Goal: Task Accomplishment & Management: Manage account settings

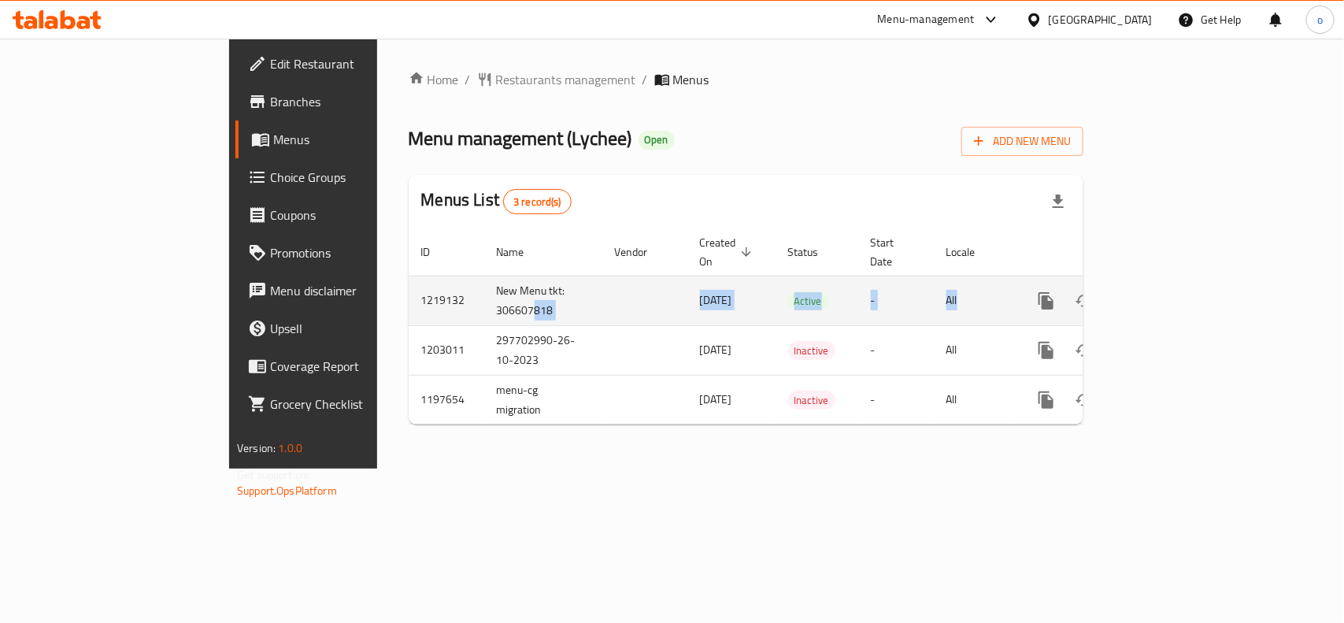
drag, startPoint x: 376, startPoint y: 285, endPoint x: 1041, endPoint y: 287, distance: 665.1
click at [1041, 287] on tr "1219132 New Menu tkt: 306607818 16/01/2024 Active - All" at bounding box center [799, 300] width 782 height 50
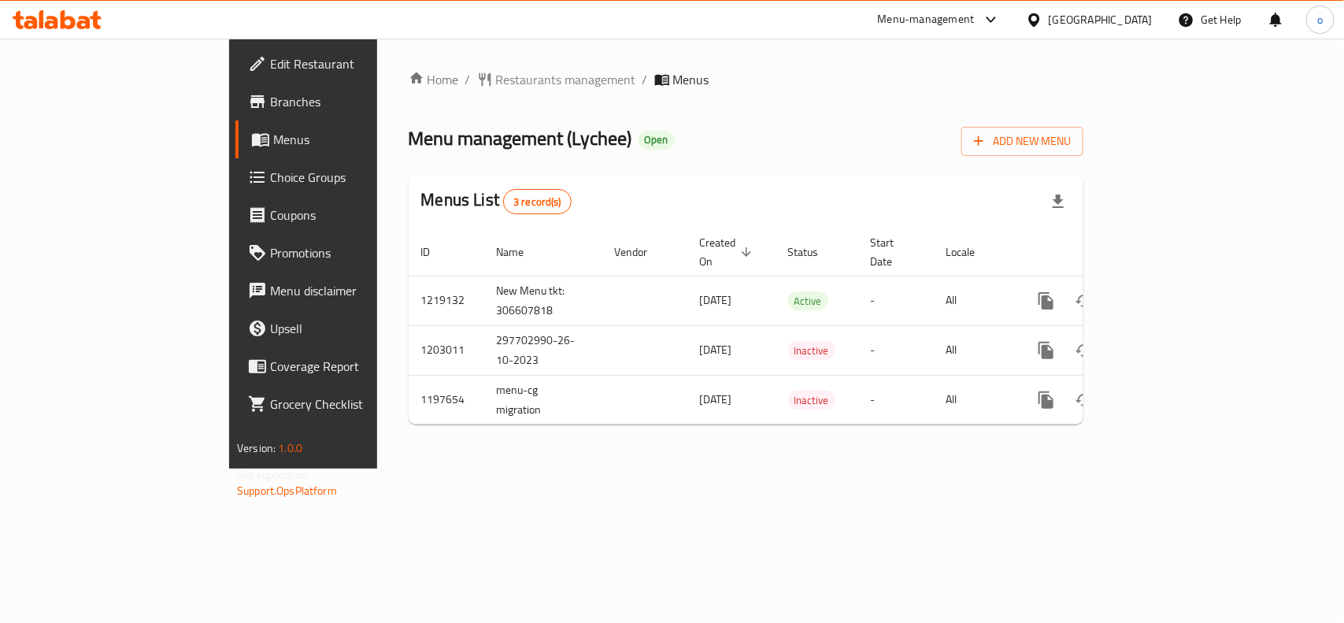
click at [771, 468] on div "Home / Restaurants management / Menus Menu management ( Lychee ) Open Add New M…" at bounding box center [745, 254] width 737 height 430
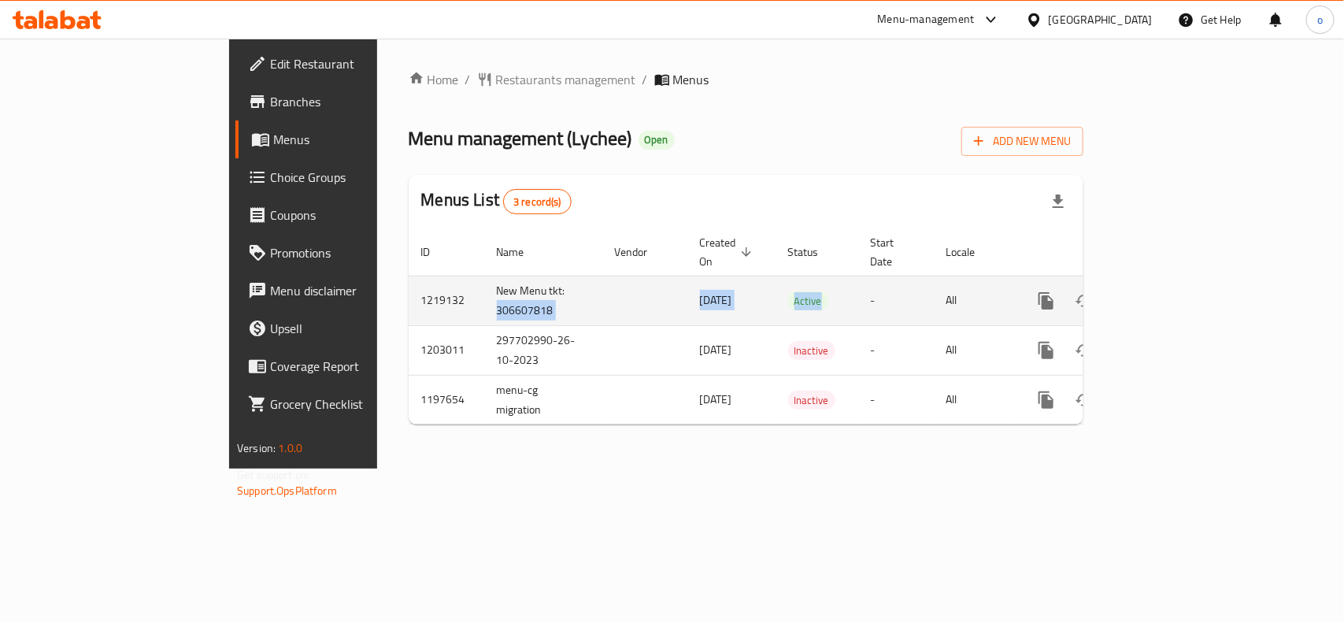
drag, startPoint x: 329, startPoint y: 301, endPoint x: 840, endPoint y: 304, distance: 510.8
click at [840, 304] on tr "1219132 New Menu tkt: 306607818 16/01/2024 Active - All" at bounding box center [799, 300] width 782 height 50
click at [775, 294] on td "Active" at bounding box center [816, 300] width 83 height 50
drag, startPoint x: 343, startPoint y: 281, endPoint x: 689, endPoint y: 300, distance: 346.8
click at [685, 291] on tr "1219132 New Menu tkt: 306607818 16/01/2024 Active - All" at bounding box center [799, 300] width 782 height 50
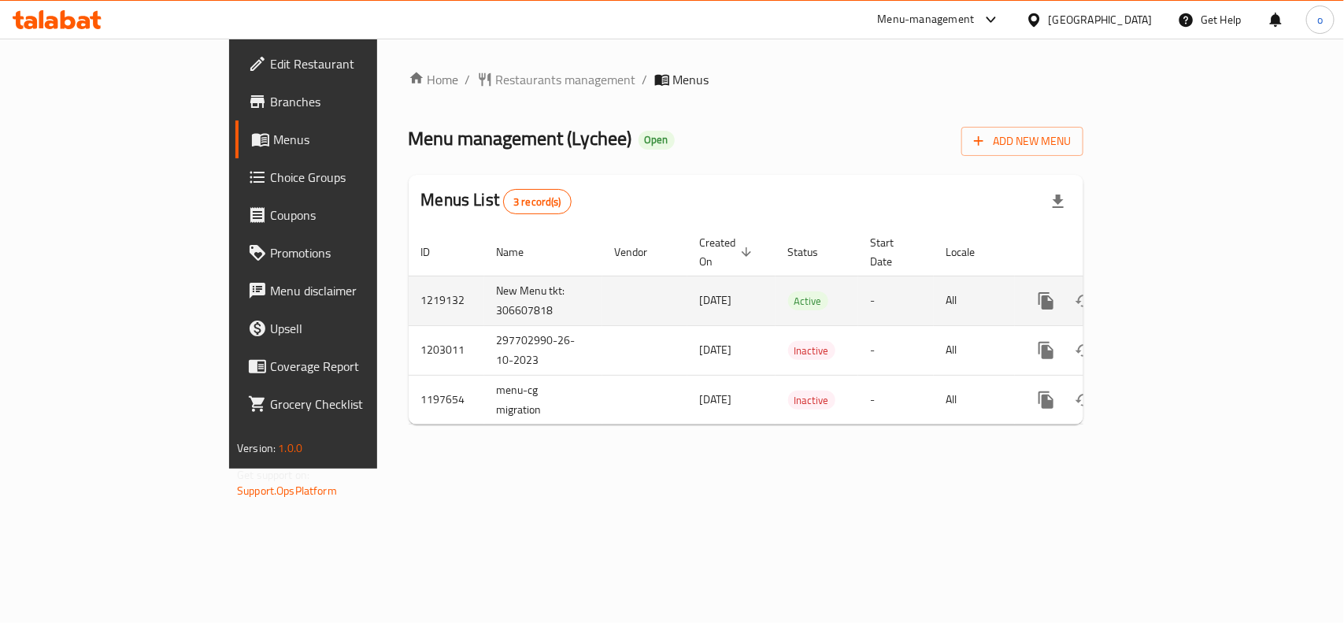
click at [1169, 291] on icon "enhanced table" at bounding box center [1159, 300] width 19 height 19
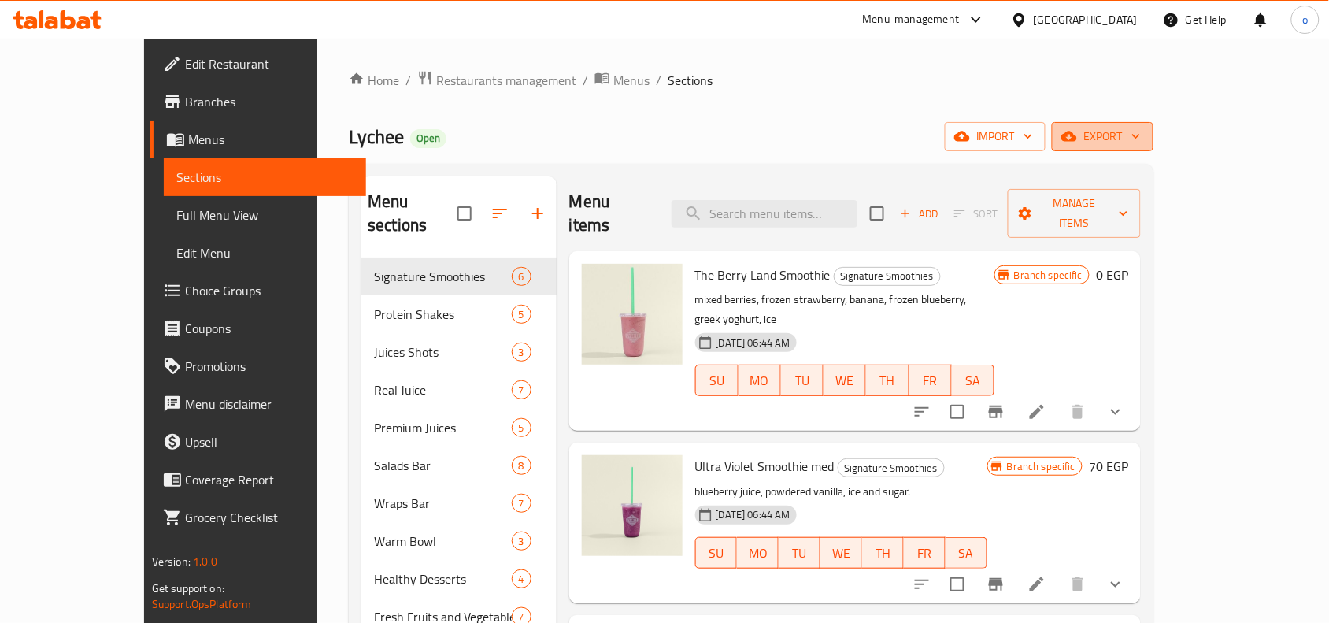
click at [1144, 142] on icon "button" at bounding box center [1136, 136] width 16 height 16
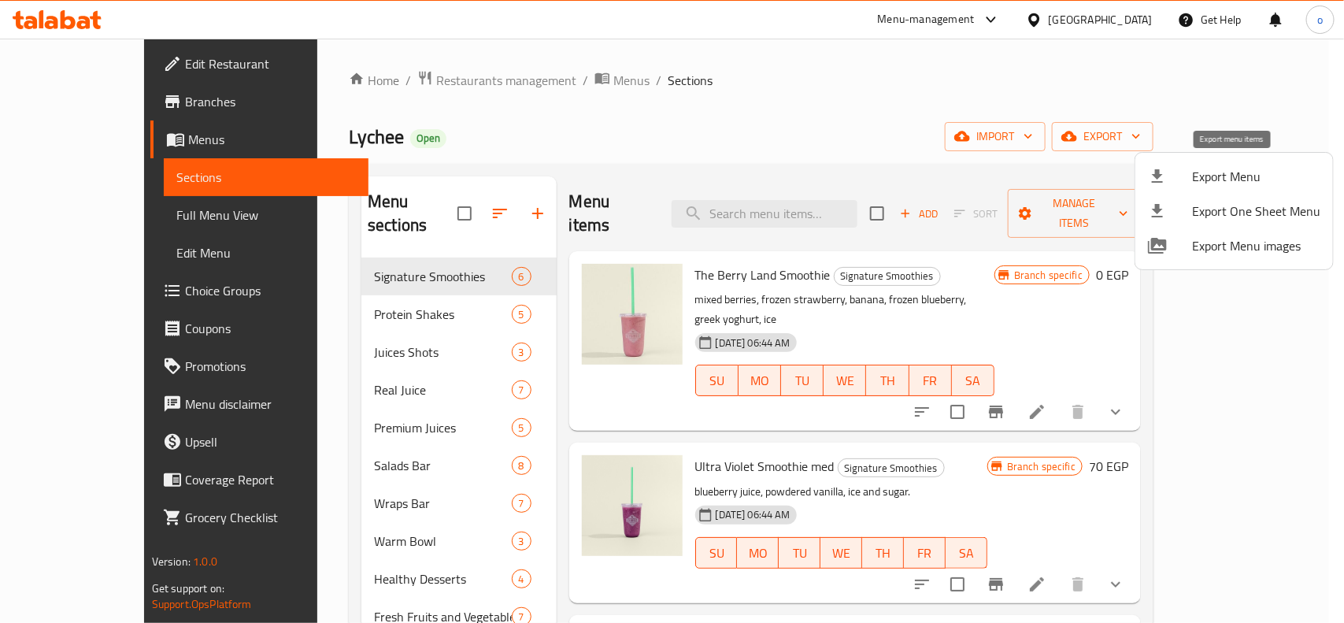
click at [1199, 179] on span "Export Menu" at bounding box center [1256, 176] width 128 height 19
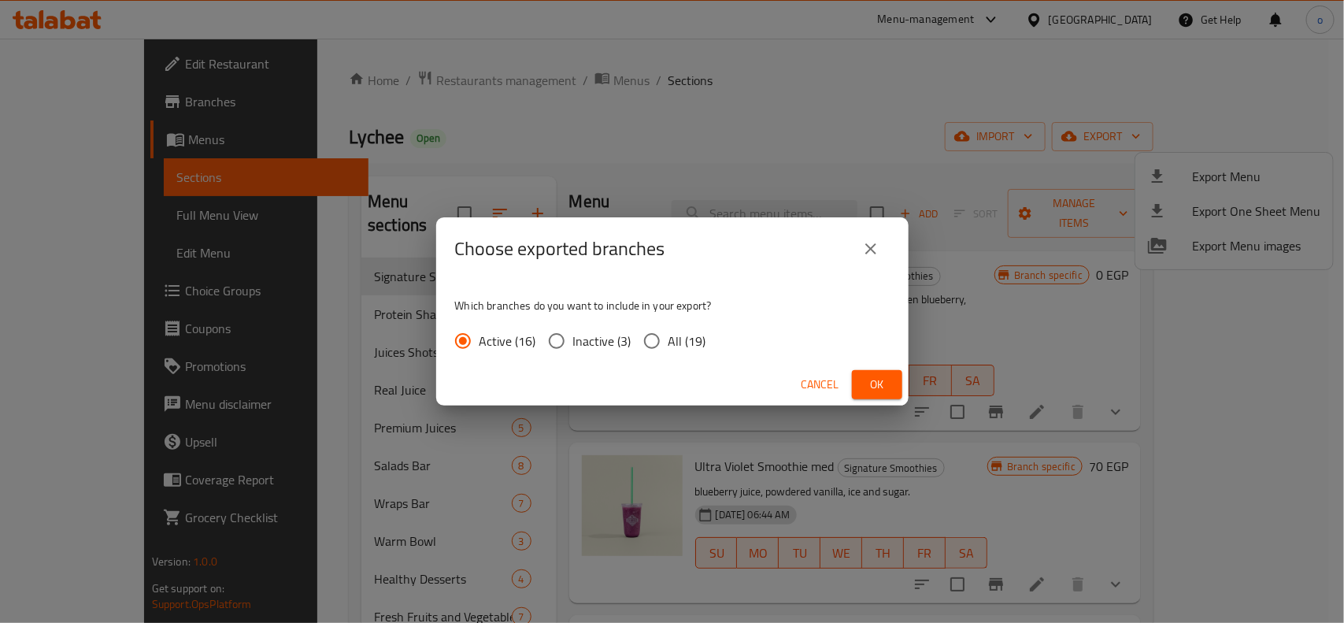
click at [681, 337] on span "All (19)" at bounding box center [687, 340] width 38 height 19
click at [668, 337] on input "All (19)" at bounding box center [651, 340] width 33 height 33
radio input "true"
click at [860, 386] on button "Ok" at bounding box center [877, 384] width 50 height 29
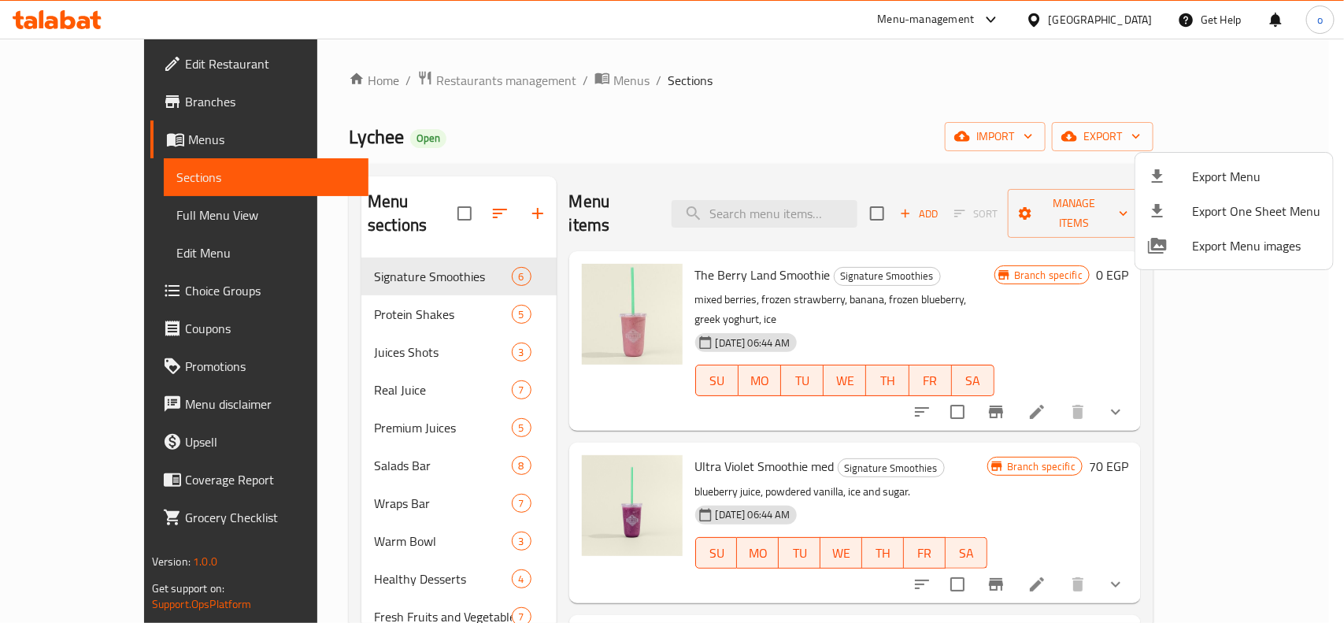
click at [250, 454] on div at bounding box center [672, 311] width 1344 height 623
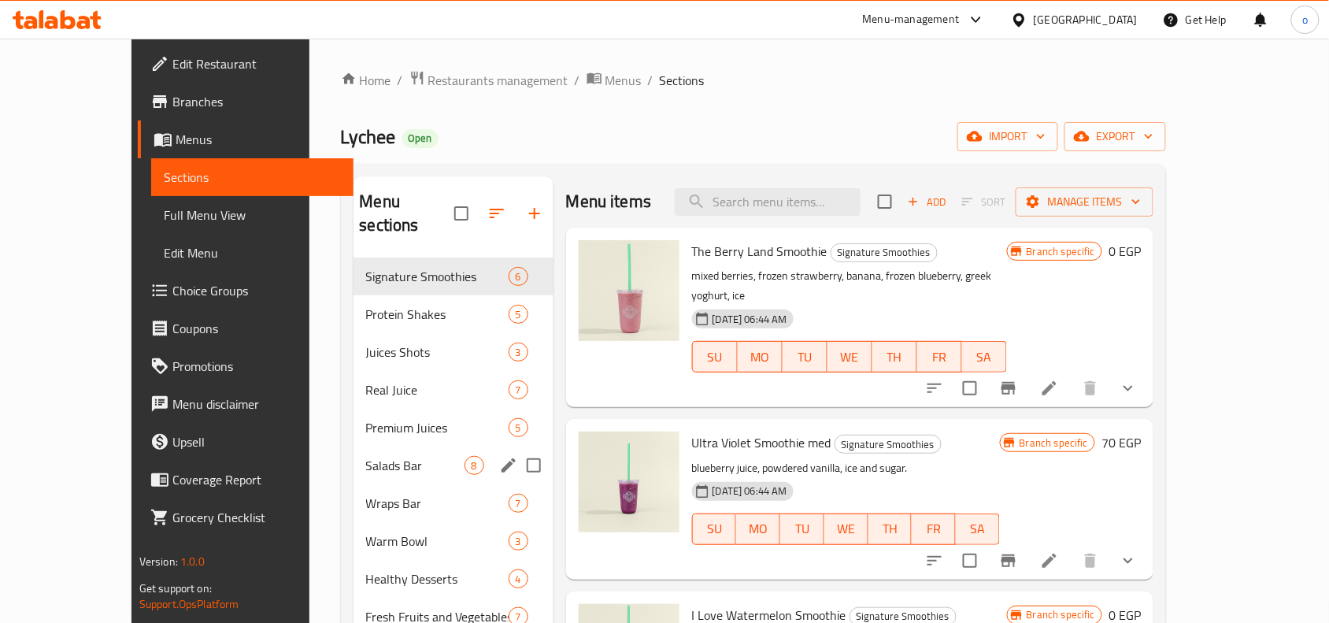
click at [366, 456] on span "Salads Bar" at bounding box center [415, 465] width 98 height 19
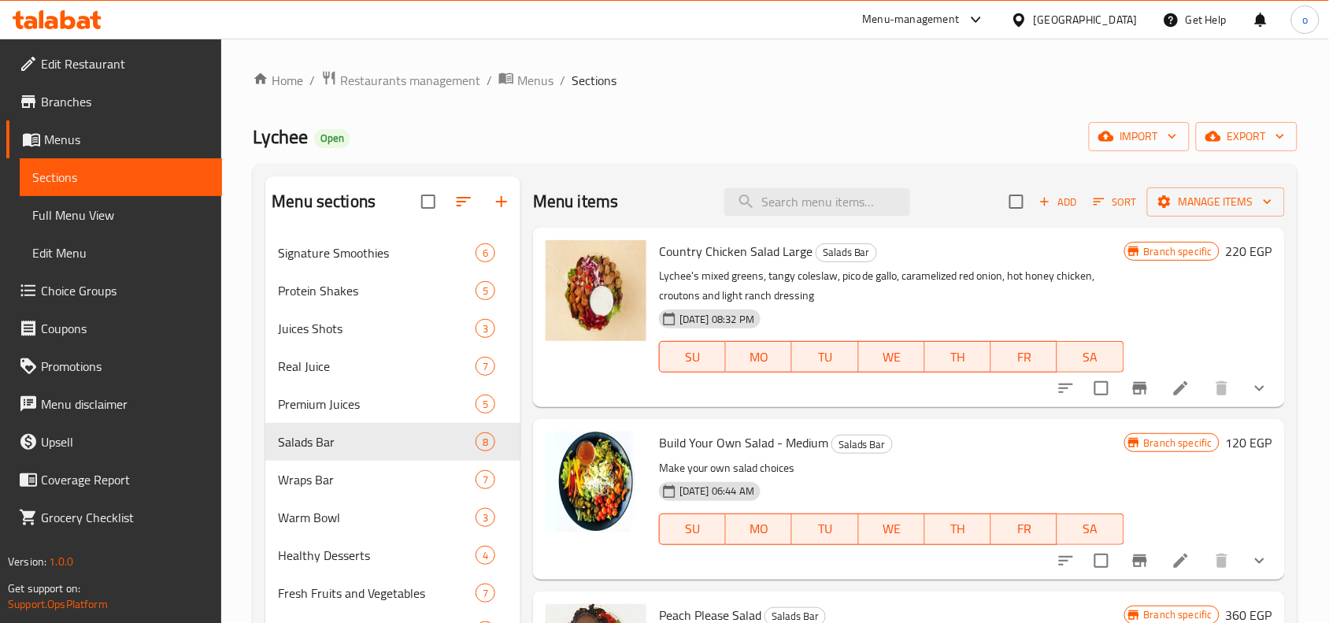
click at [1253, 395] on icon "show more" at bounding box center [1259, 388] width 19 height 19
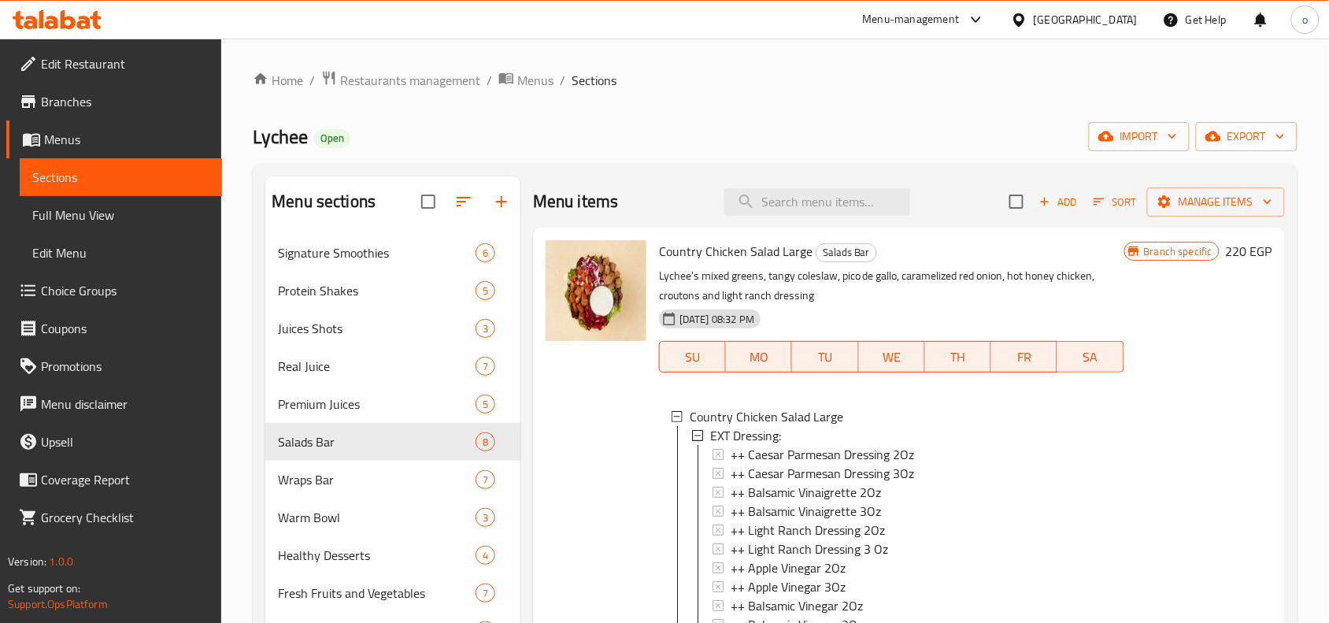
click at [844, 132] on div "Lychee Open import export" at bounding box center [775, 136] width 1044 height 29
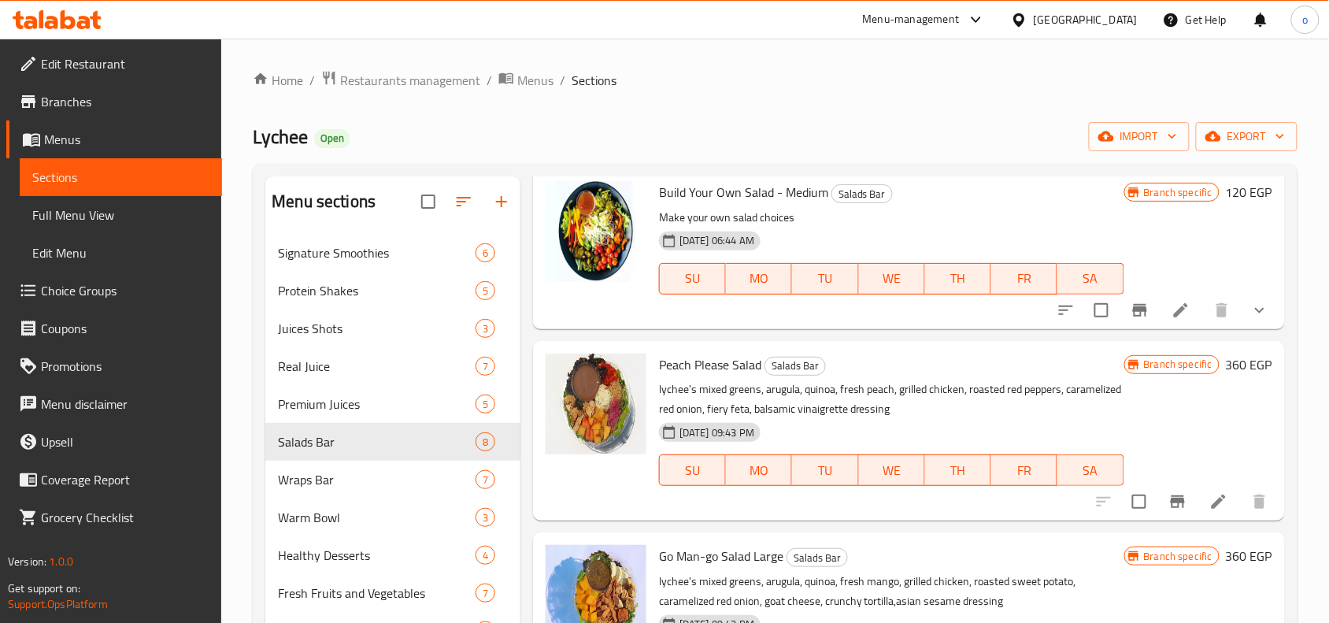
scroll to position [1181, 0]
click at [1252, 331] on button "show more" at bounding box center [1259, 312] width 38 height 38
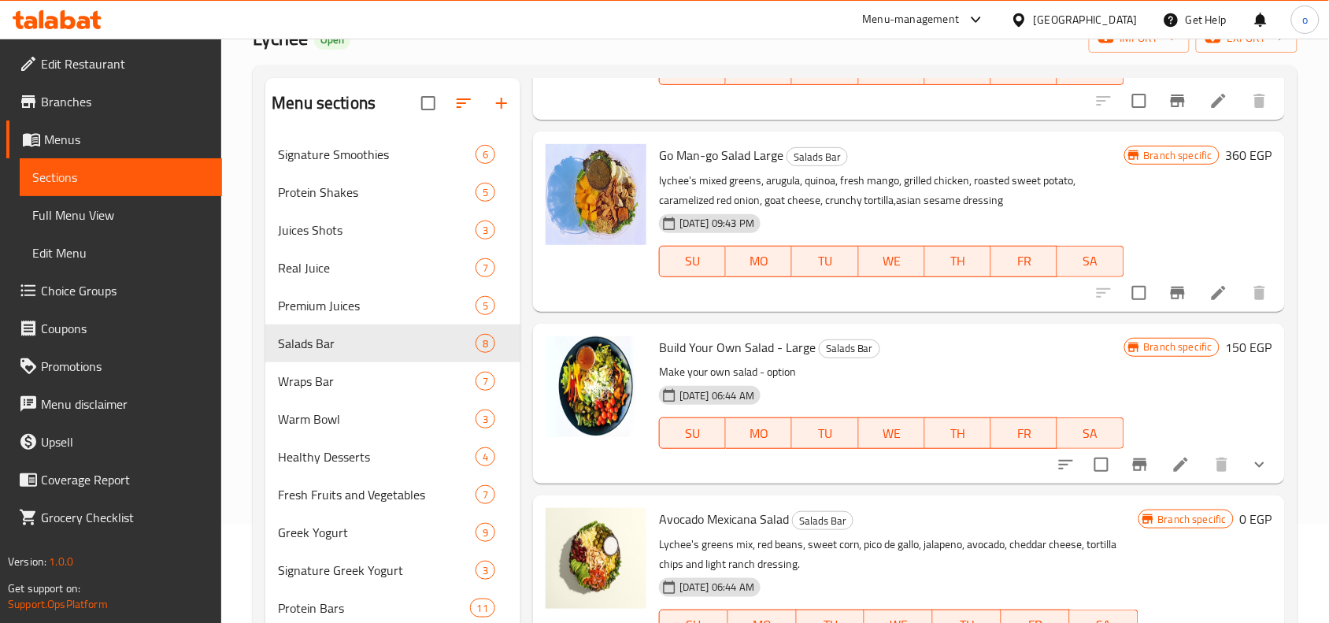
scroll to position [3928, 0]
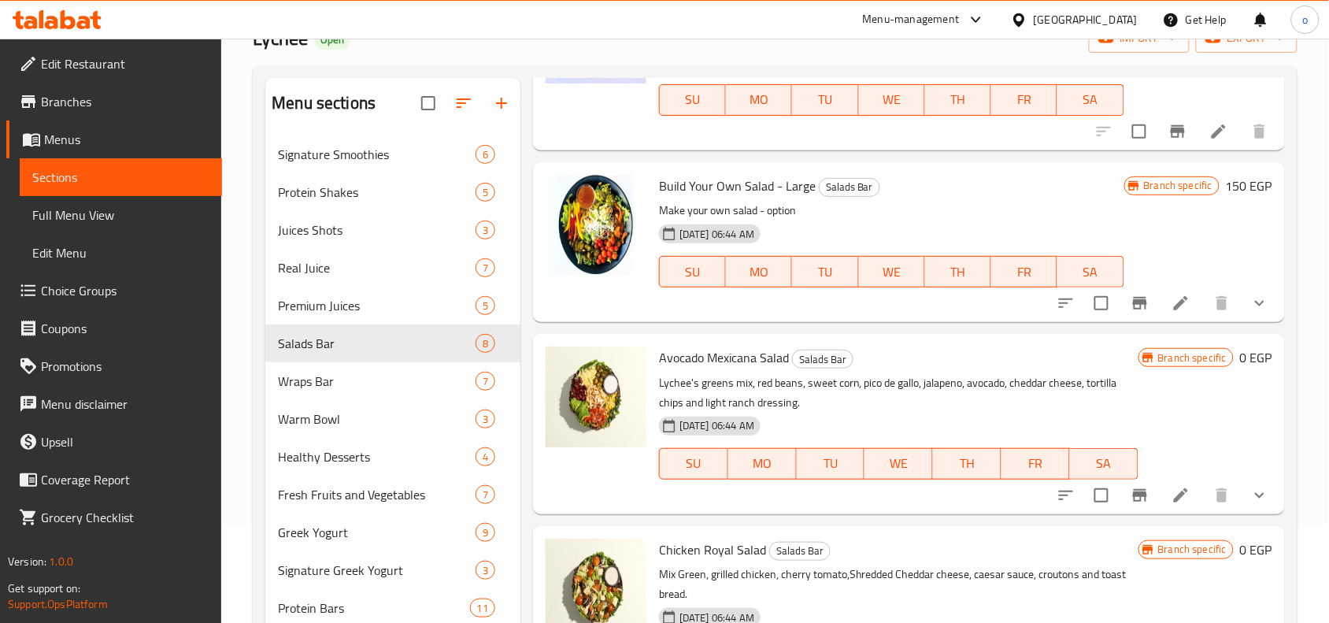
click at [1250, 308] on icon "show more" at bounding box center [1259, 303] width 19 height 19
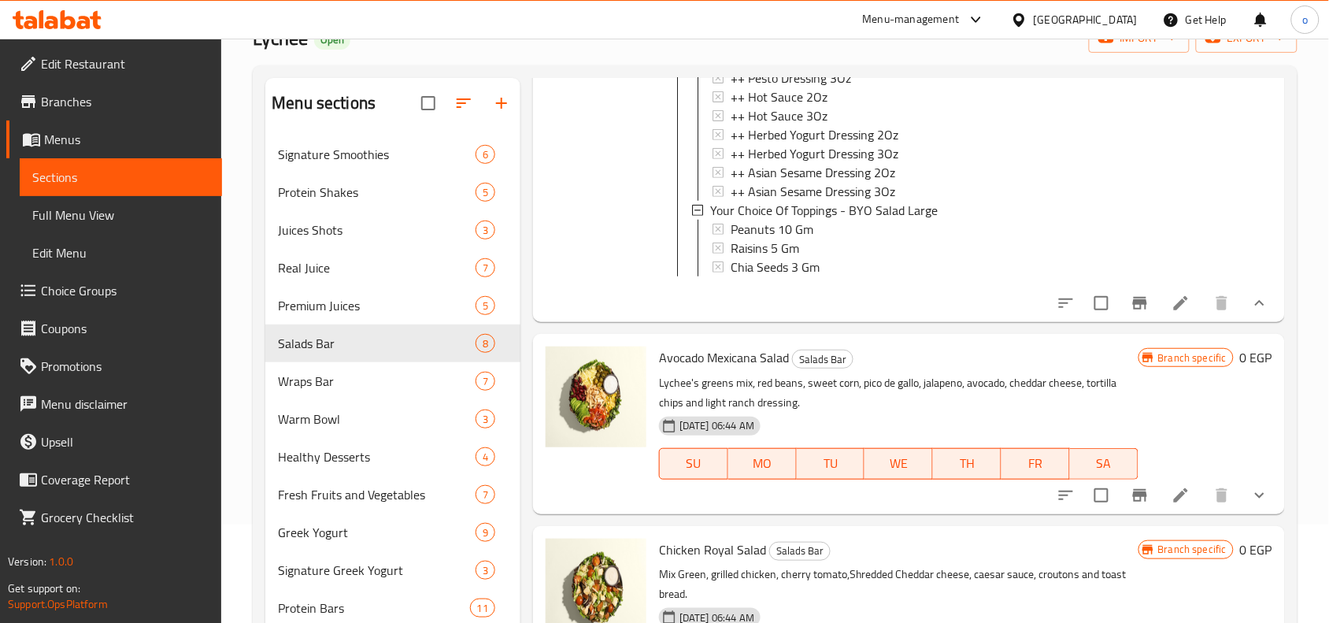
scroll to position [6120, 0]
click at [1250, 496] on icon "show more" at bounding box center [1259, 495] width 19 height 19
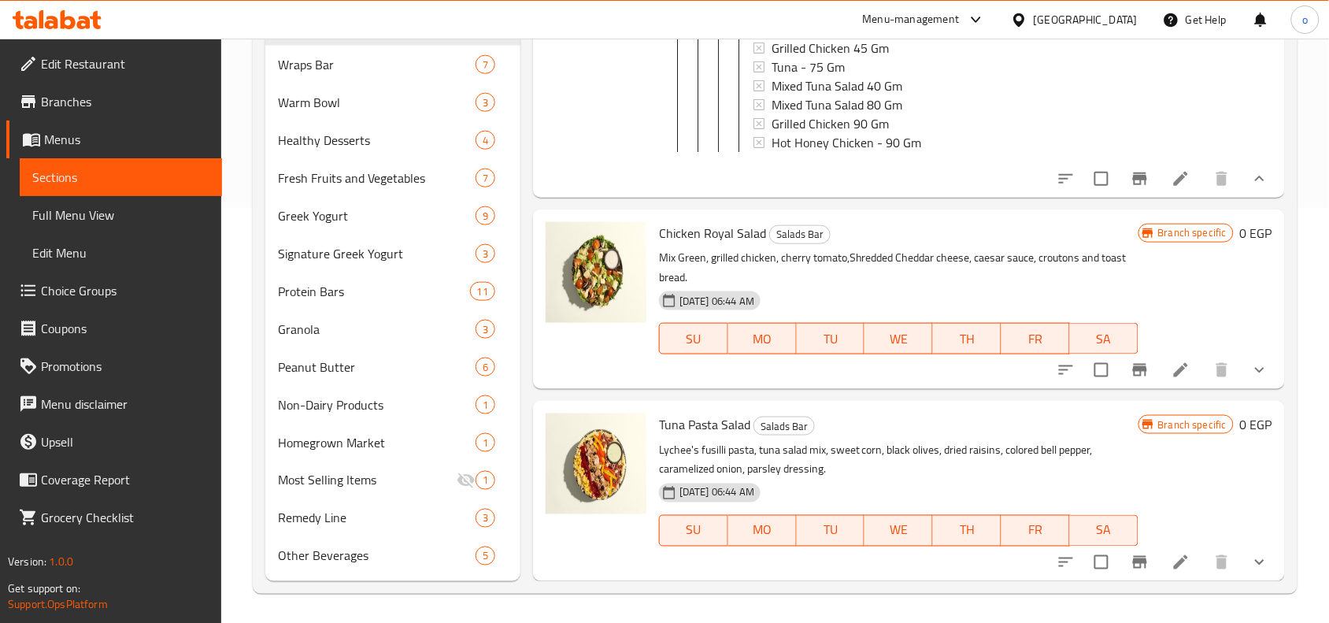
scroll to position [416, 0]
click at [1260, 378] on button "show more" at bounding box center [1259, 369] width 38 height 38
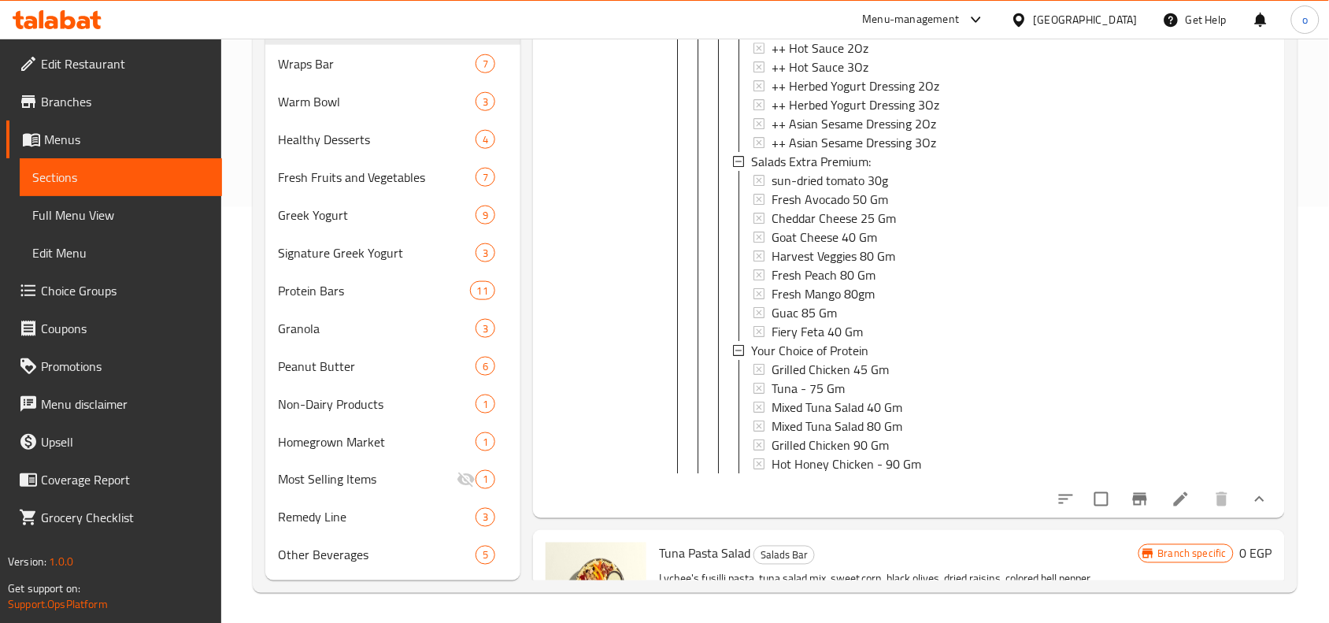
scroll to position [10163, 0]
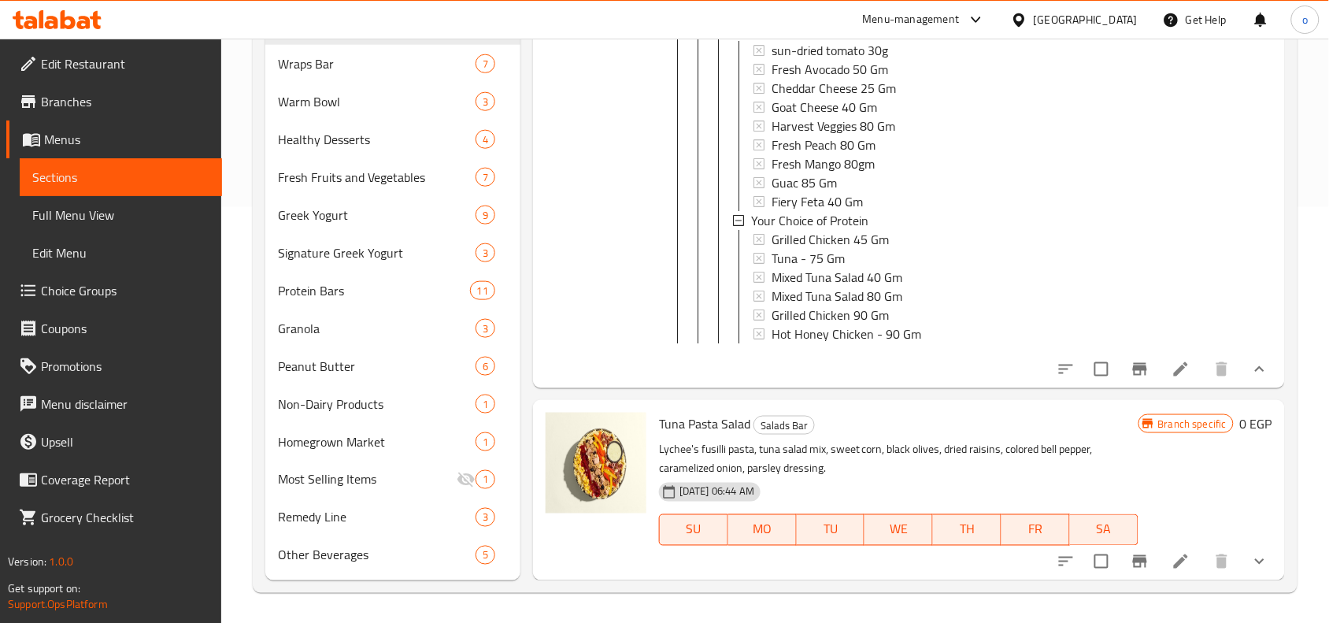
click at [1250, 565] on icon "show more" at bounding box center [1259, 561] width 19 height 19
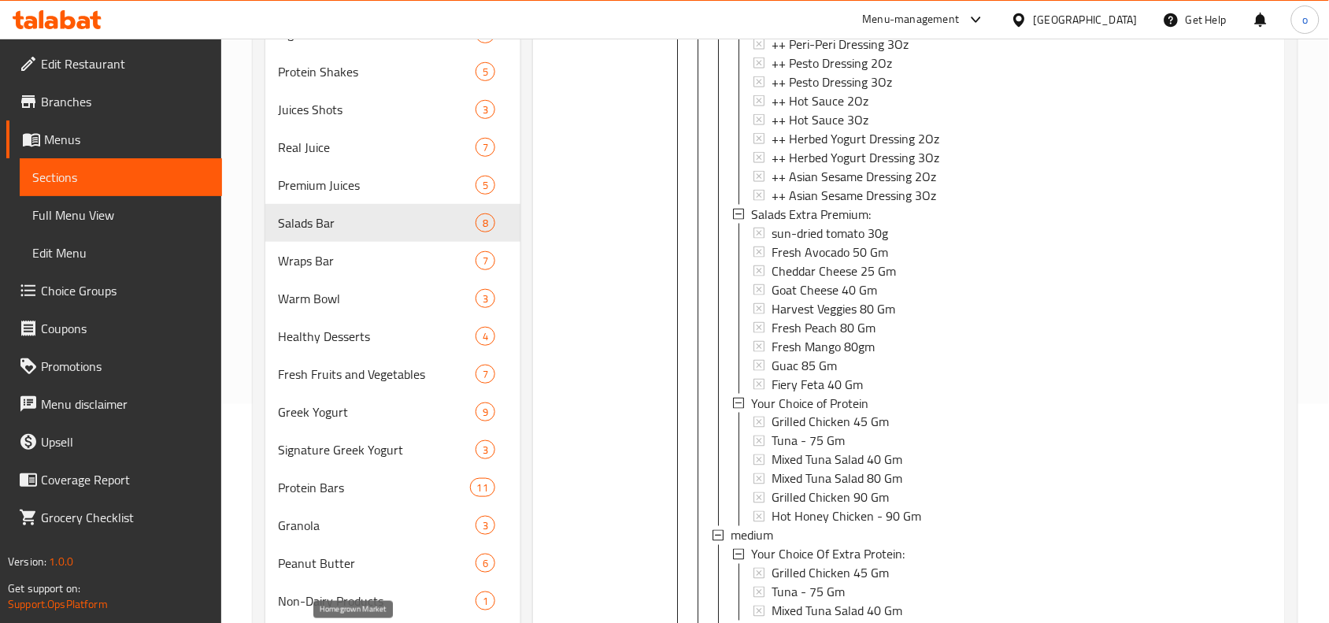
scroll to position [120, 0]
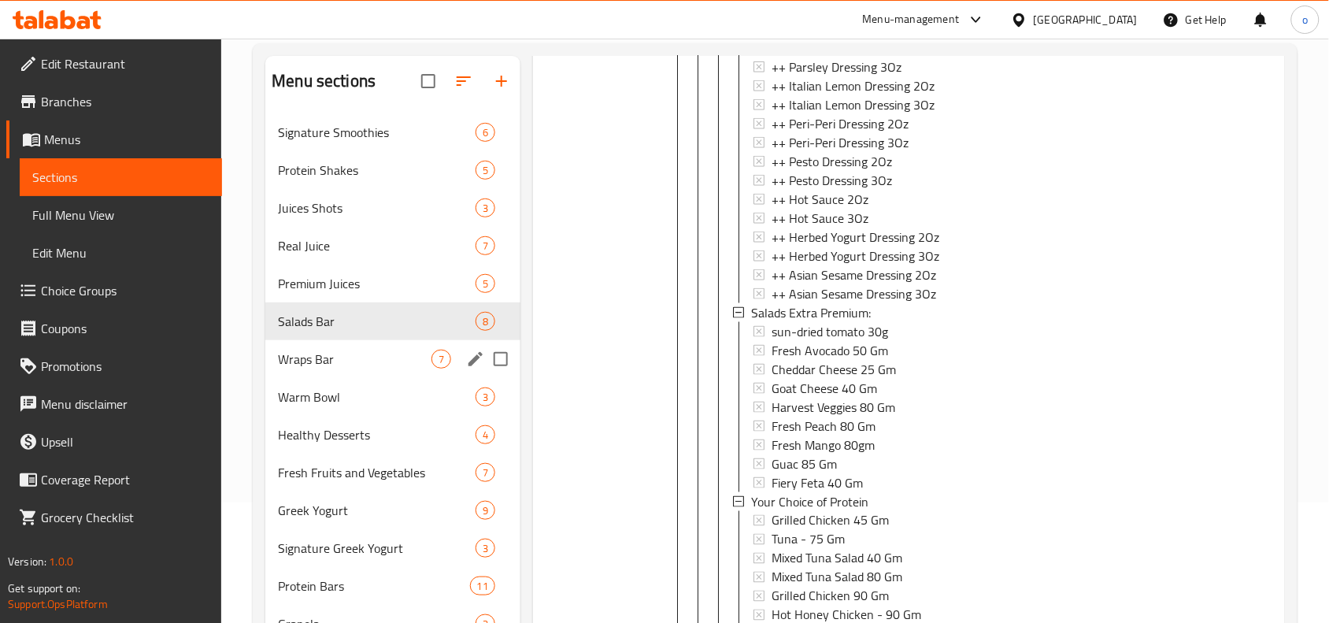
click at [341, 364] on span "Wraps Bar" at bounding box center [354, 358] width 153 height 19
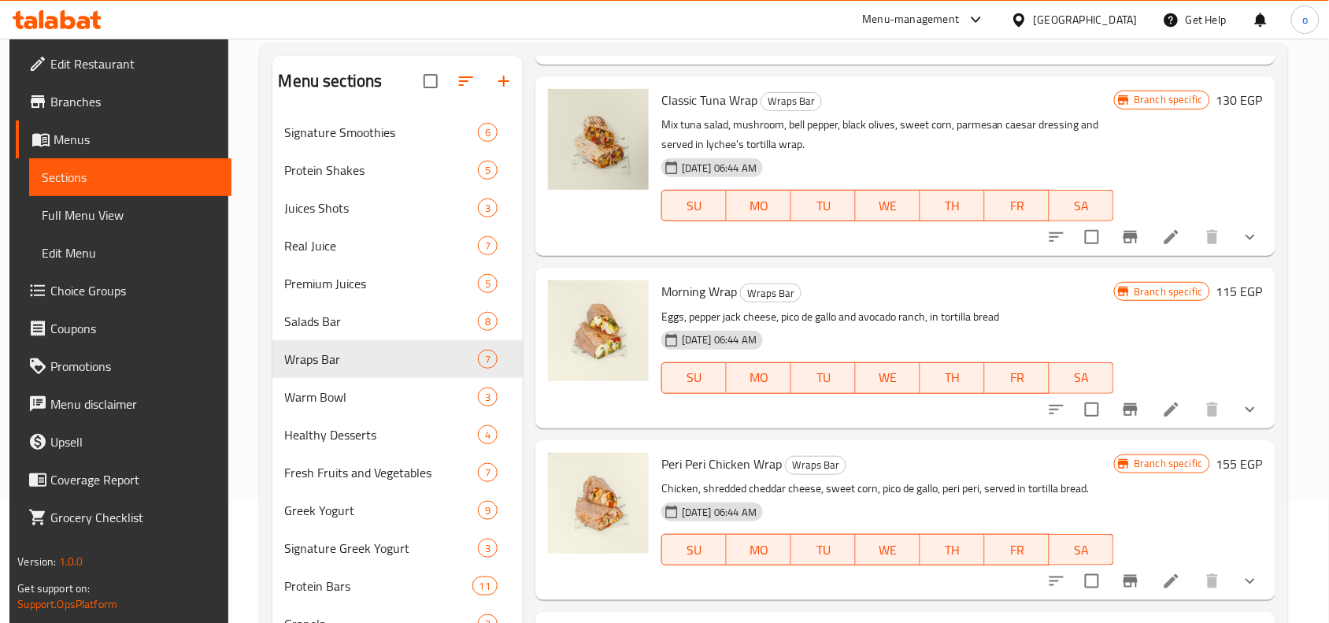
scroll to position [305, 0]
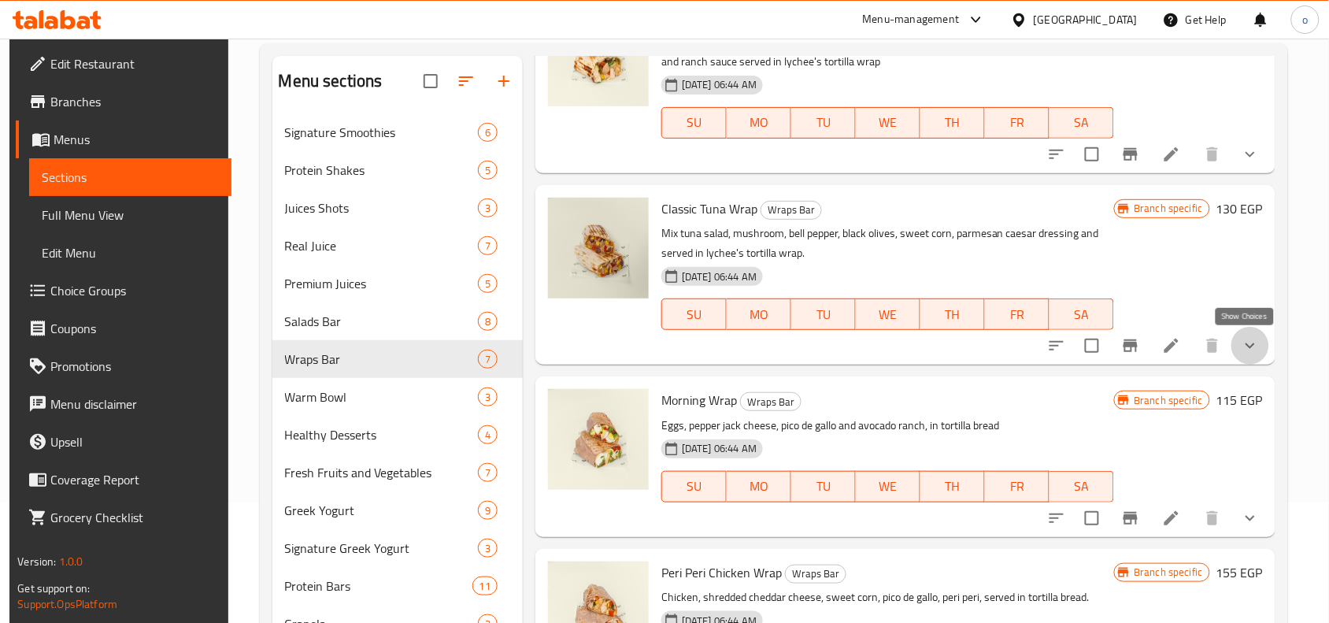
click at [1240, 346] on icon "show more" at bounding box center [1249, 345] width 19 height 19
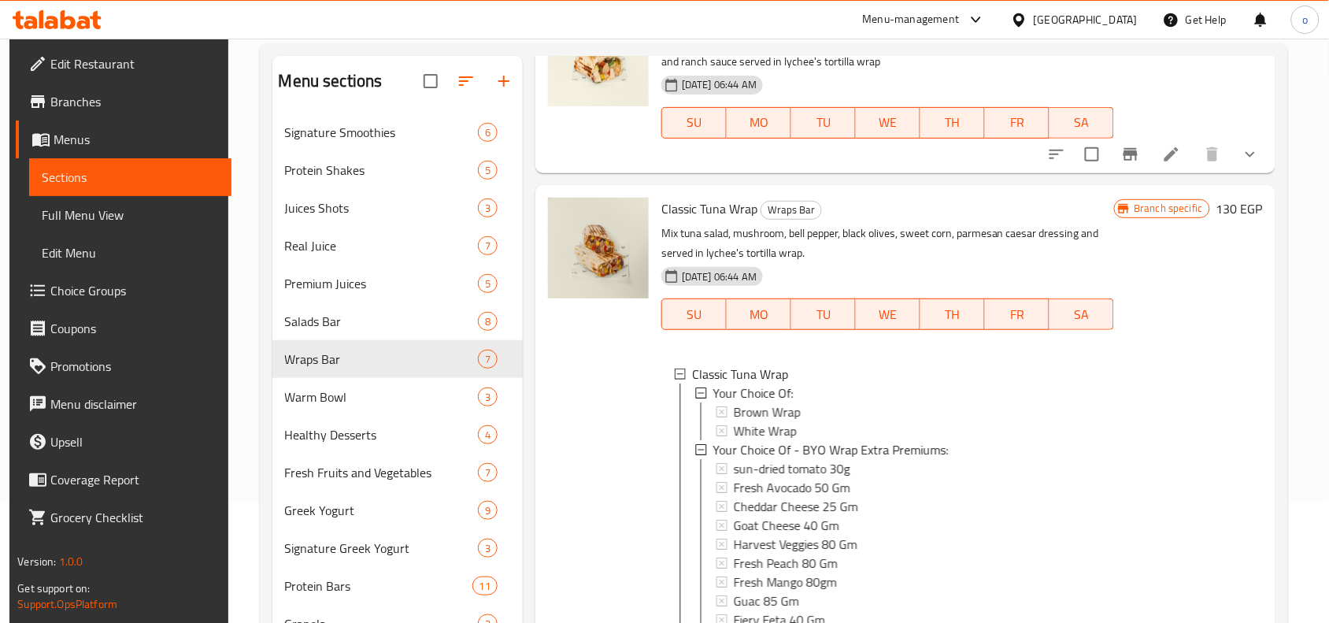
click at [1242, 168] on button "show more" at bounding box center [1250, 154] width 38 height 38
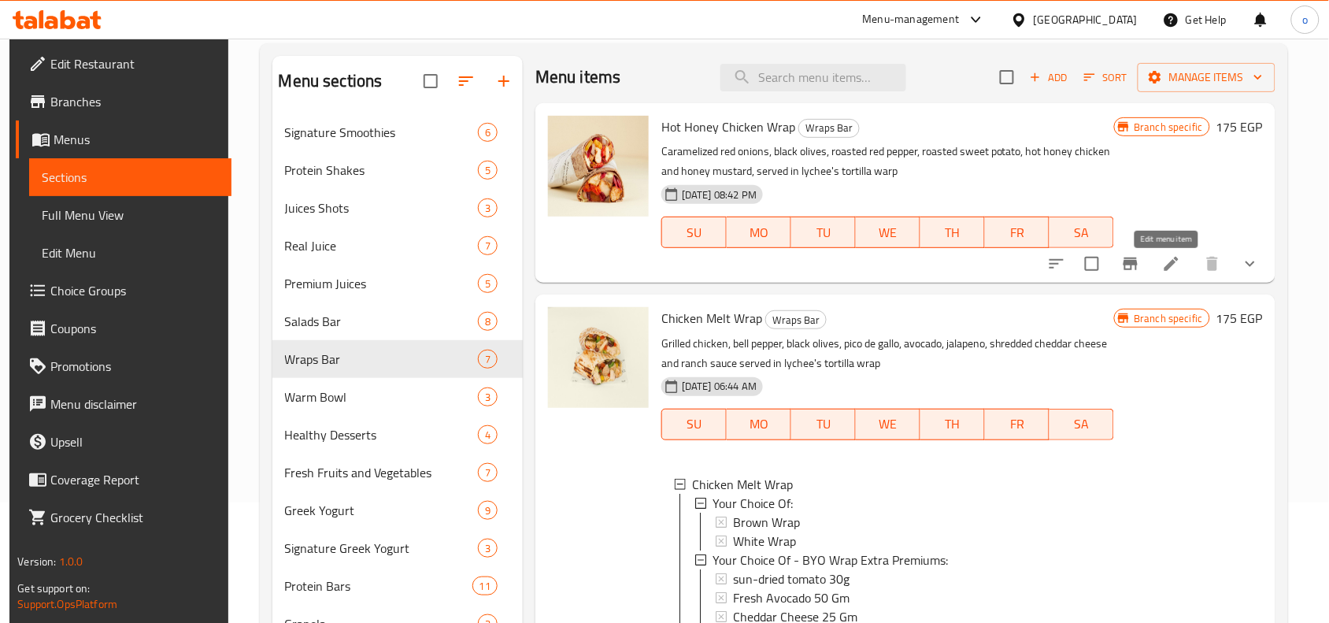
scroll to position [0, 0]
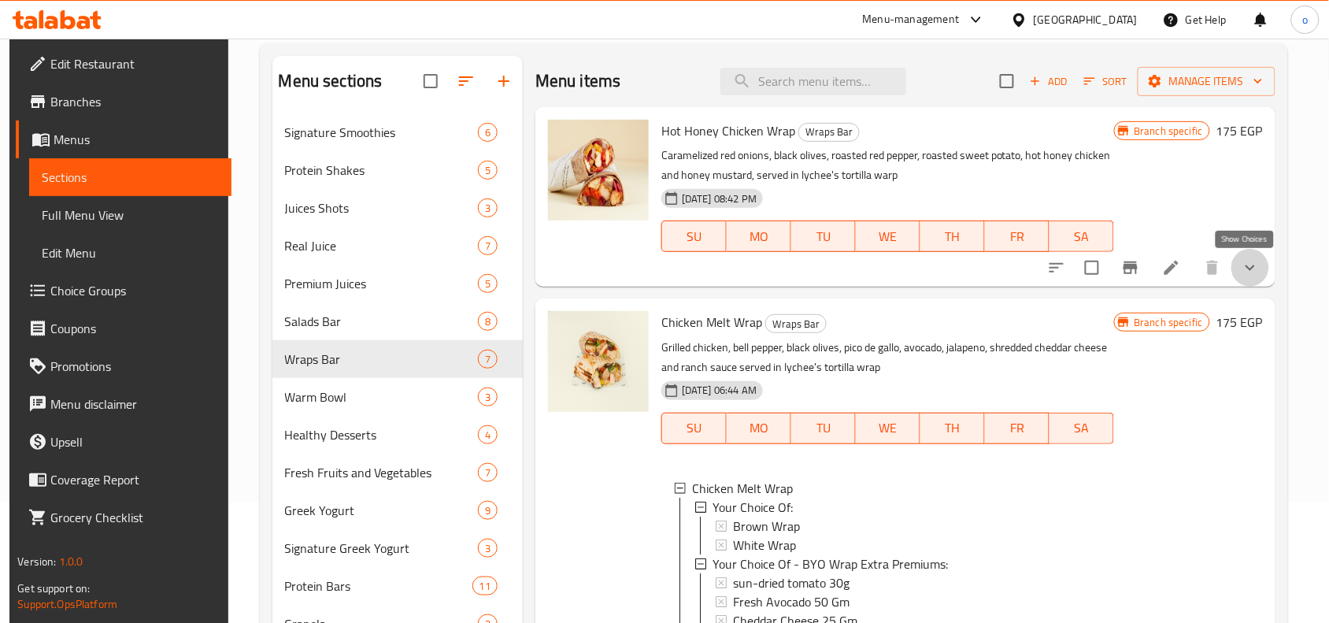
click at [1240, 266] on icon "show more" at bounding box center [1249, 267] width 19 height 19
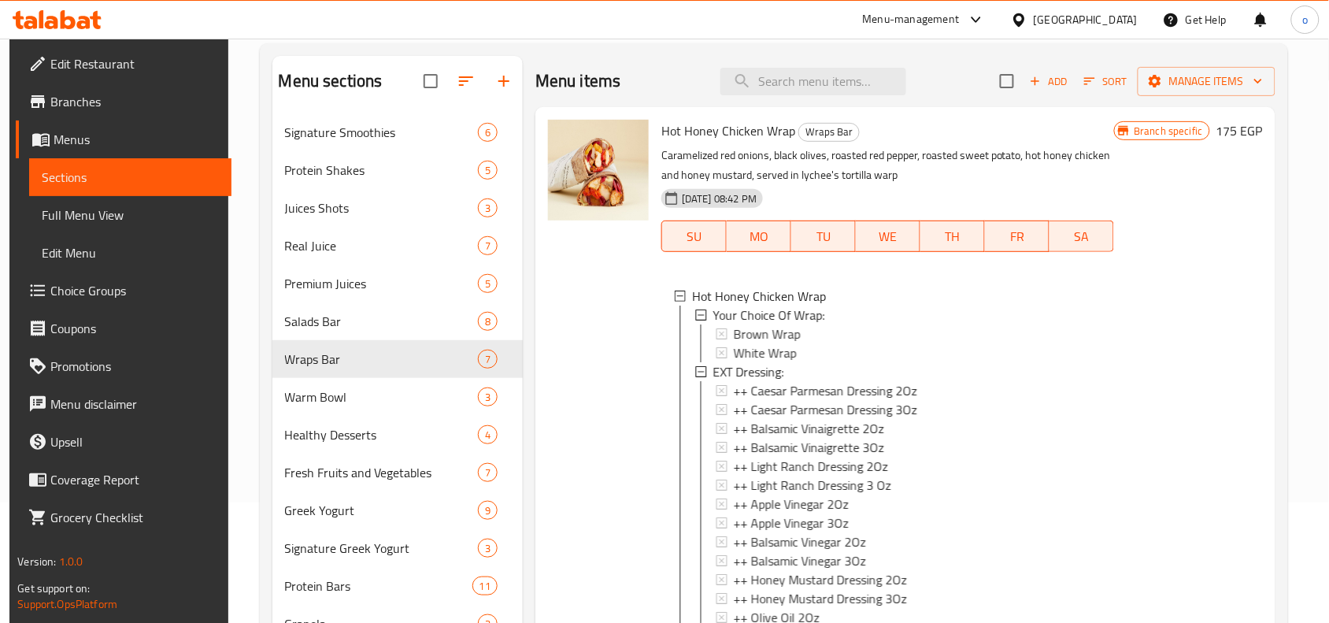
scroll to position [2, 0]
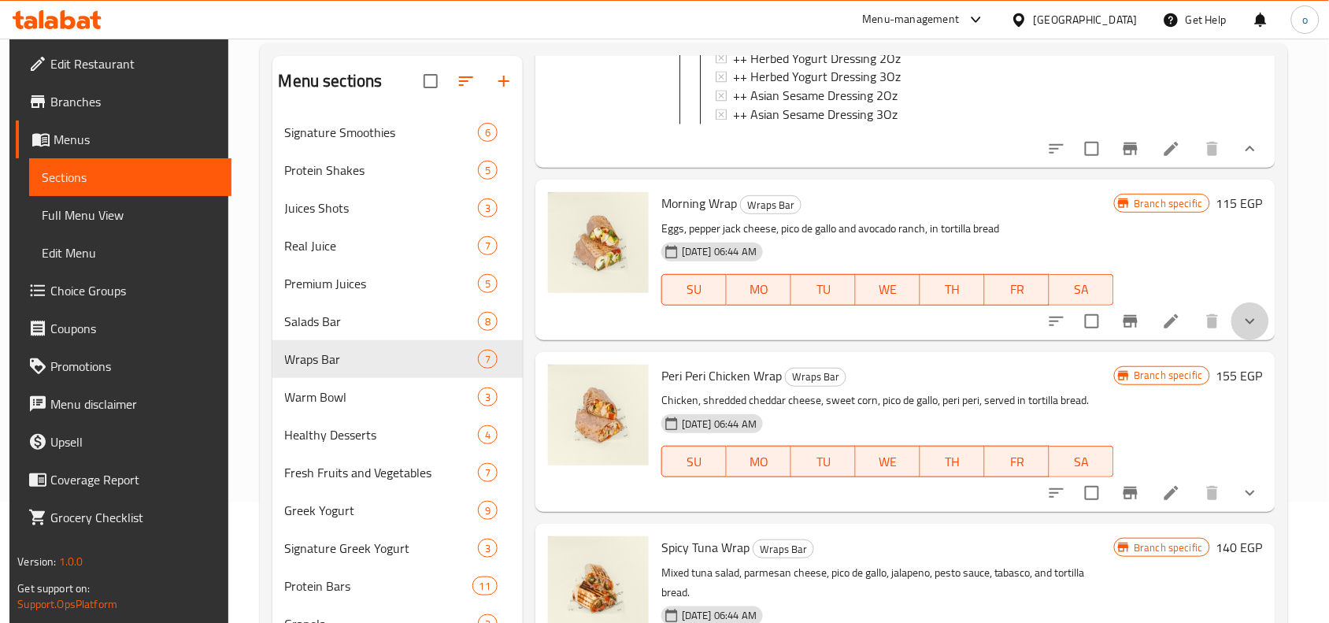
click at [1236, 309] on button "show more" at bounding box center [1250, 321] width 38 height 38
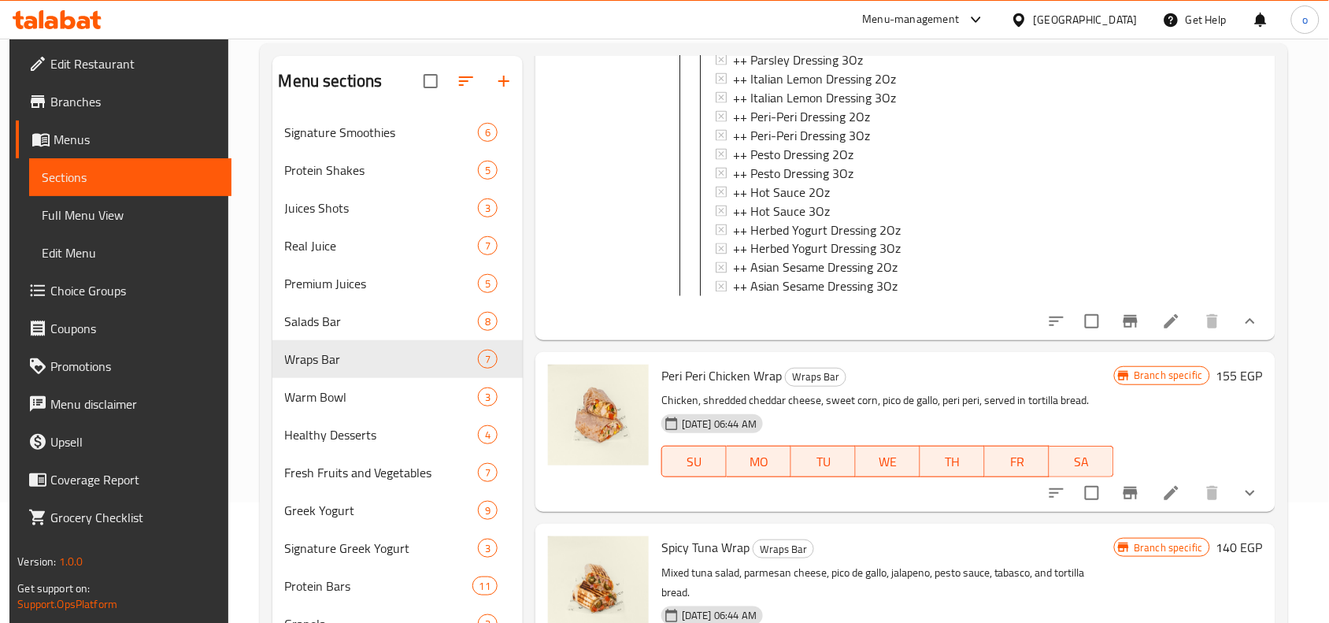
click at [1263, 493] on button "show more" at bounding box center [1250, 493] width 38 height 38
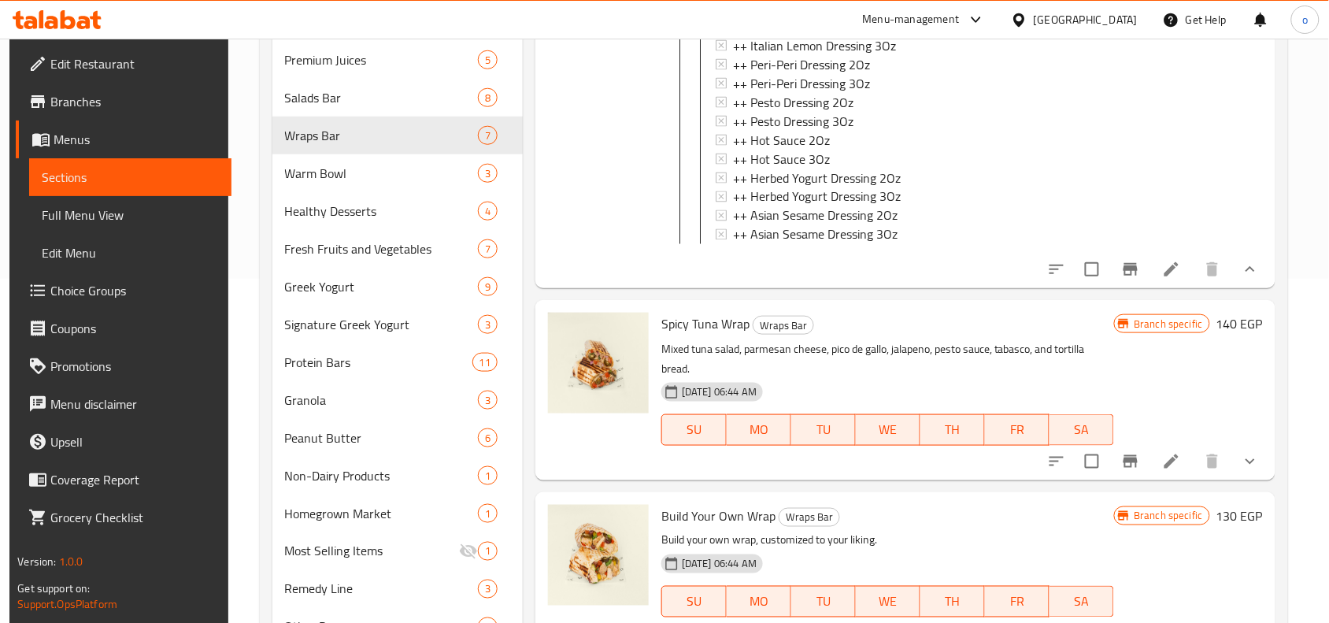
scroll to position [416, 0]
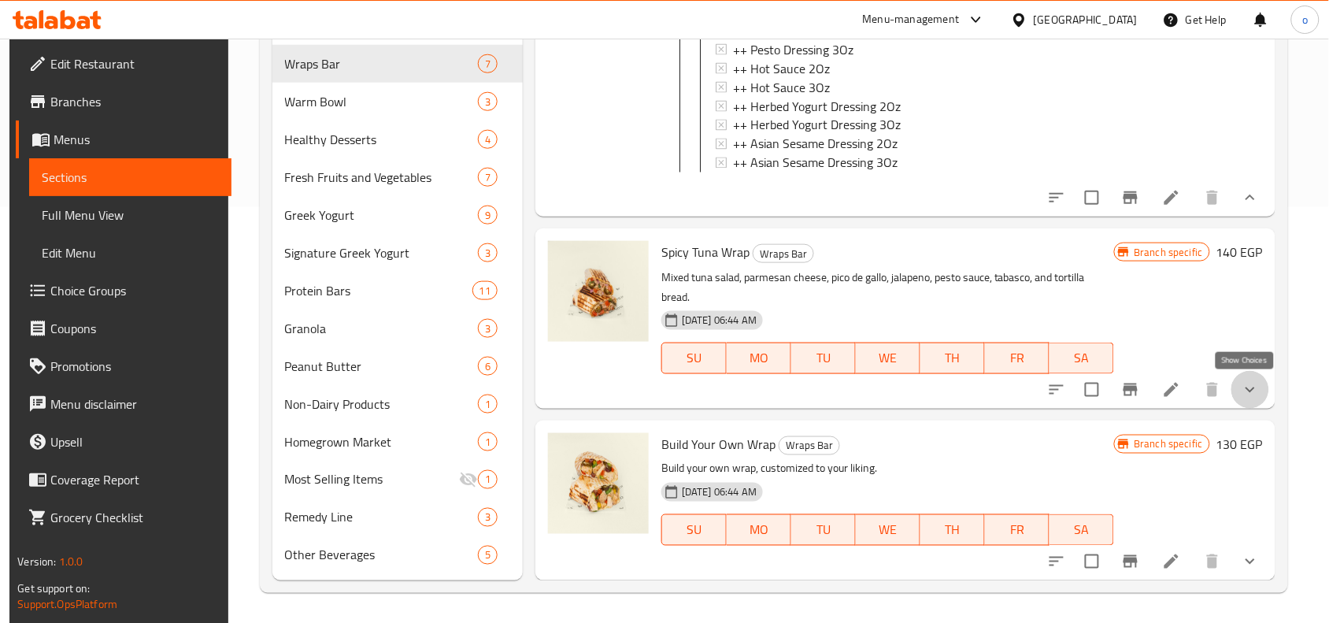
click at [1240, 394] on icon "show more" at bounding box center [1249, 389] width 19 height 19
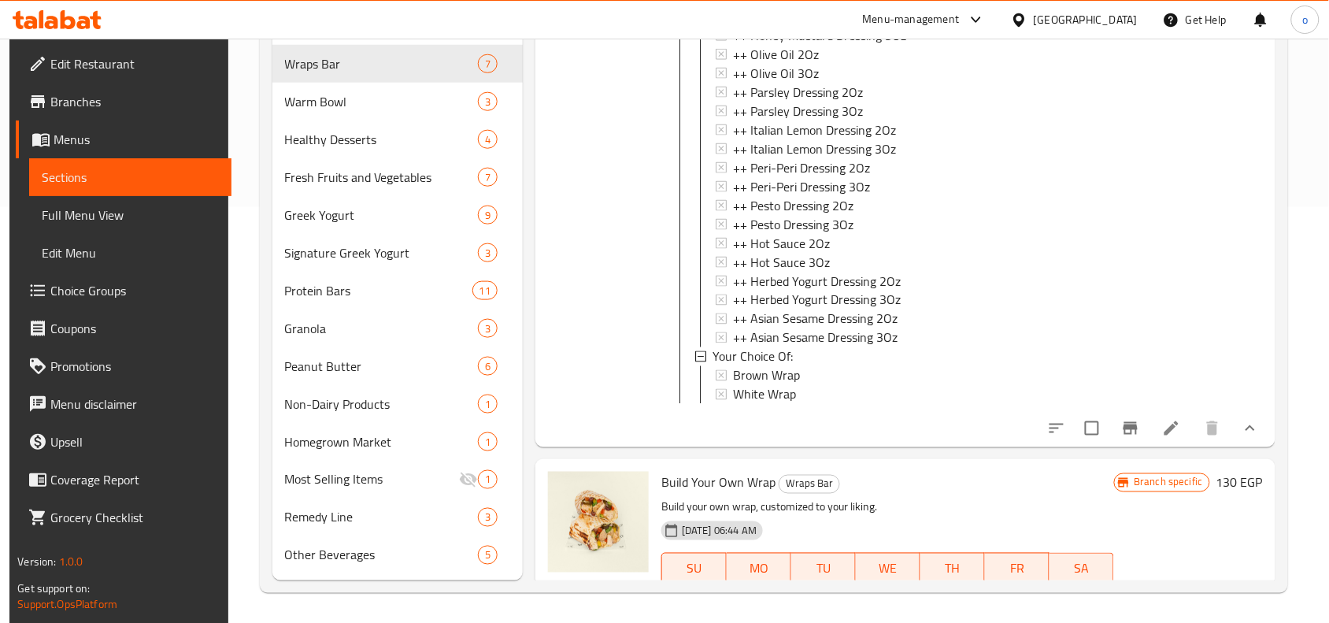
scroll to position [6574, 0]
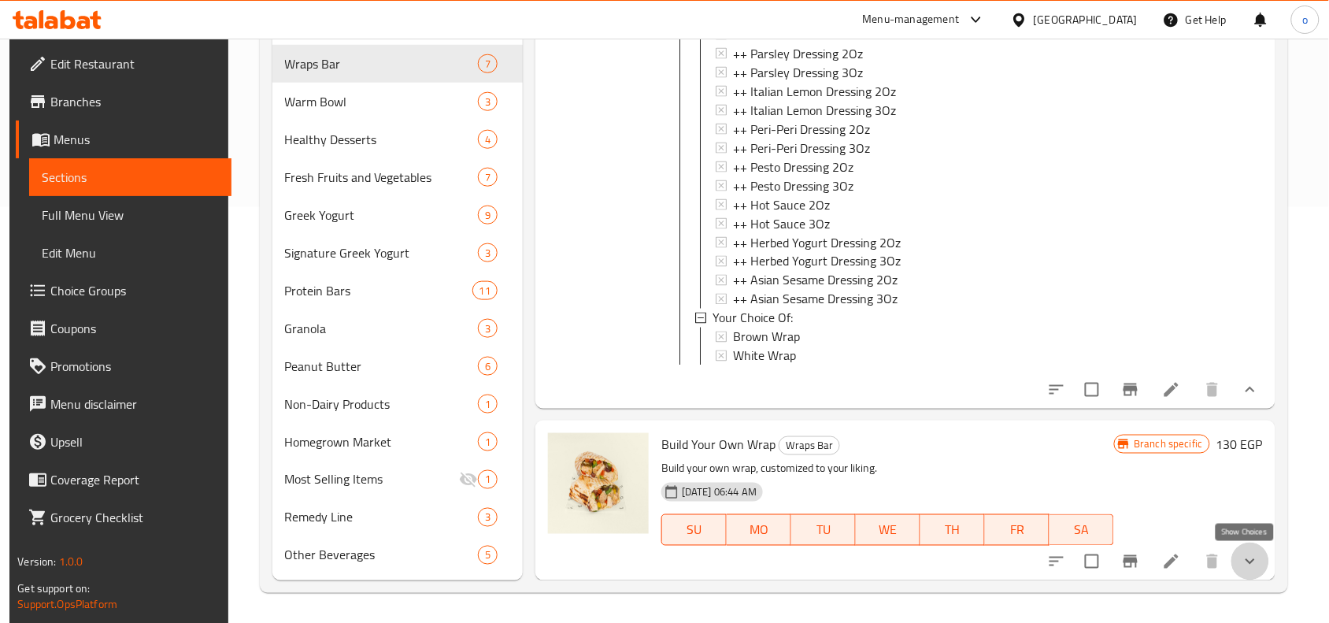
click at [1244, 556] on icon "show more" at bounding box center [1249, 561] width 19 height 19
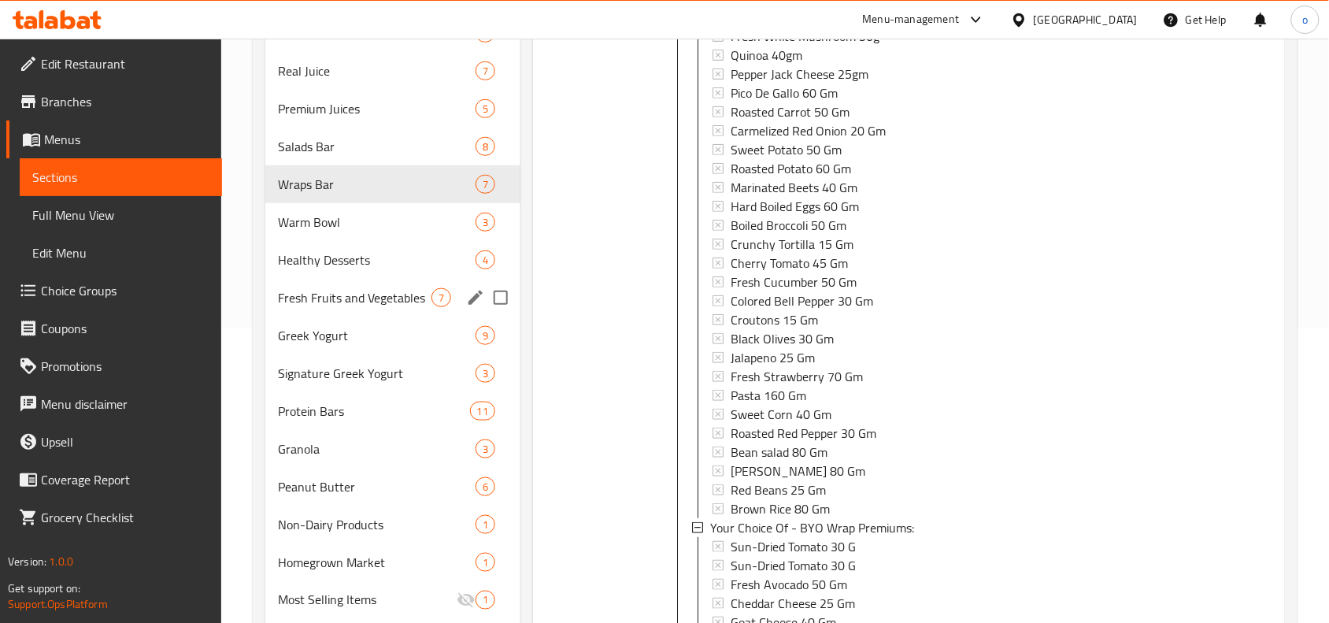
scroll to position [197, 0]
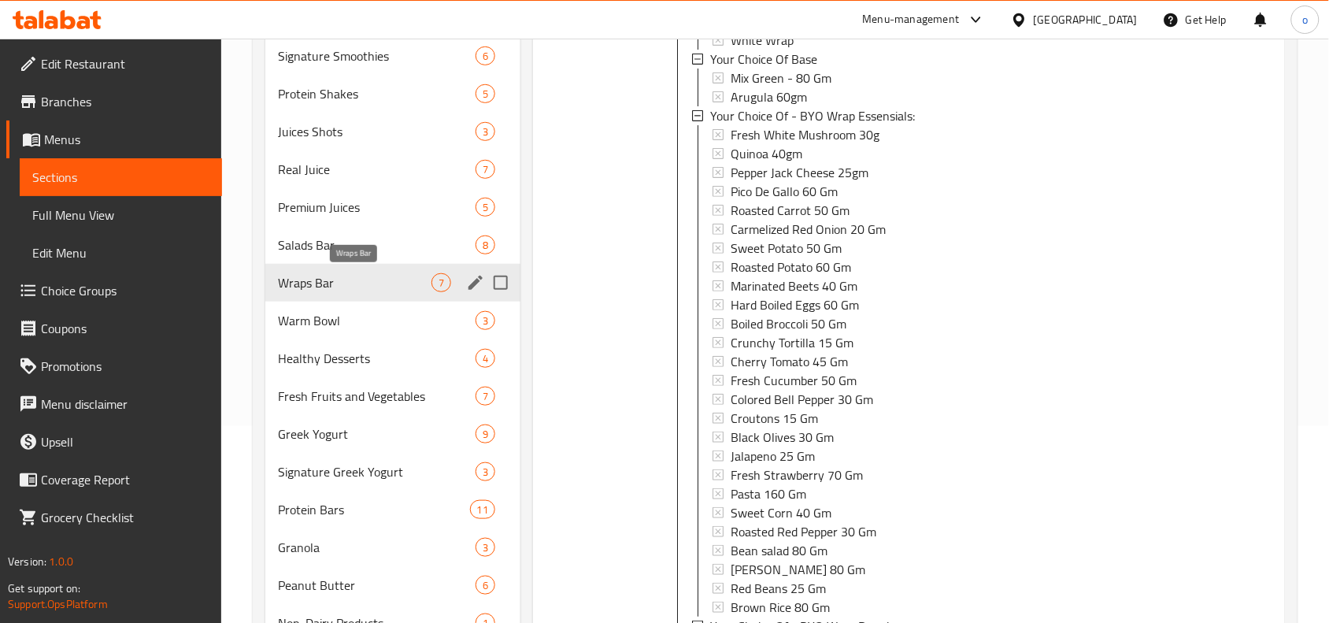
click at [335, 284] on span "Wraps Bar" at bounding box center [354, 282] width 153 height 19
click at [352, 283] on span "Wraps Bar" at bounding box center [354, 282] width 153 height 19
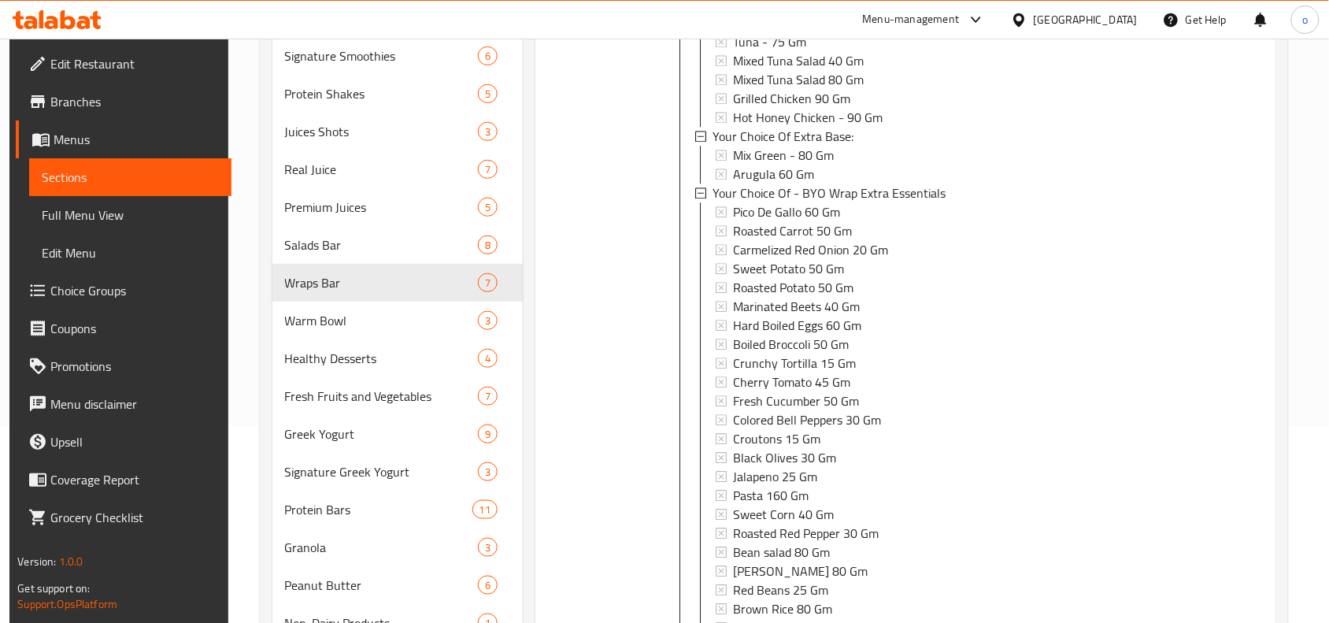
scroll to position [7294, 0]
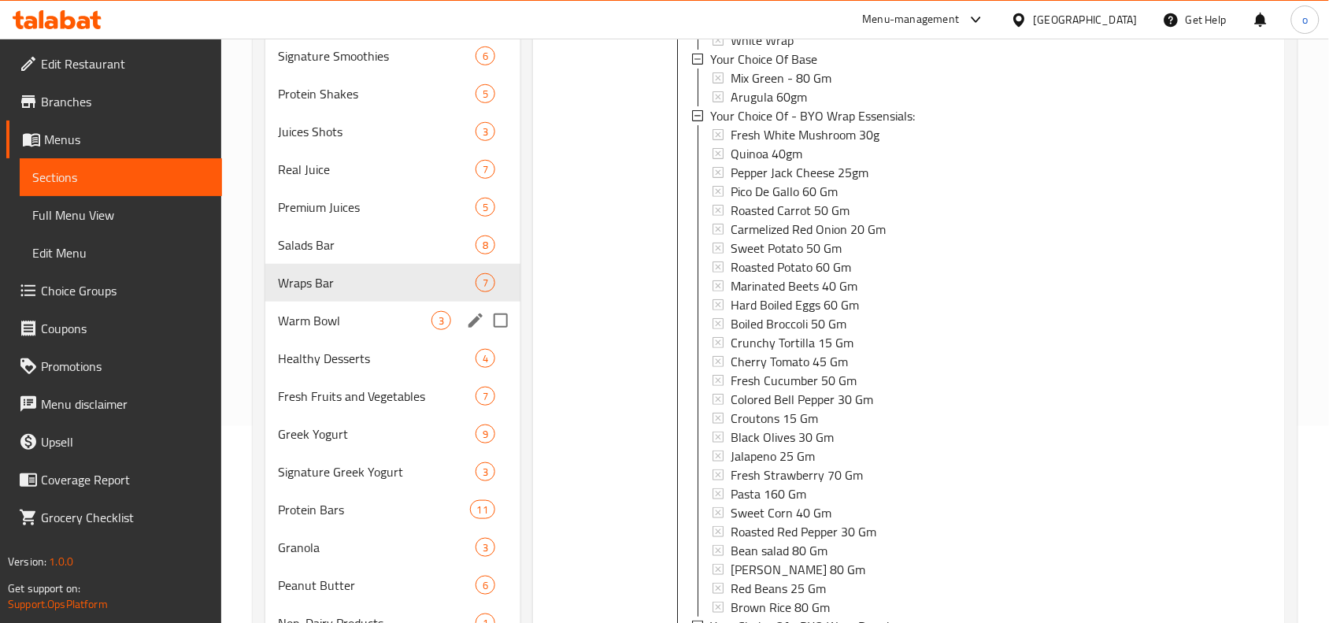
click at [338, 284] on span "Wraps Bar" at bounding box center [377, 282] width 198 height 19
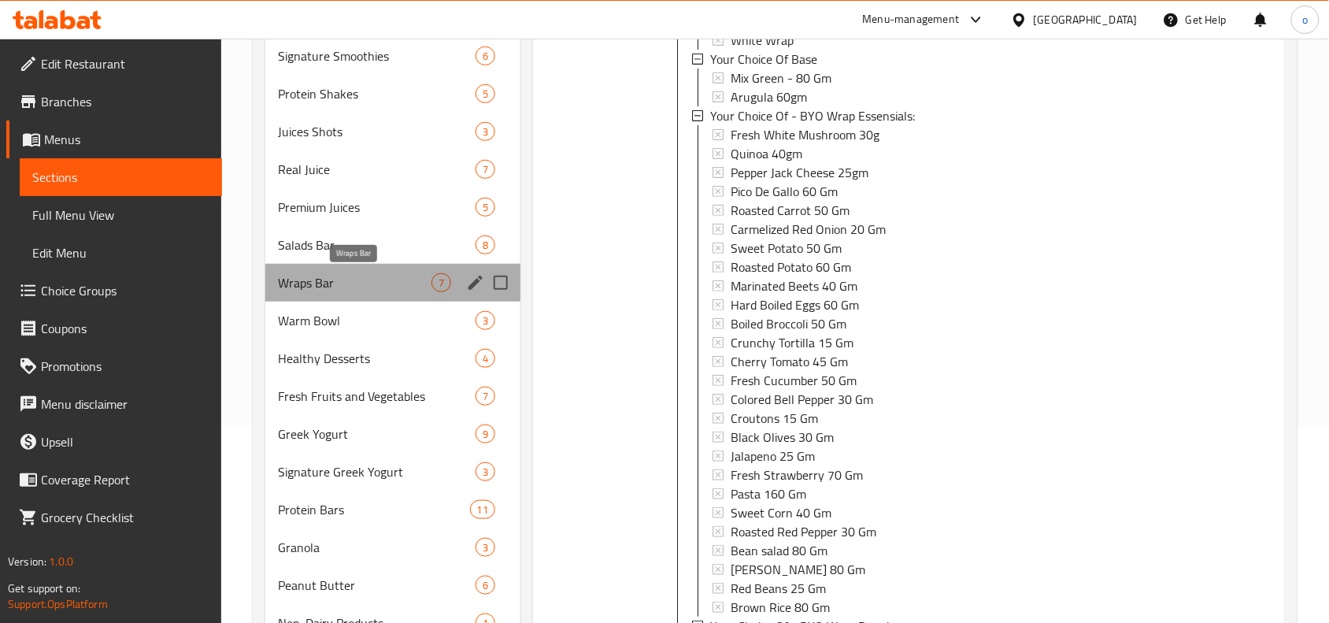
click at [338, 284] on span "Wraps Bar" at bounding box center [354, 282] width 153 height 19
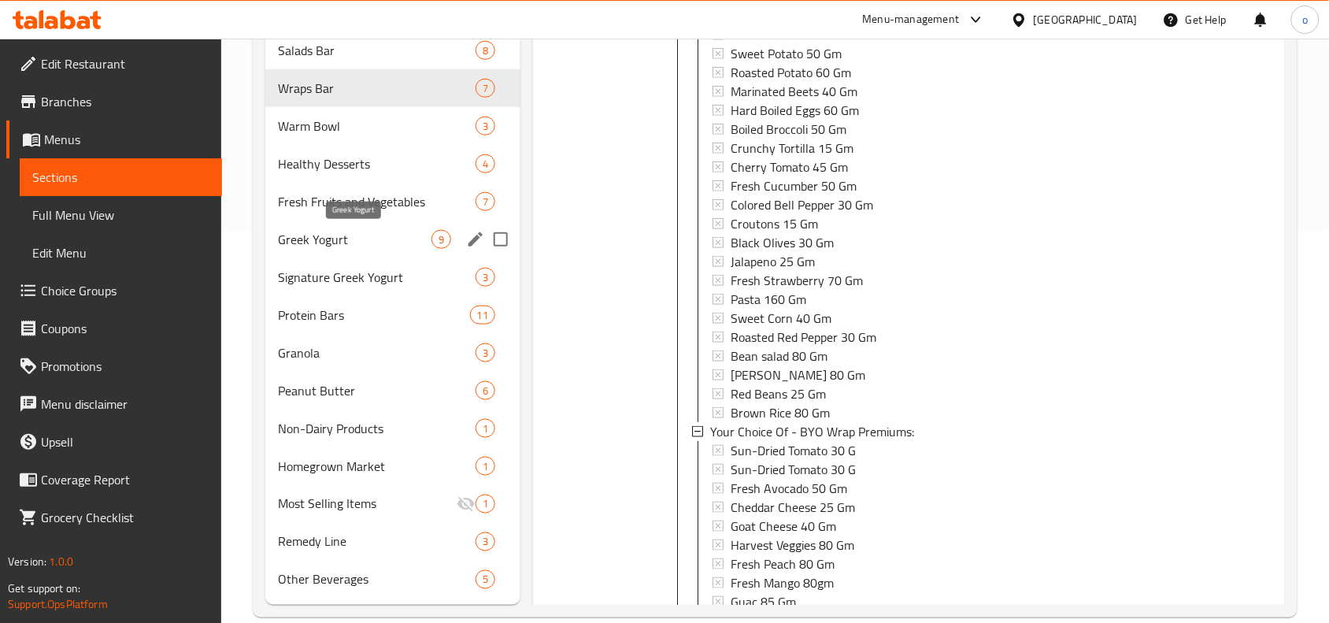
scroll to position [394, 0]
click at [329, 130] on span "Warm Bowl" at bounding box center [354, 123] width 153 height 19
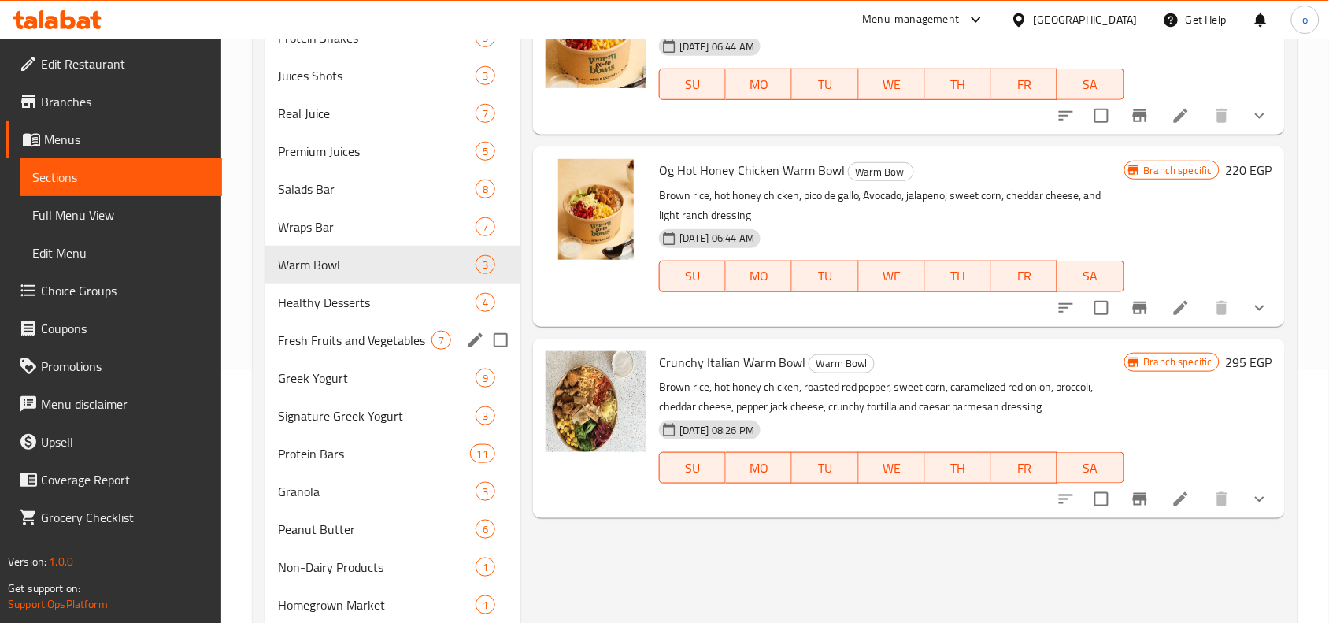
scroll to position [98, 0]
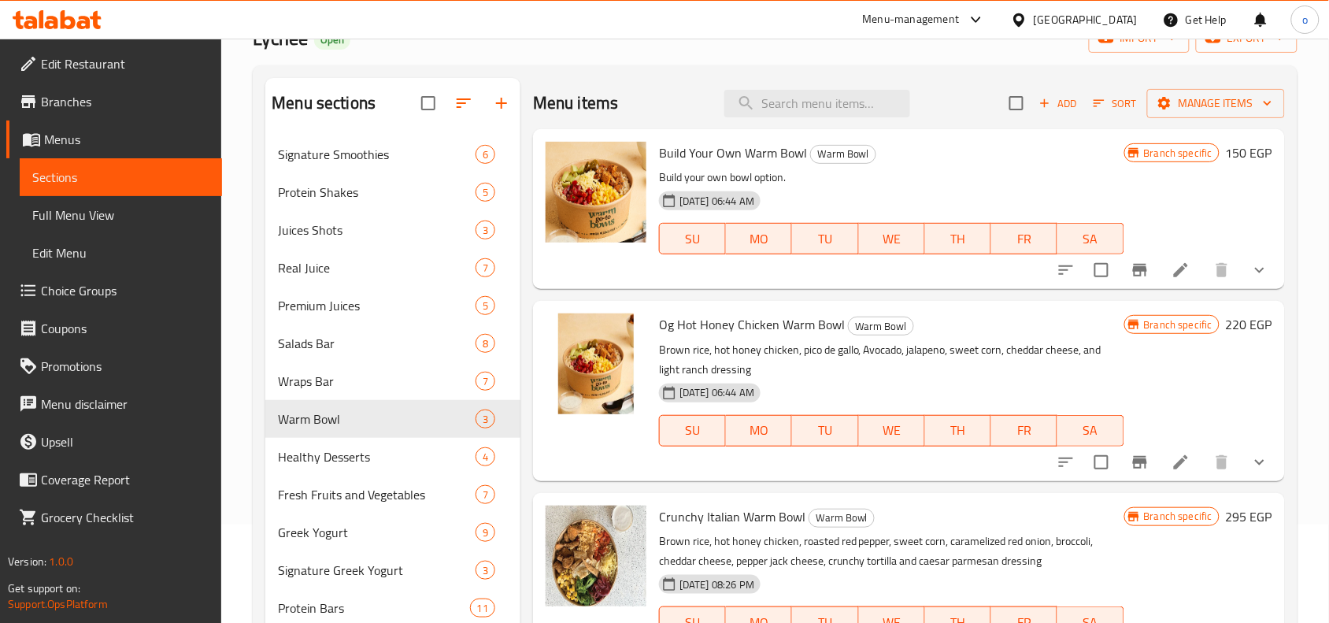
click at [1276, 264] on button "show more" at bounding box center [1259, 270] width 38 height 38
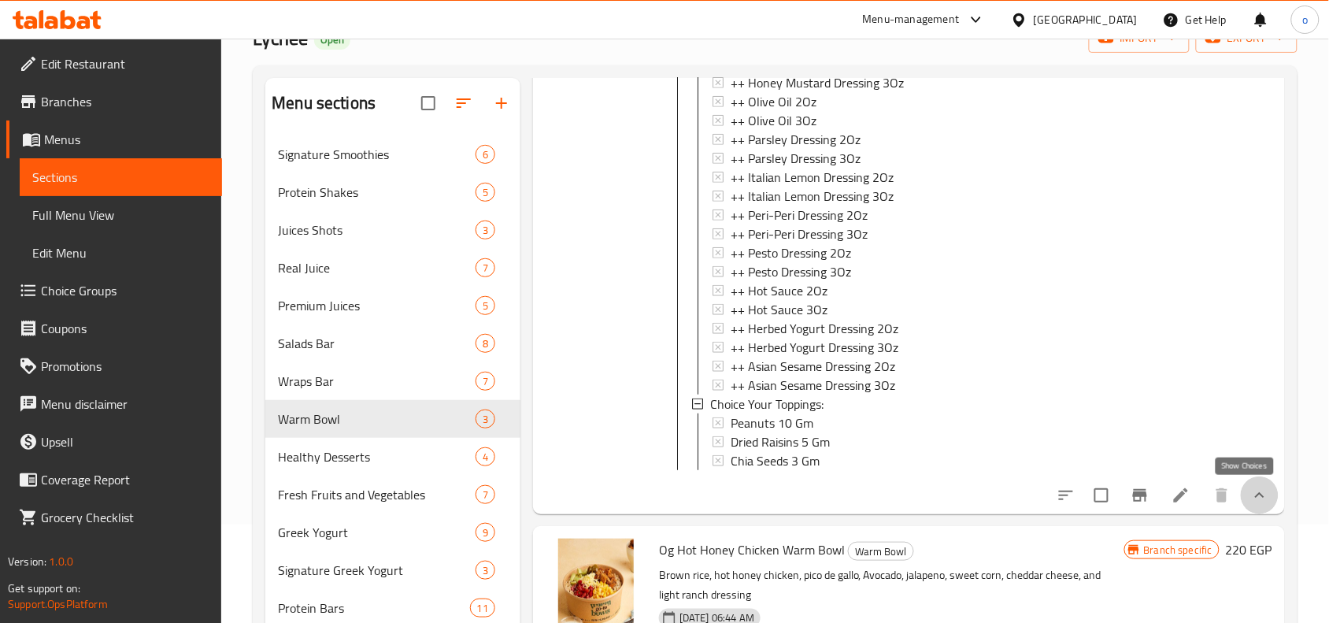
click at [1251, 492] on icon "show more" at bounding box center [1259, 495] width 19 height 19
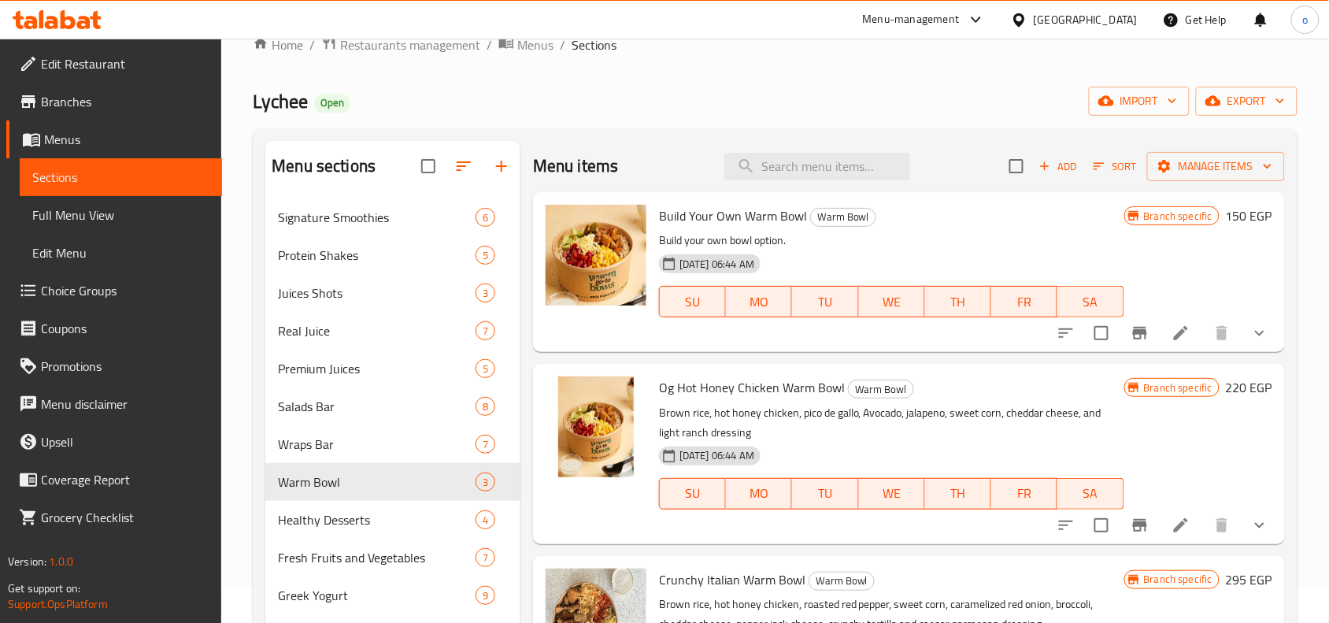
scroll to position [0, 0]
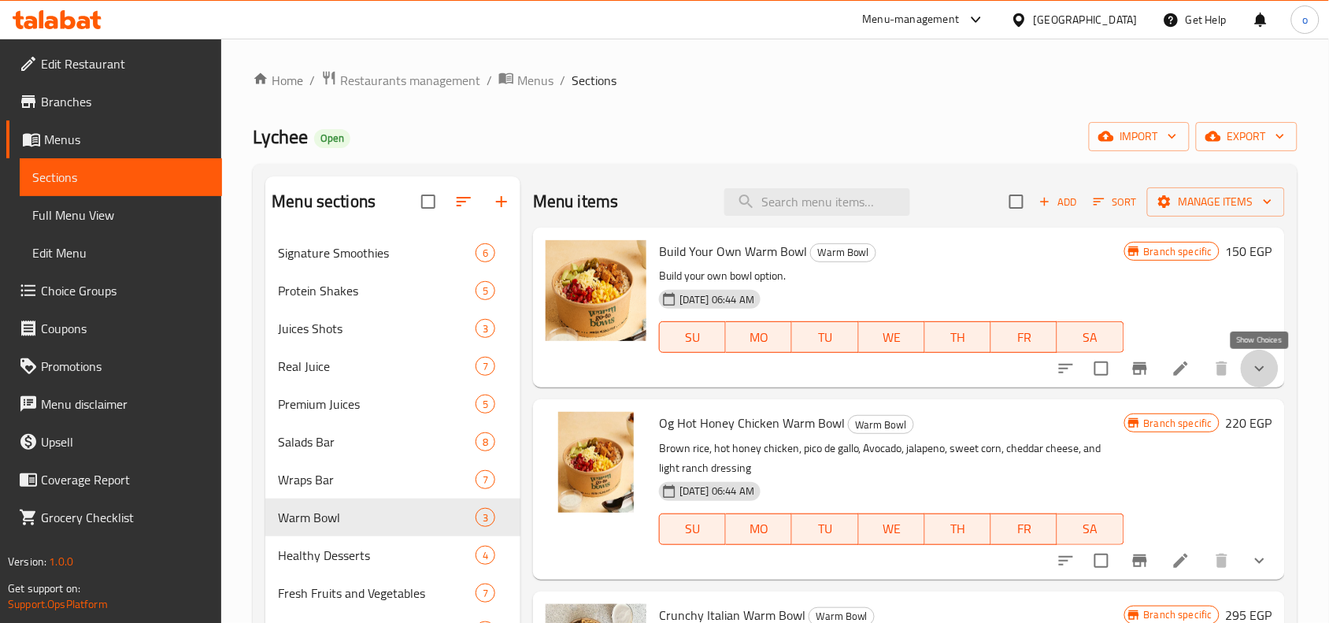
click at [1250, 378] on icon "show more" at bounding box center [1259, 368] width 19 height 19
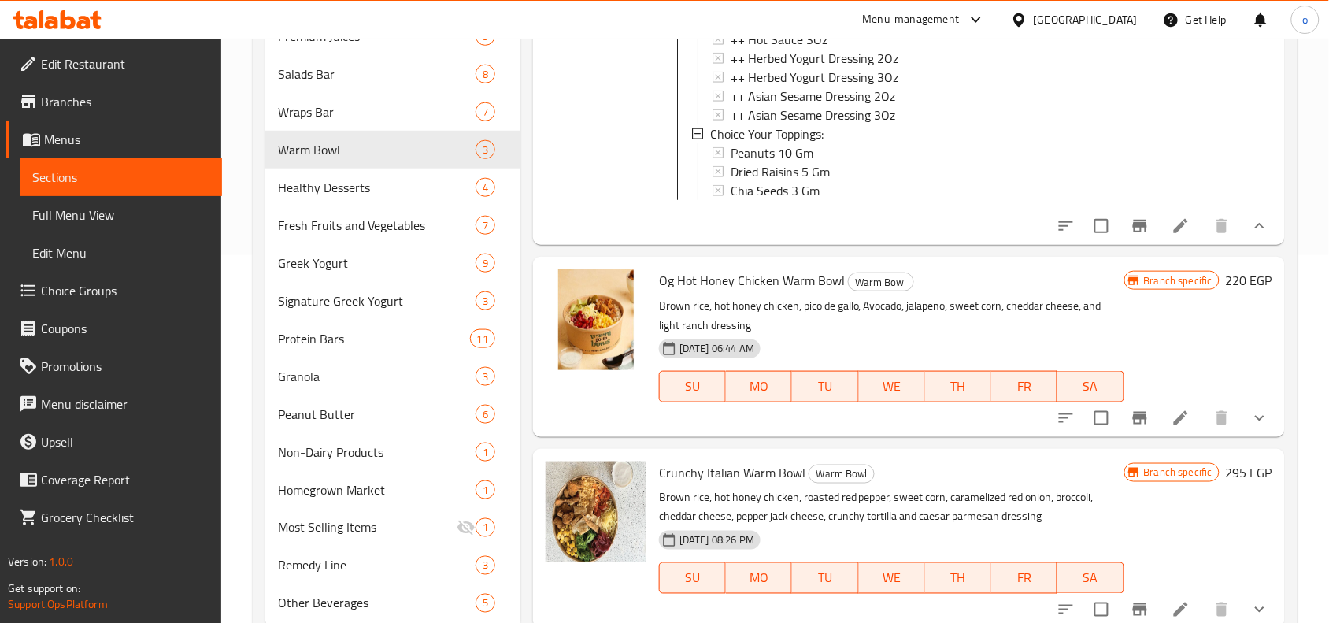
scroll to position [416, 0]
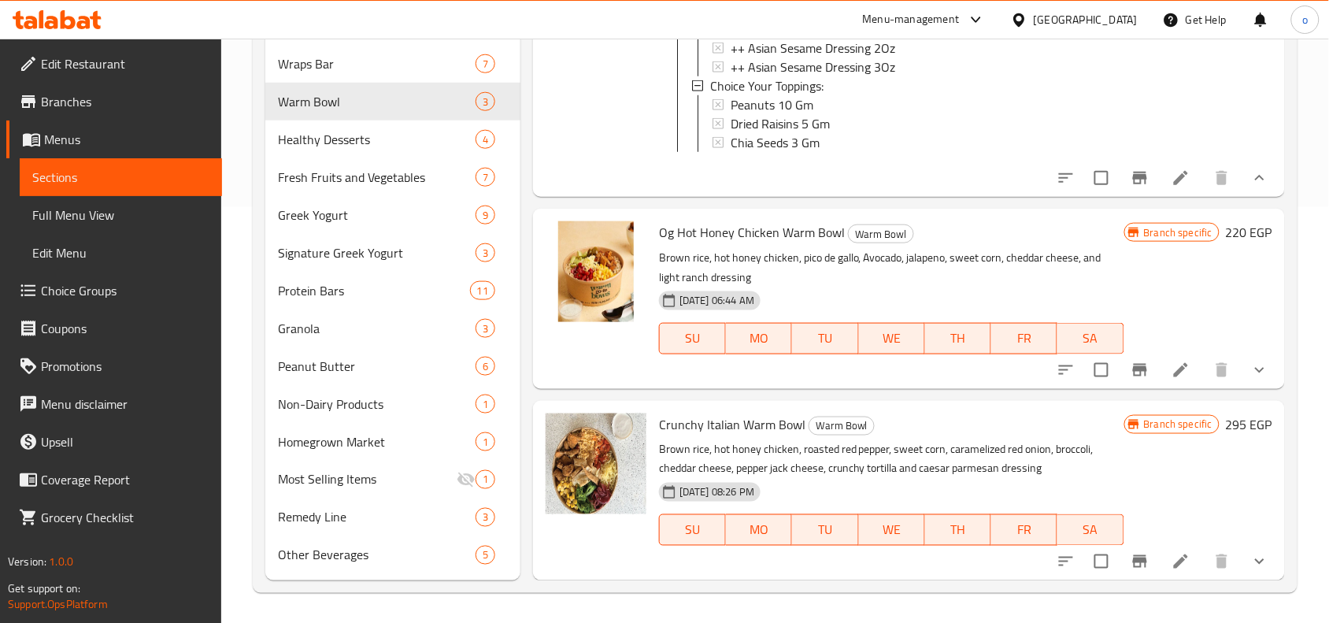
click at [1254, 360] on icon "show more" at bounding box center [1259, 369] width 19 height 19
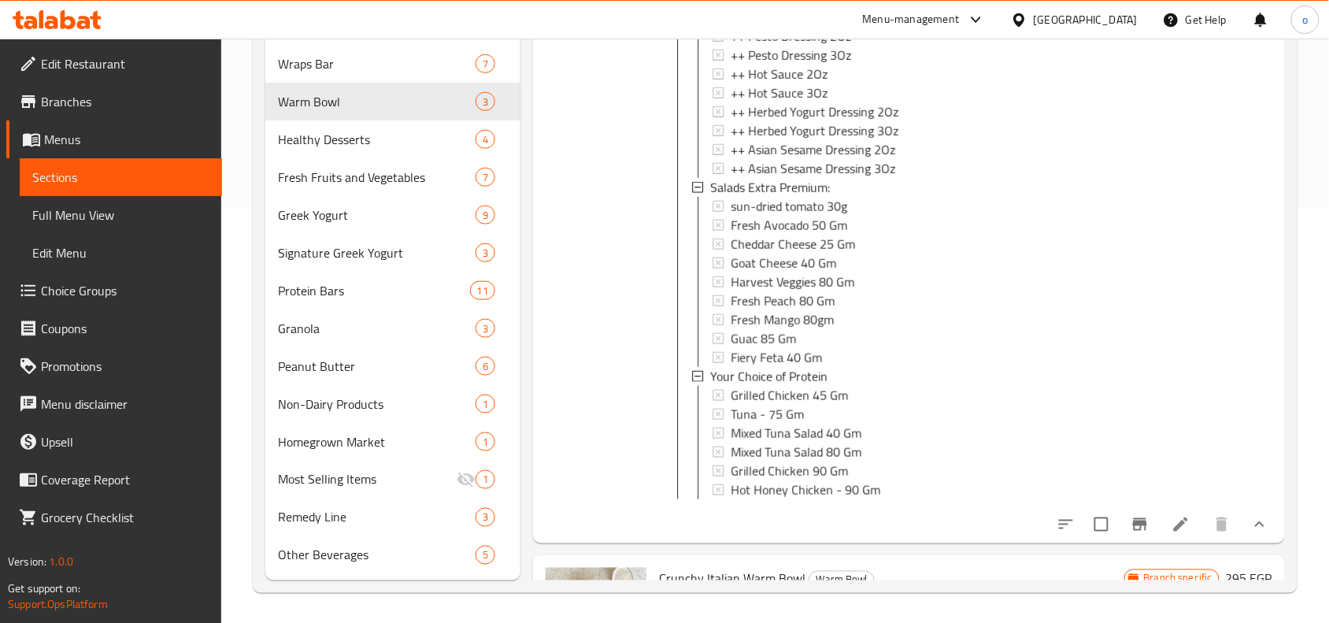
scroll to position [3196, 0]
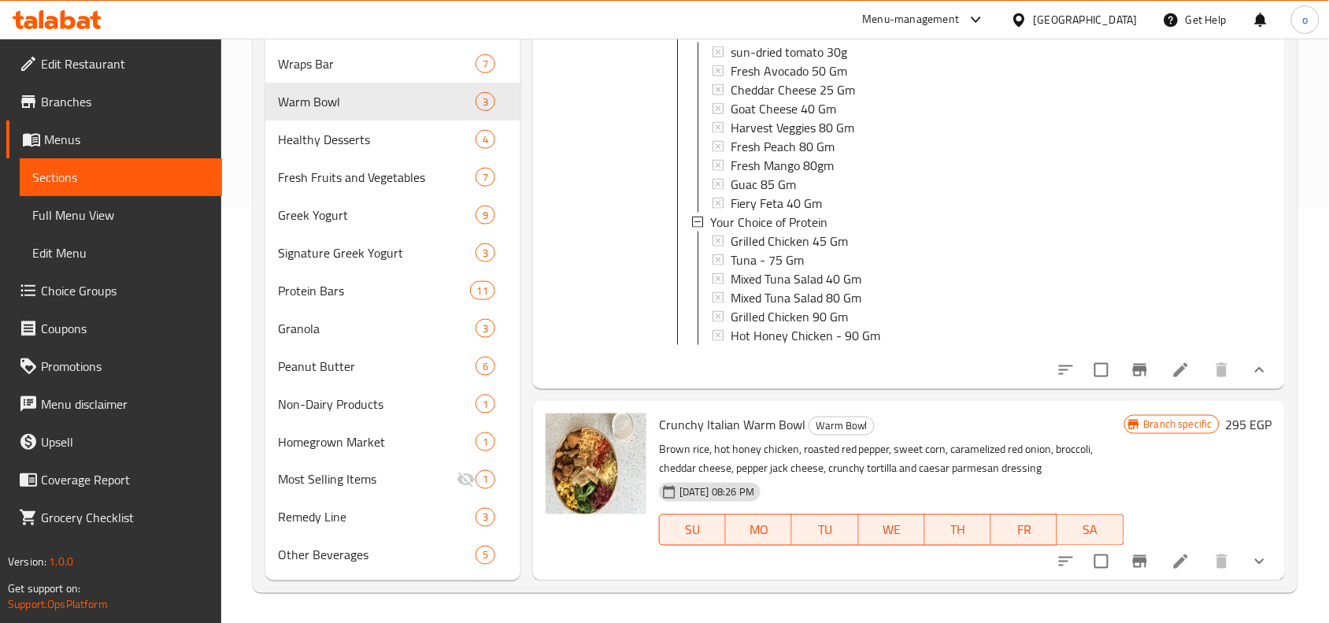
click at [1258, 557] on button "show more" at bounding box center [1259, 561] width 38 height 38
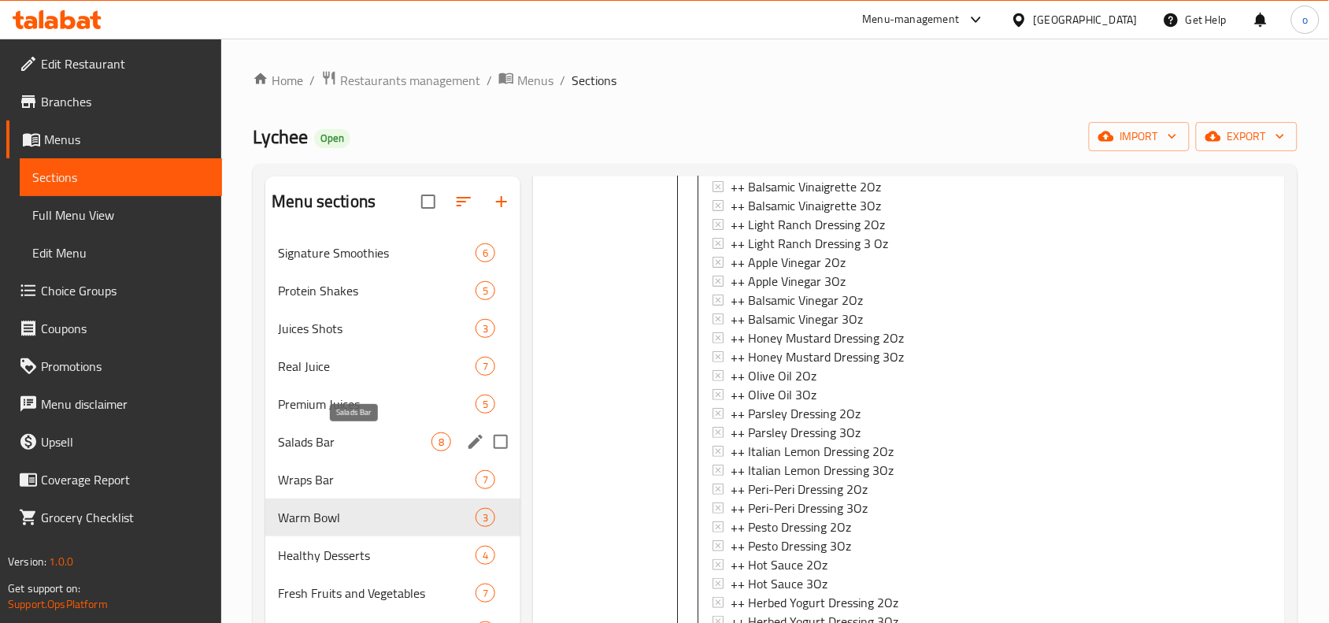
scroll to position [197, 0]
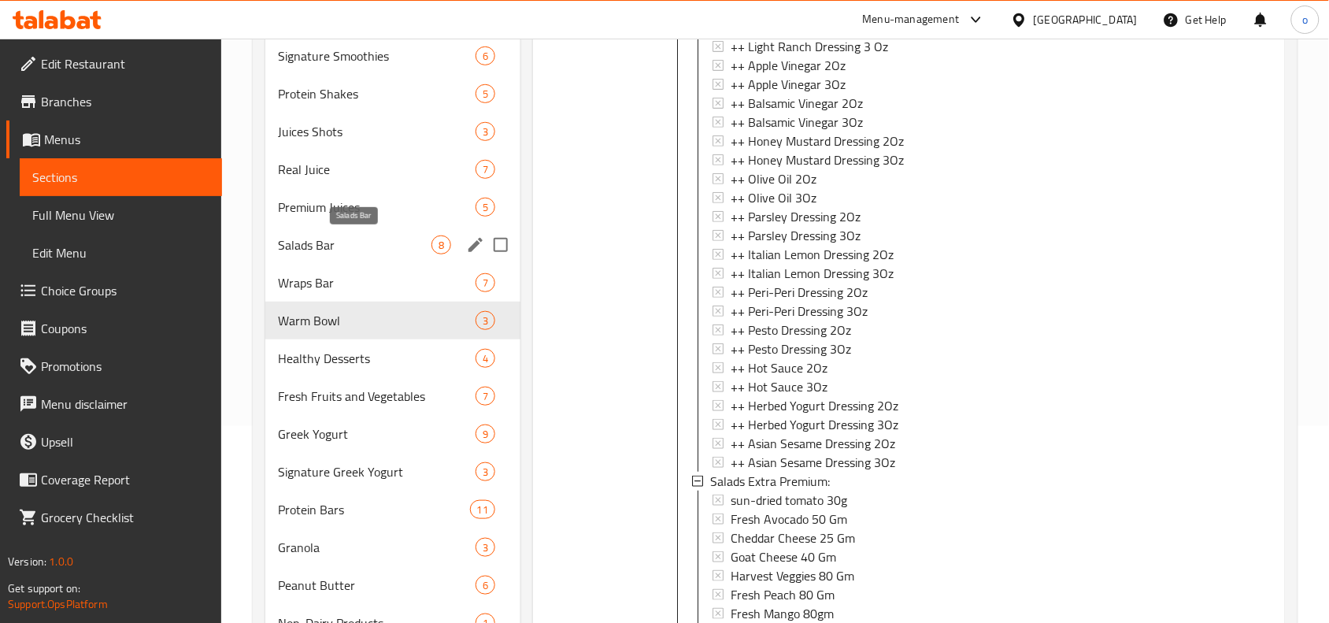
click at [327, 240] on span "Salads Bar" at bounding box center [354, 244] width 153 height 19
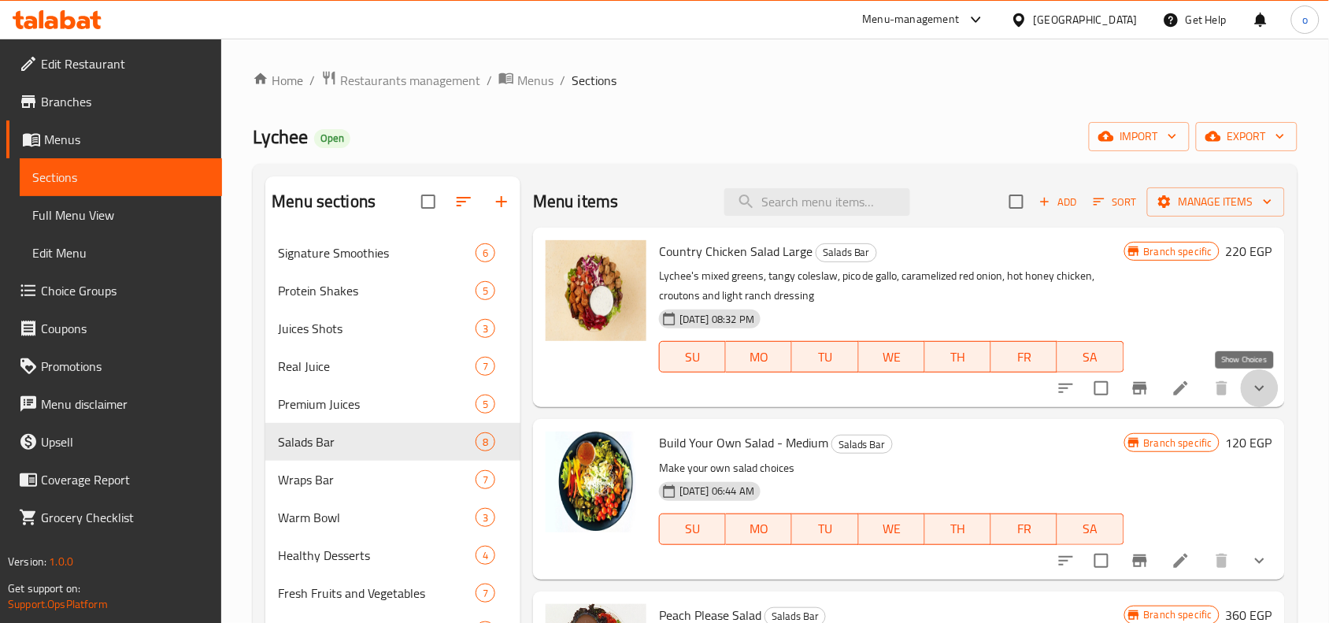
click at [1250, 396] on icon "show more" at bounding box center [1259, 388] width 19 height 19
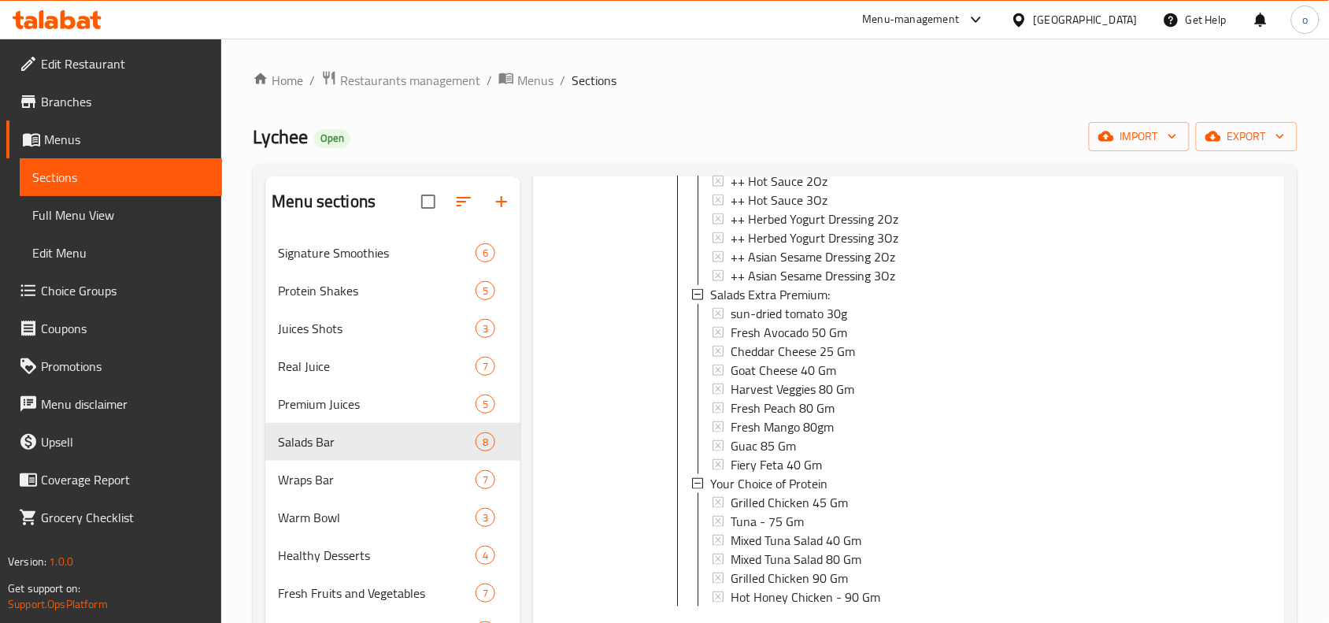
scroll to position [2, 0]
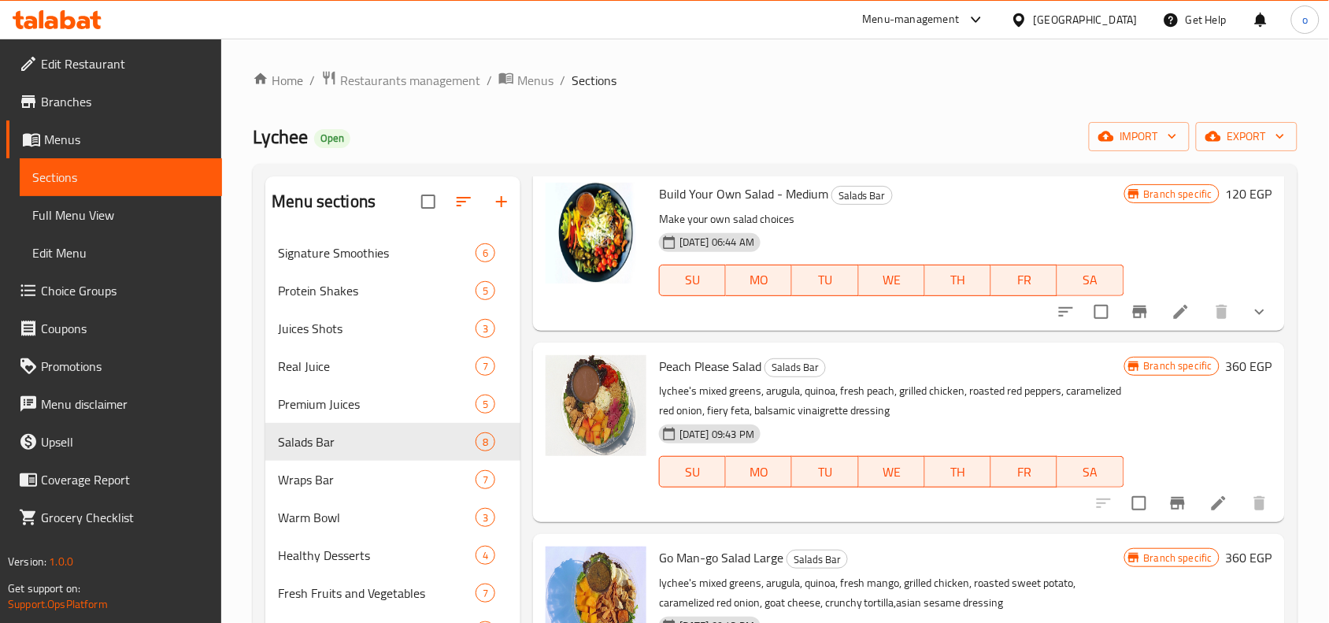
click at [1246, 331] on button "show more" at bounding box center [1259, 312] width 38 height 38
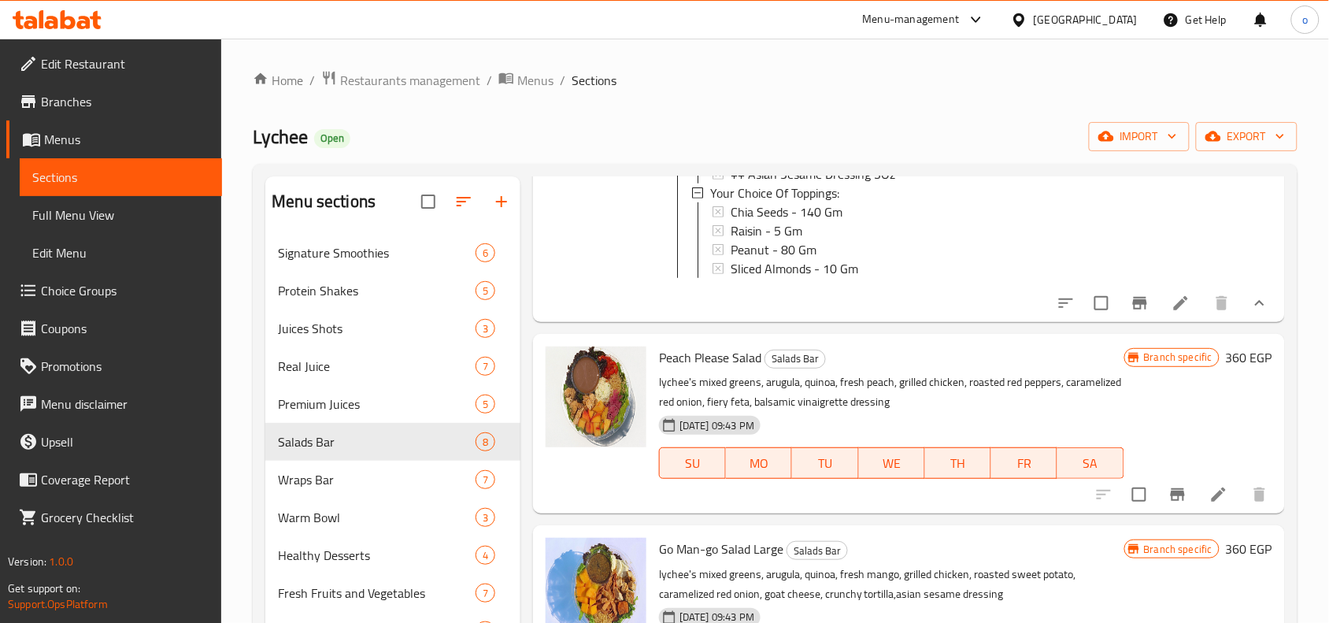
click at [1248, 316] on button "show more" at bounding box center [1259, 303] width 38 height 38
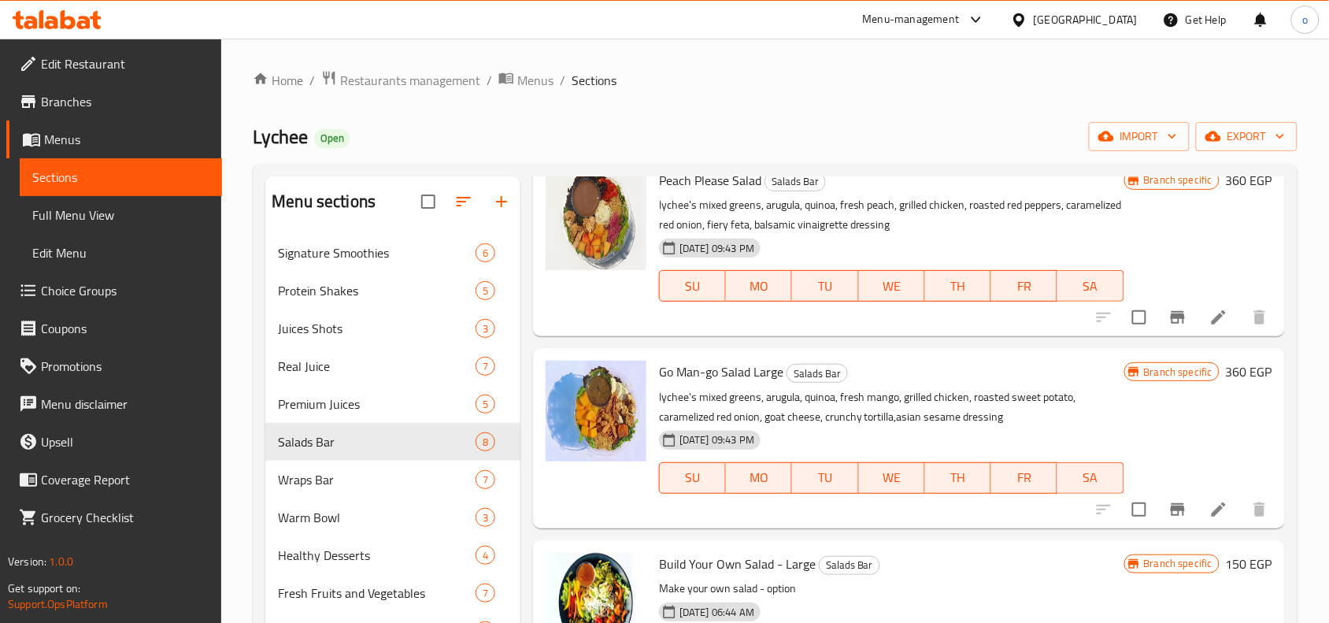
scroll to position [1279, 0]
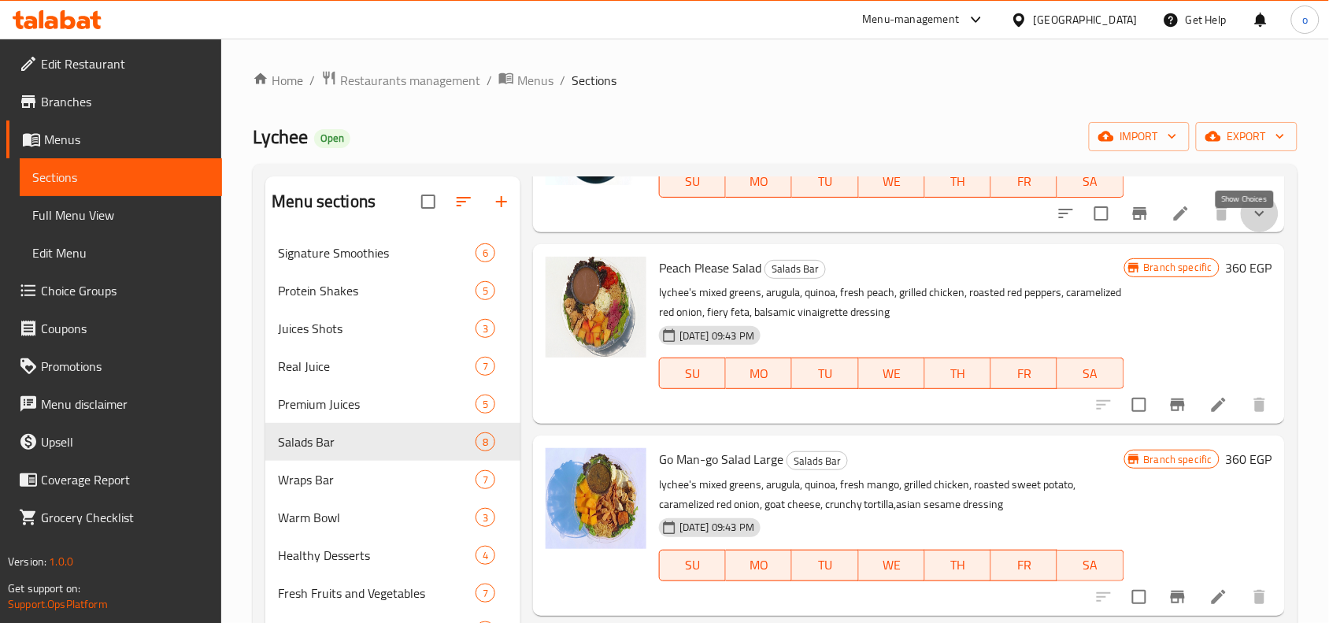
click at [1250, 218] on icon "show more" at bounding box center [1259, 213] width 19 height 19
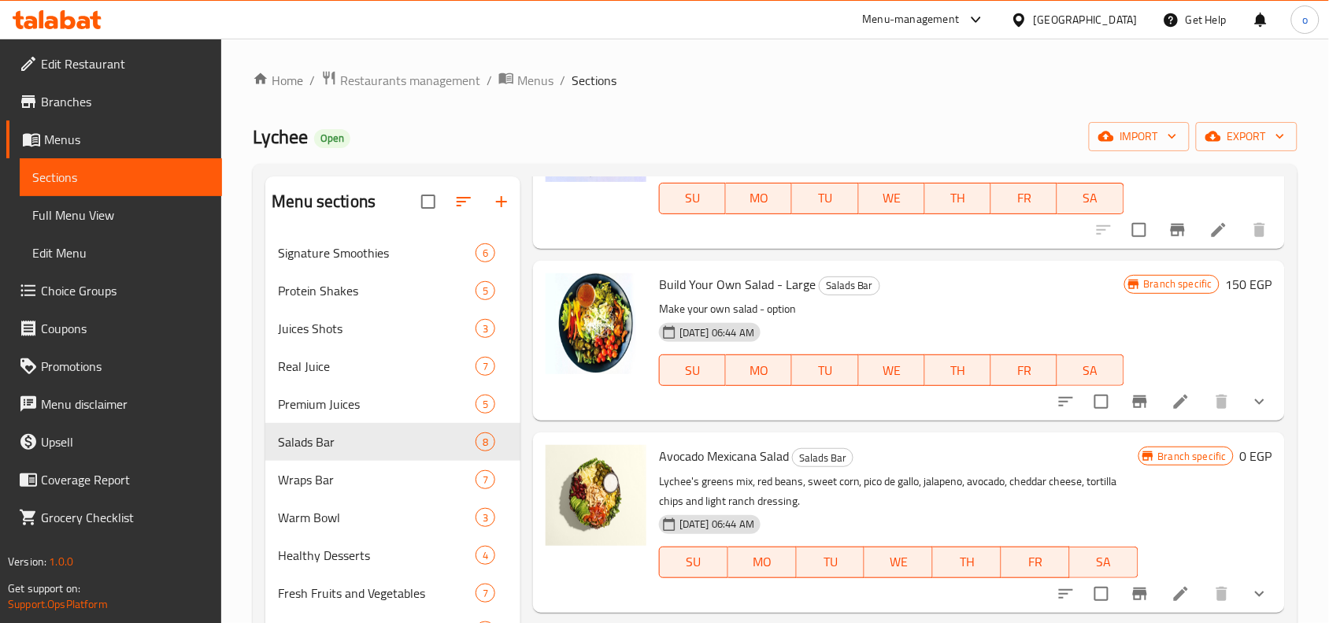
scroll to position [3928, 0]
click at [1250, 409] on icon "show more" at bounding box center [1259, 401] width 19 height 19
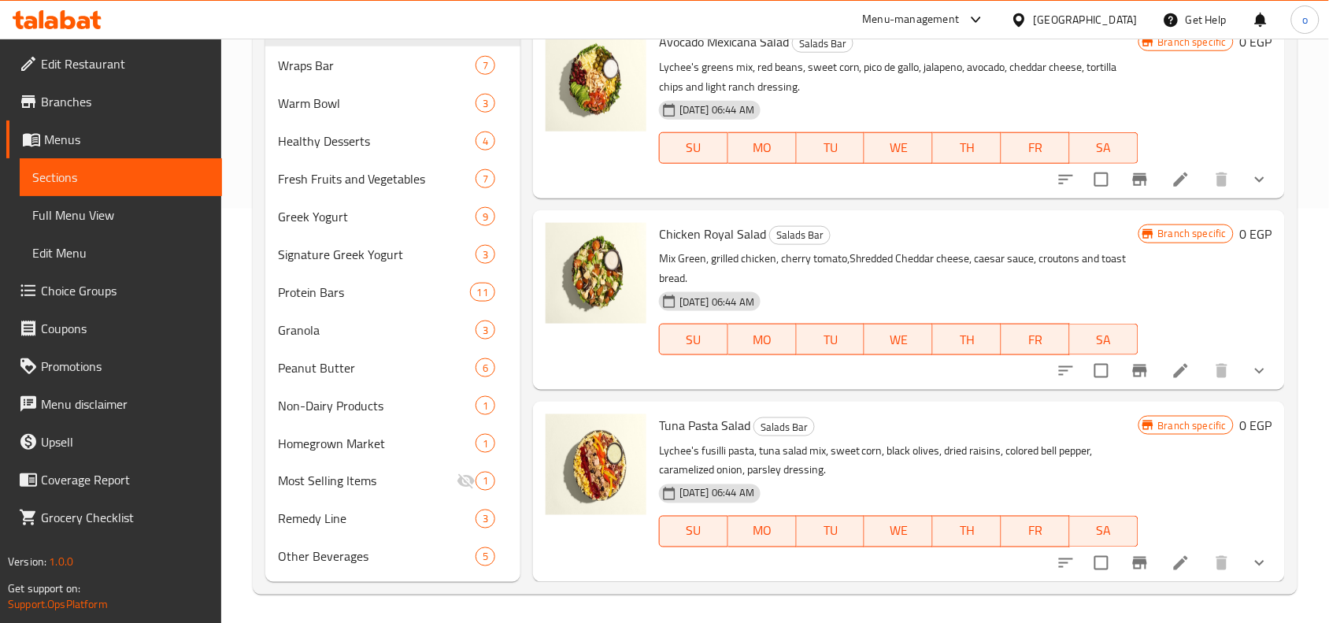
scroll to position [416, 0]
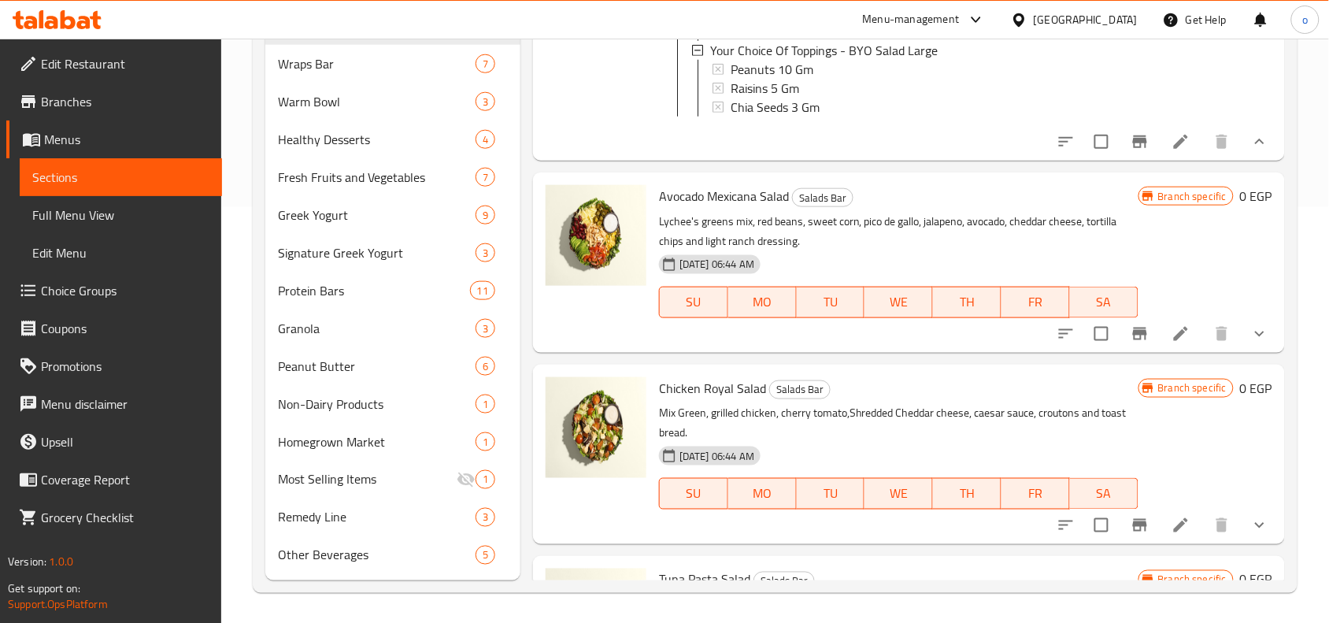
click at [1256, 353] on button "show more" at bounding box center [1259, 334] width 38 height 38
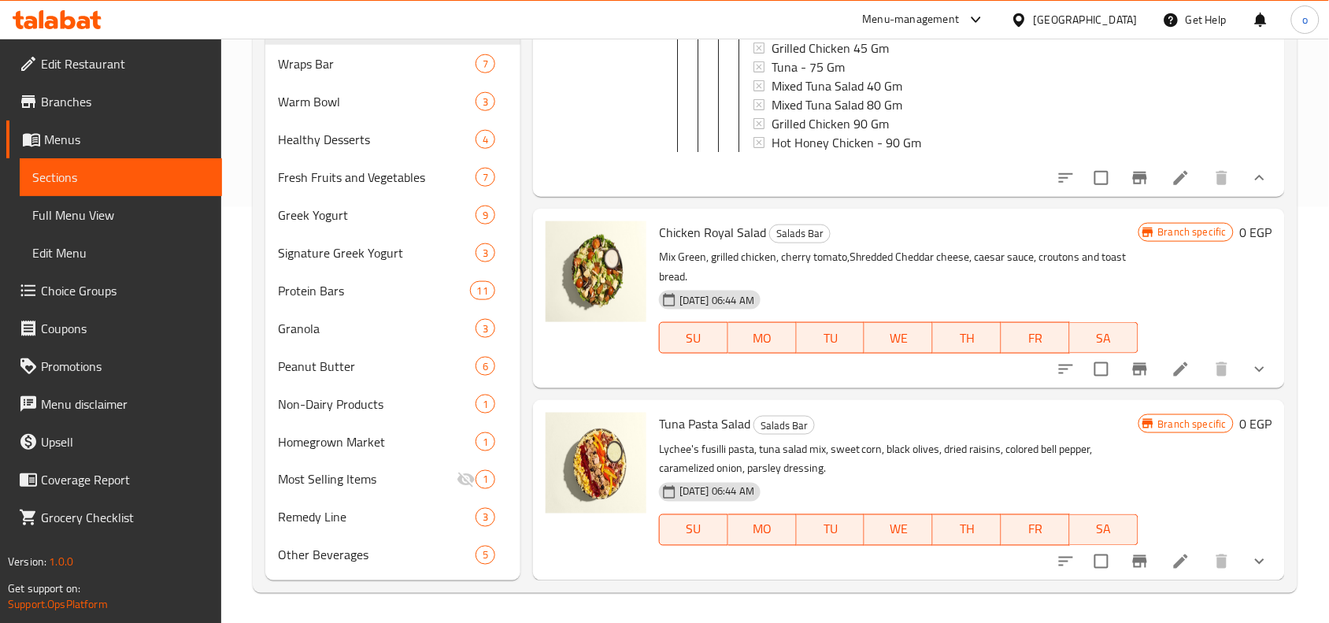
scroll to position [8141, 0]
click at [1254, 350] on div at bounding box center [1162, 369] width 231 height 38
click at [1250, 371] on icon "show more" at bounding box center [1259, 369] width 19 height 19
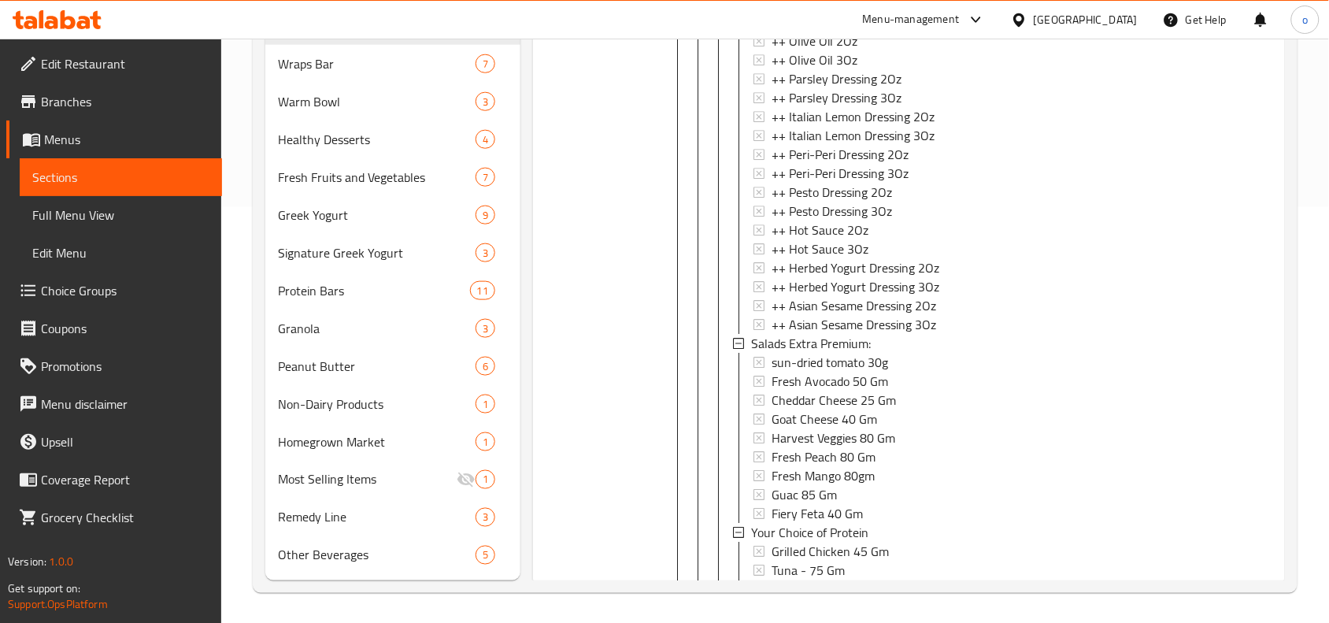
scroll to position [10163, 0]
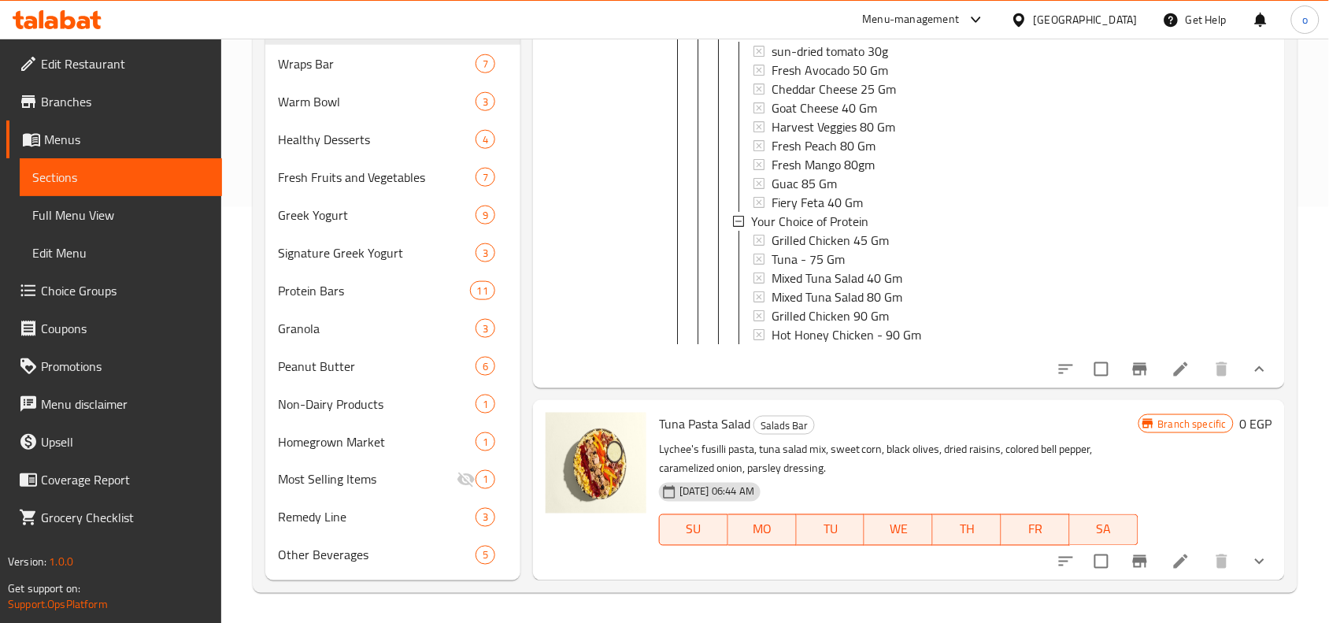
click at [1250, 564] on icon "show more" at bounding box center [1259, 561] width 19 height 19
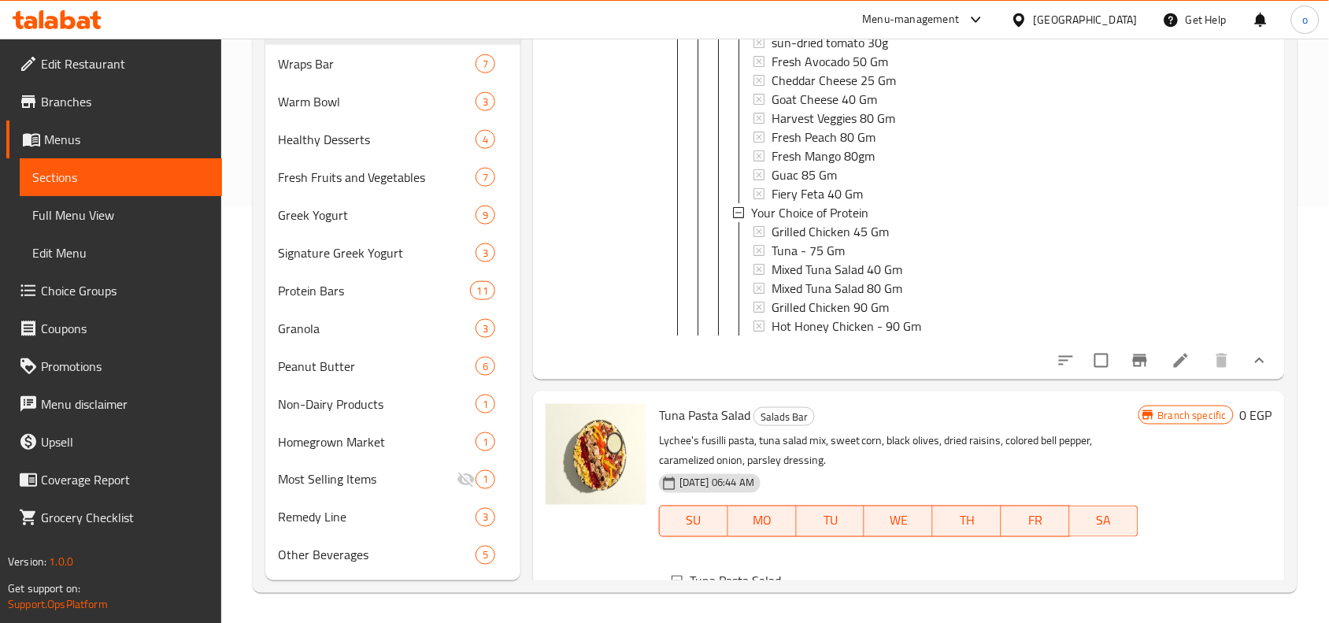
scroll to position [11222, 0]
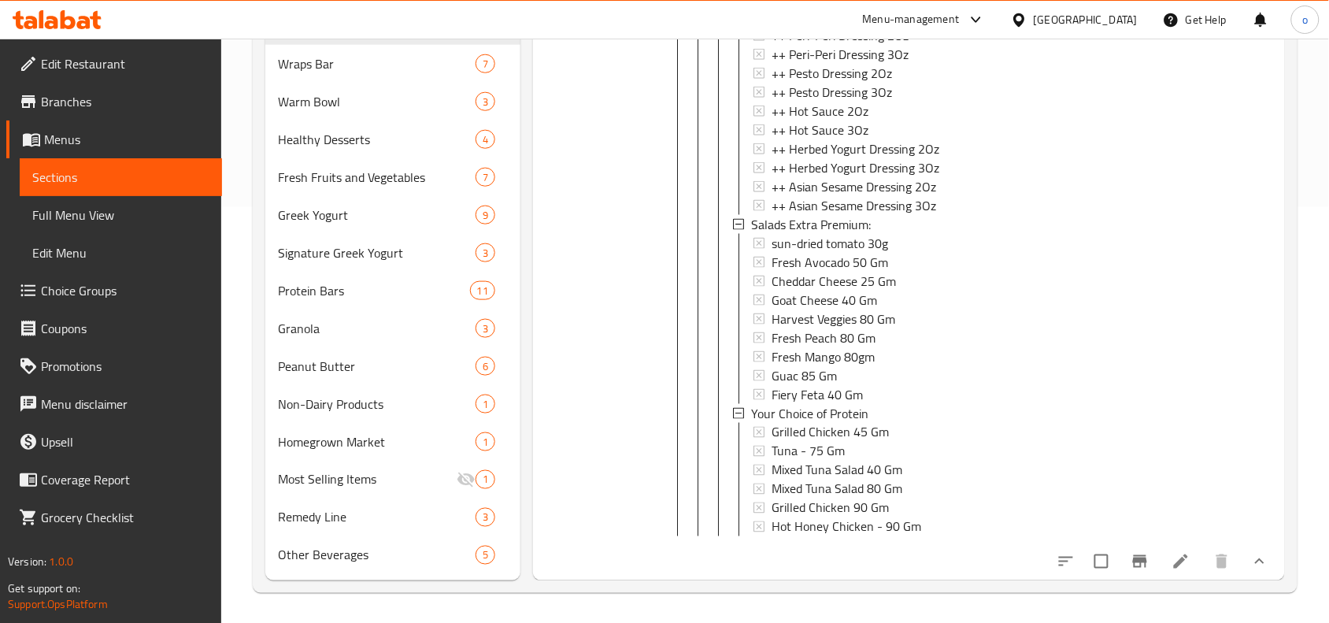
click at [856, 309] on span "Harvest Veggies 80 Gm" at bounding box center [833, 318] width 124 height 19
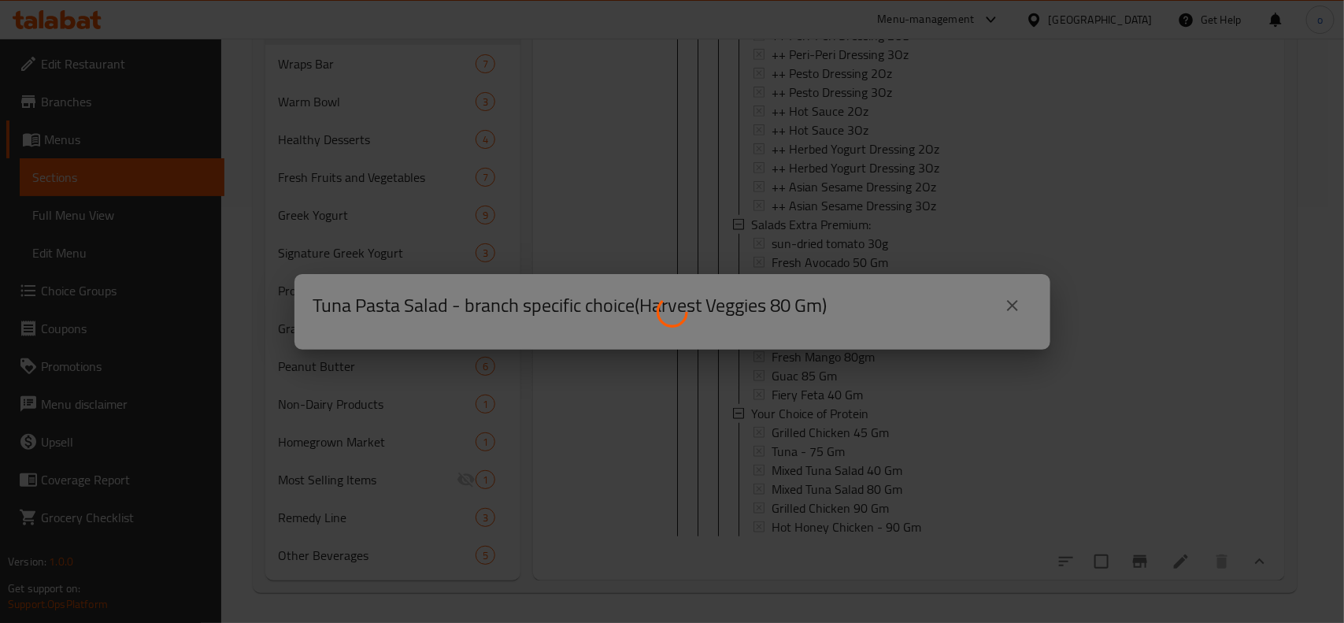
click at [1016, 300] on div at bounding box center [672, 311] width 1344 height 623
click at [1004, 301] on div at bounding box center [672, 311] width 1344 height 623
click at [1013, 305] on div at bounding box center [672, 311] width 1344 height 623
click at [1009, 305] on div at bounding box center [672, 311] width 1344 height 623
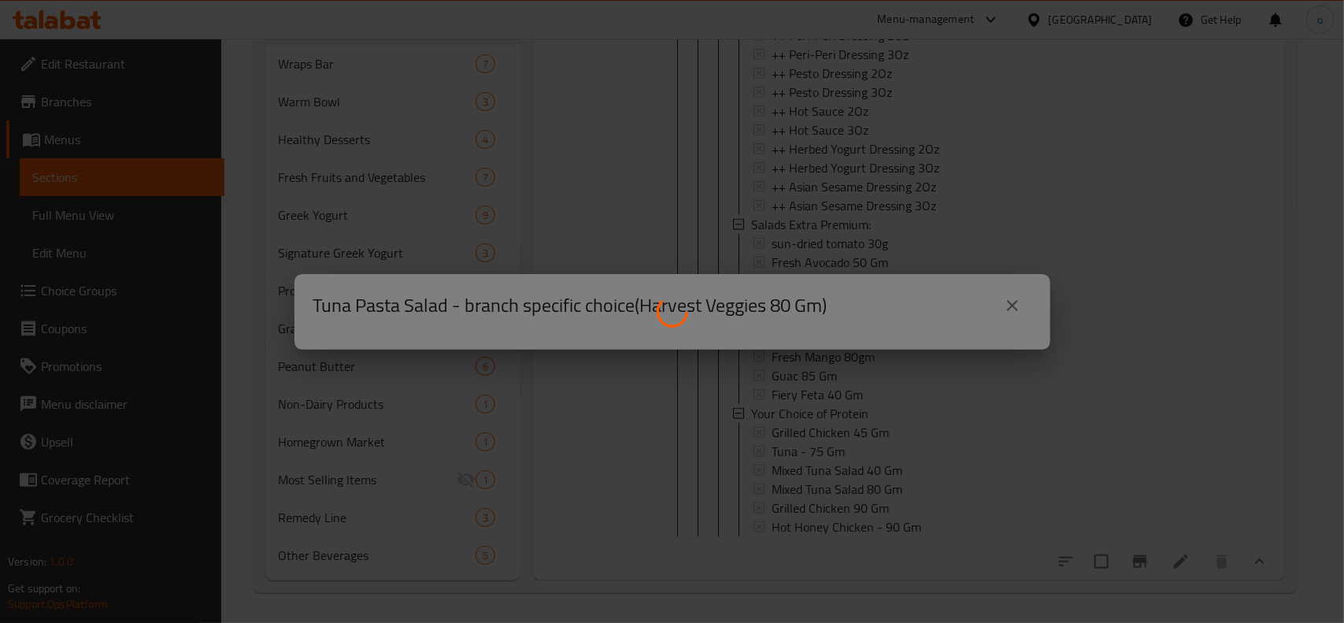
click at [1010, 311] on div at bounding box center [672, 311] width 1344 height 623
click at [1014, 309] on div at bounding box center [672, 311] width 1344 height 623
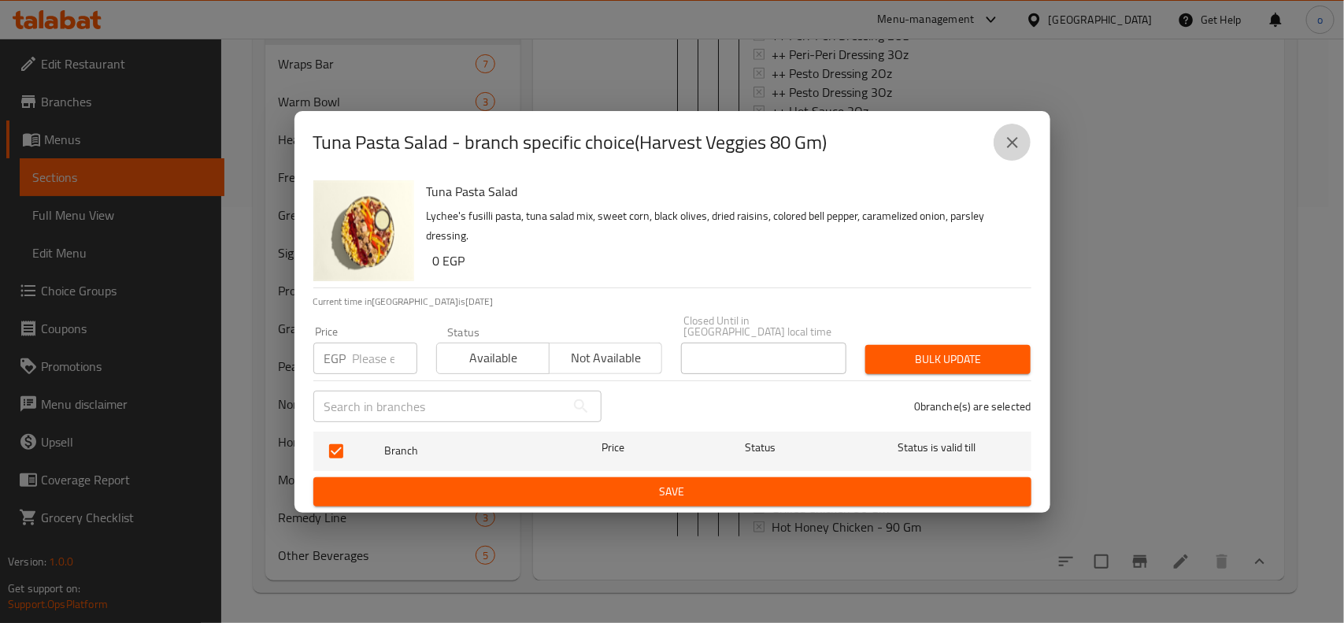
click at [1018, 148] on icon "close" at bounding box center [1012, 142] width 19 height 19
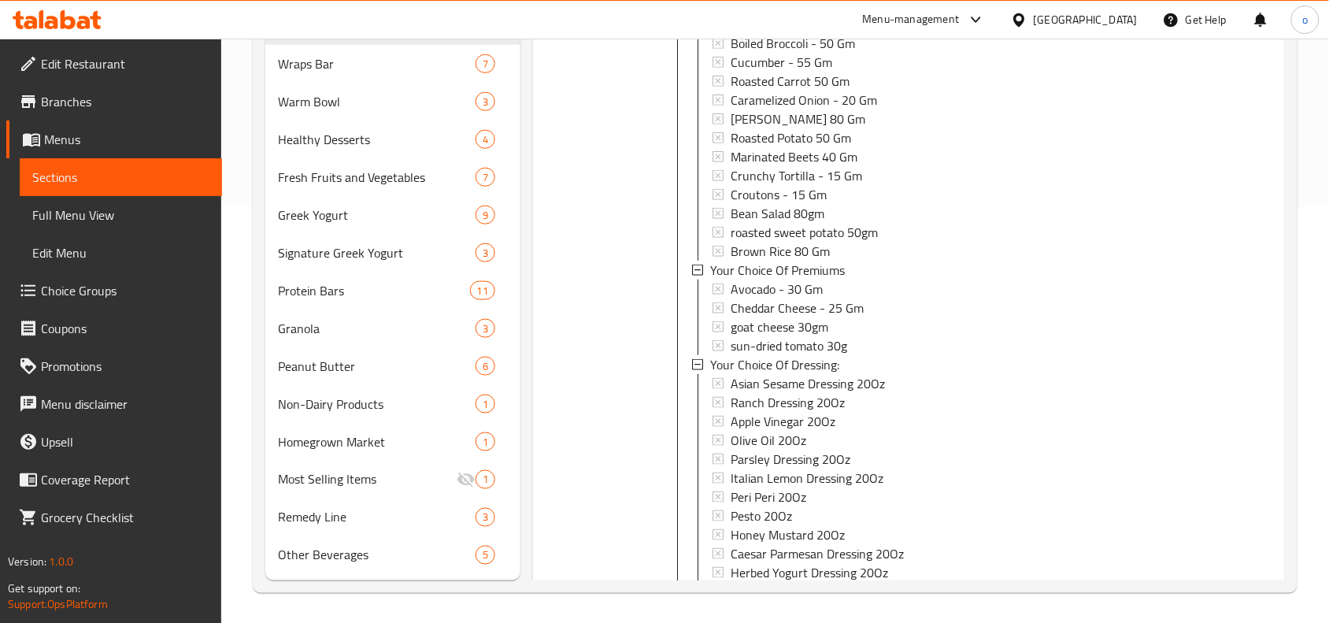
scroll to position [2157, 0]
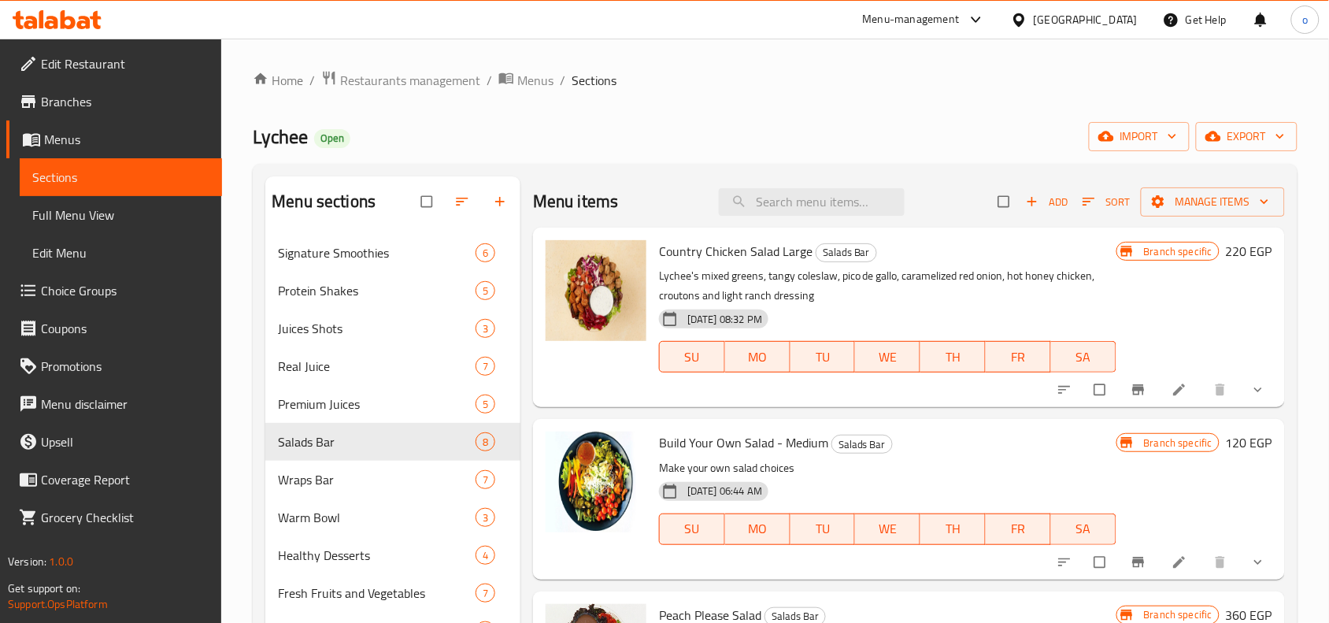
click at [1251, 395] on span "show more" at bounding box center [1259, 390] width 19 height 16
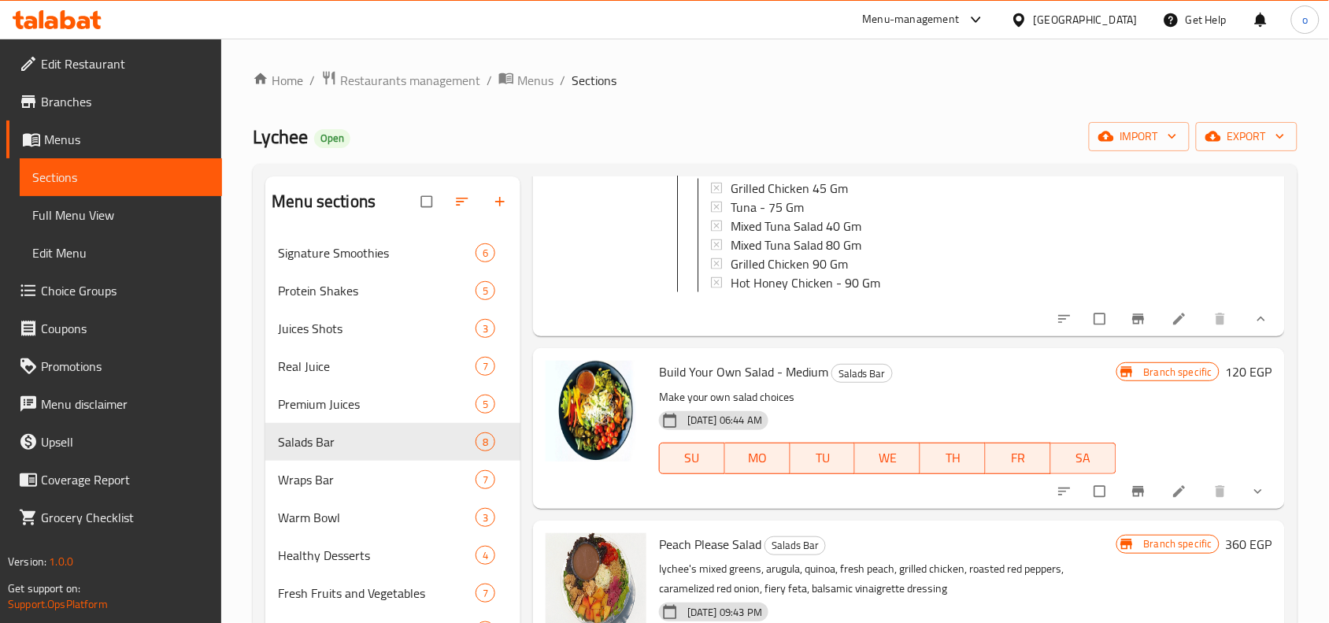
click at [1250, 499] on icon "show more" at bounding box center [1258, 491] width 16 height 16
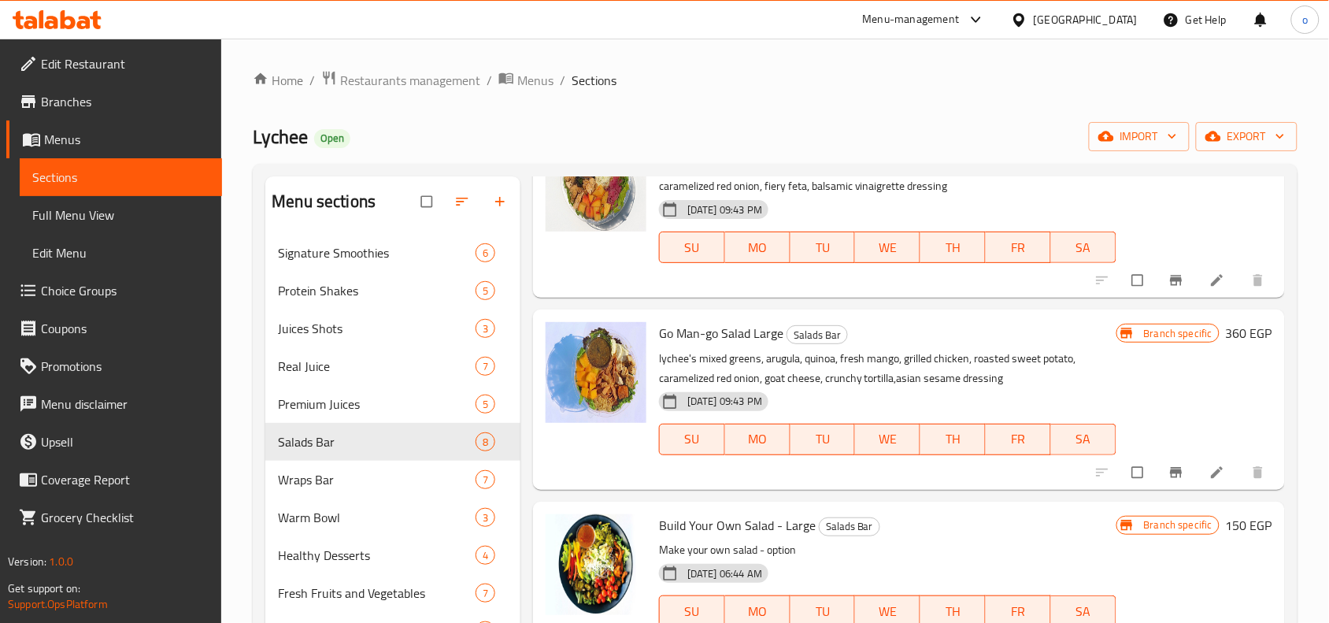
scroll to position [3908, 0]
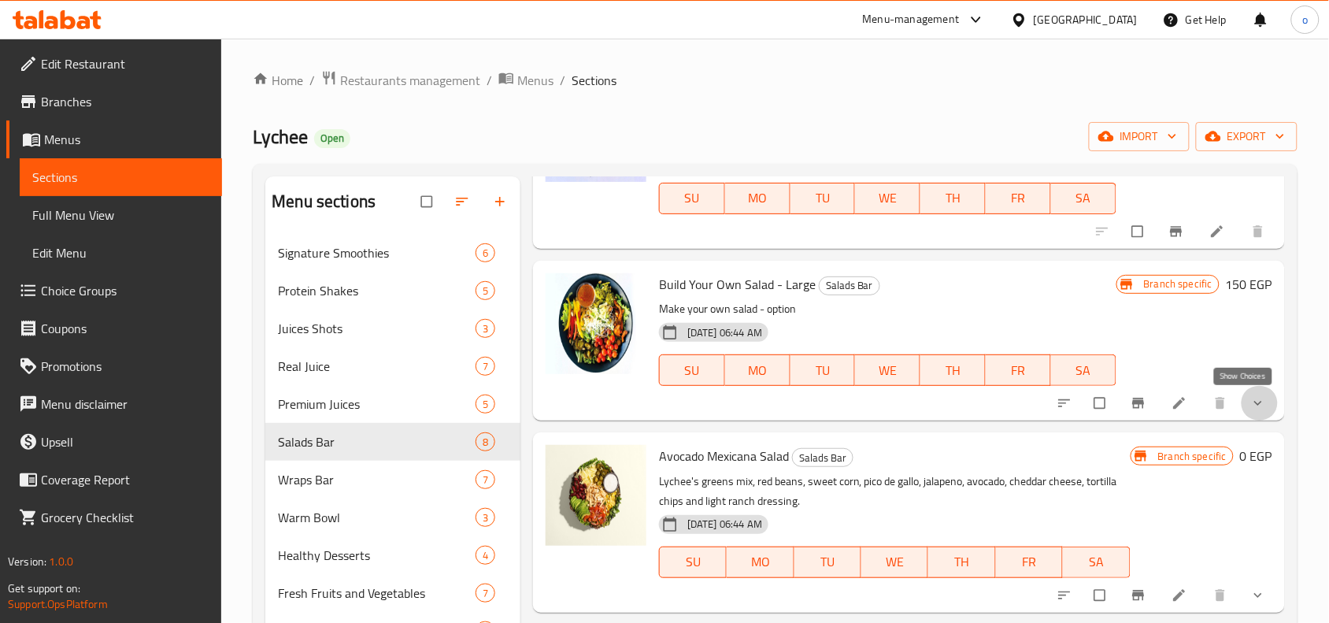
click at [1250, 397] on icon "show more" at bounding box center [1258, 403] width 16 height 16
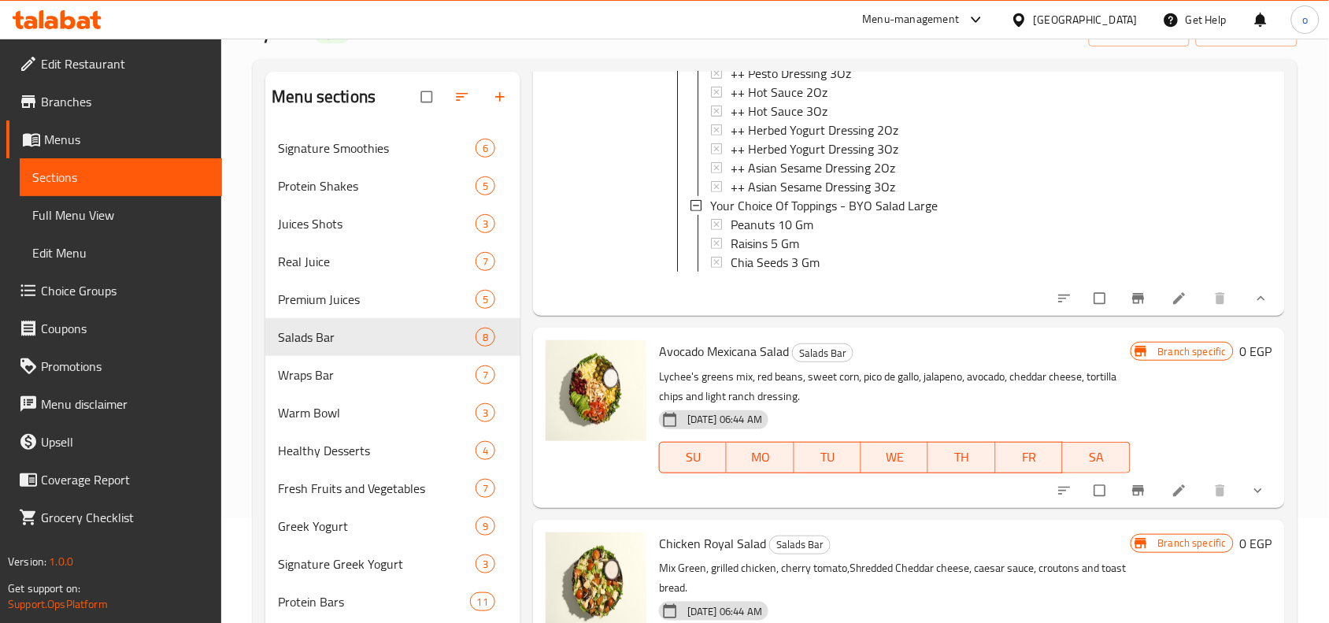
scroll to position [295, 0]
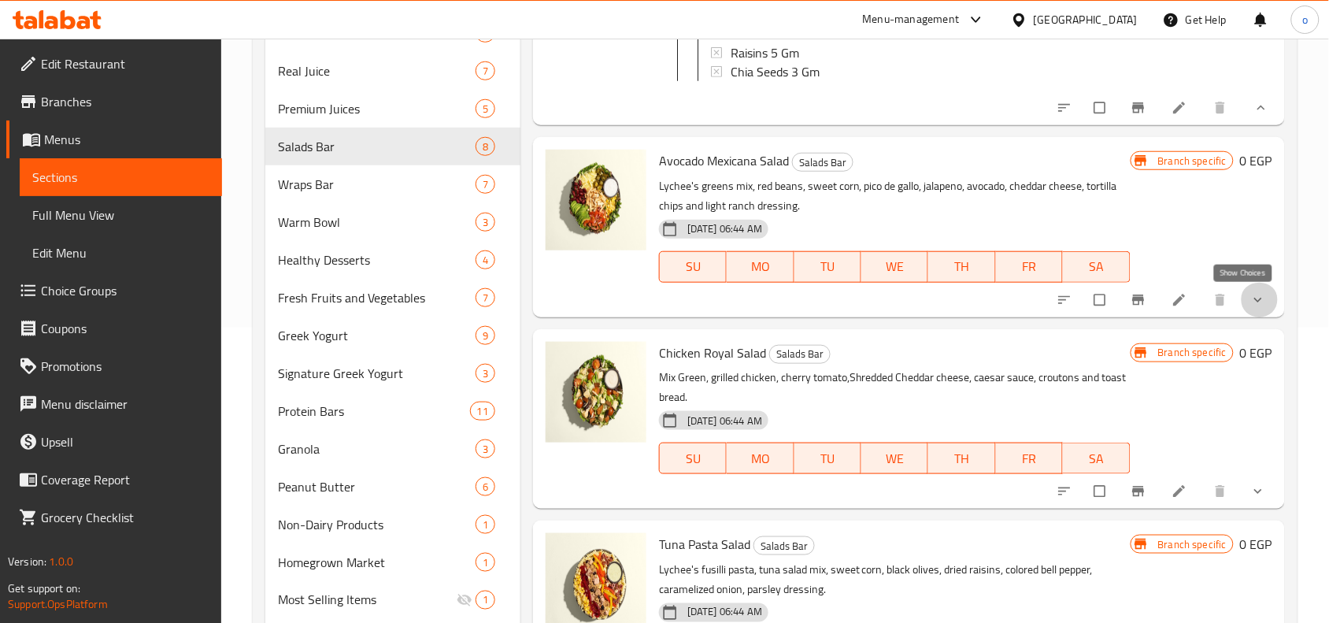
click at [1250, 305] on icon "show more" at bounding box center [1258, 300] width 16 height 16
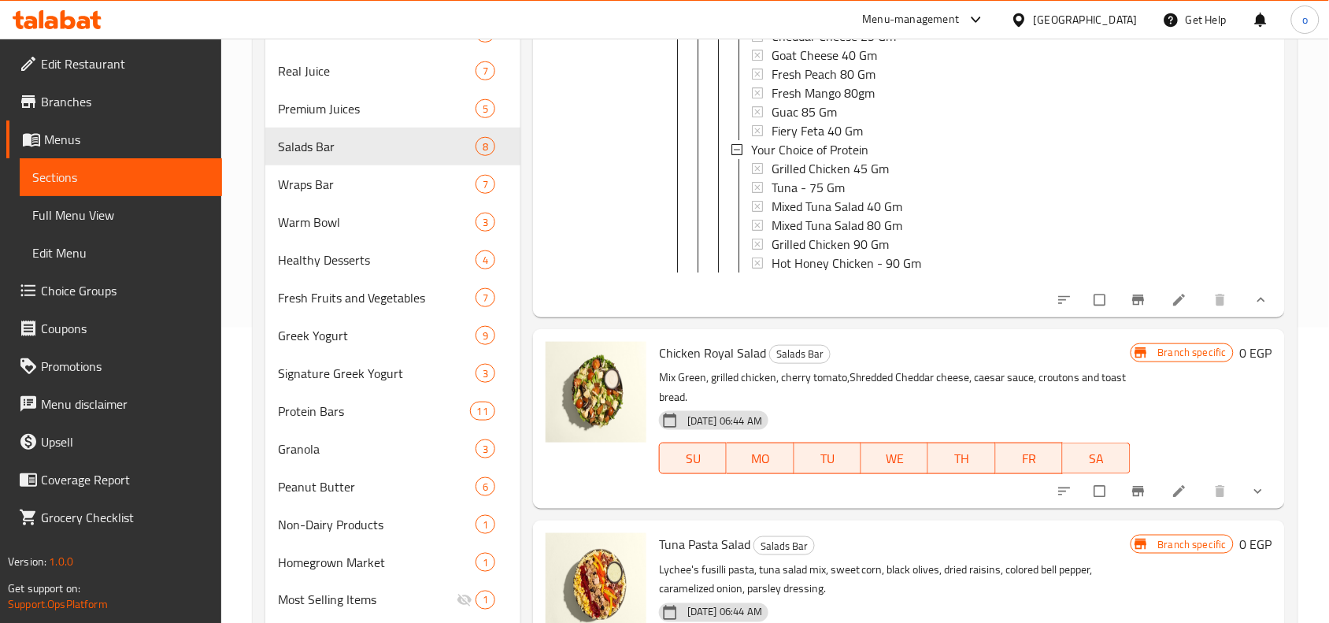
click at [1242, 481] on button "show more" at bounding box center [1259, 491] width 38 height 35
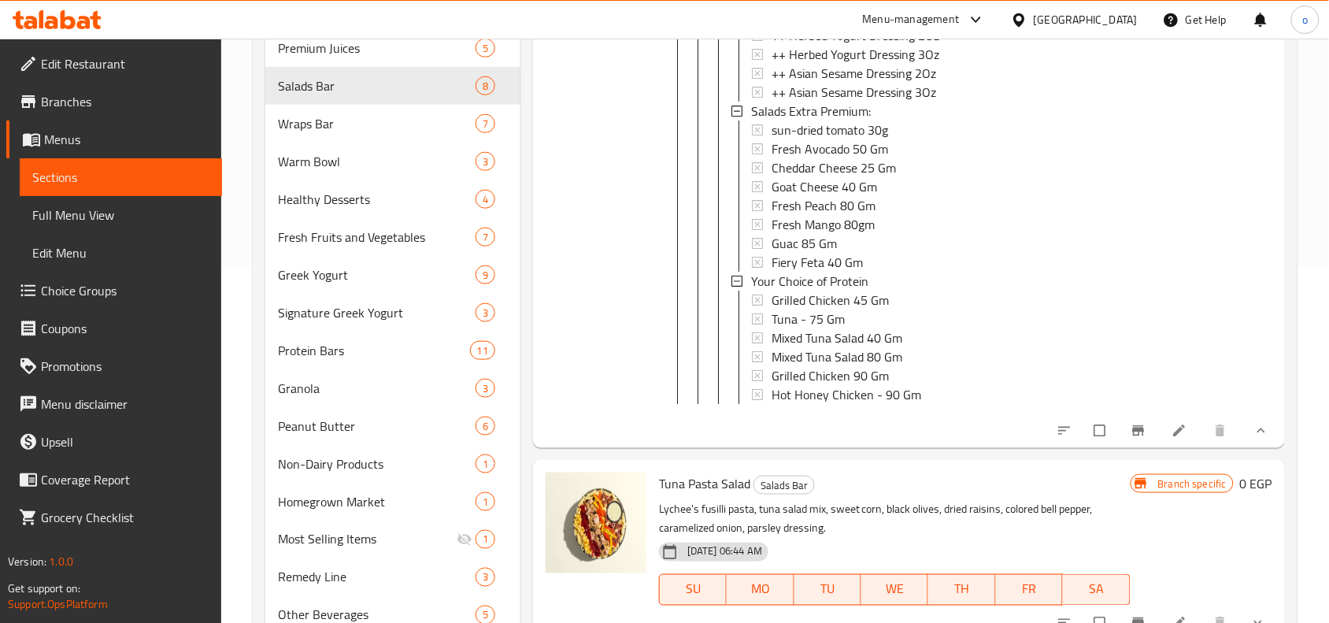
scroll to position [416, 0]
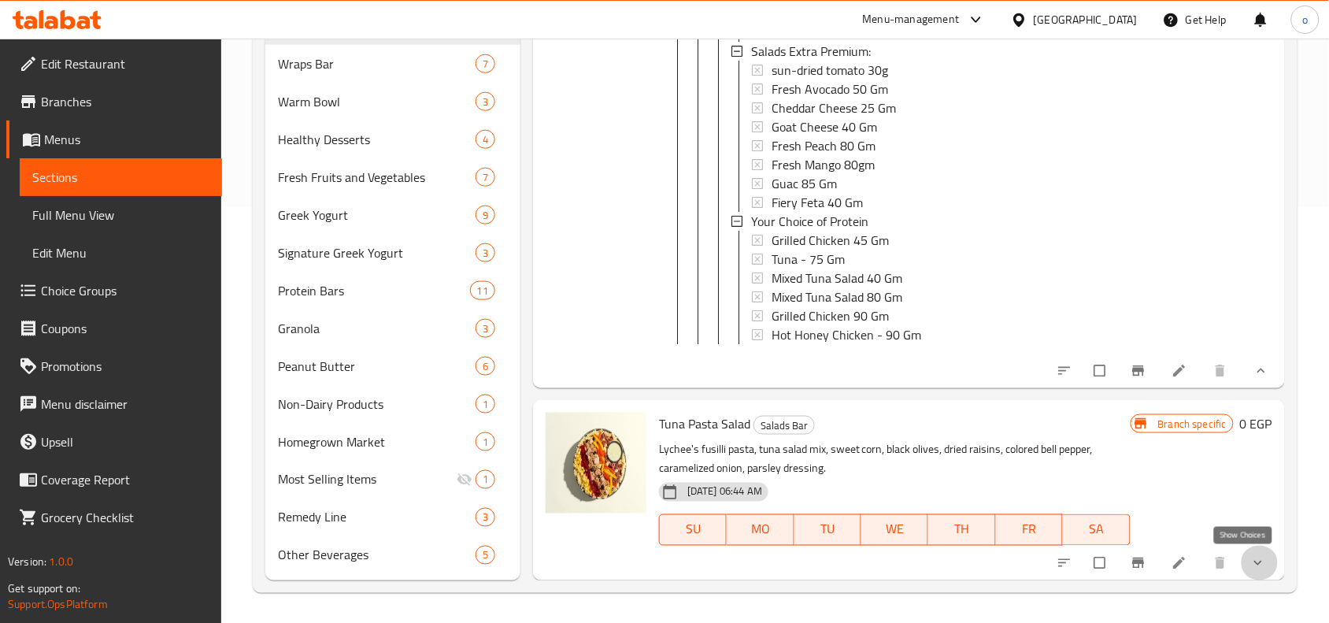
click at [1250, 561] on icon "show more" at bounding box center [1258, 563] width 16 height 16
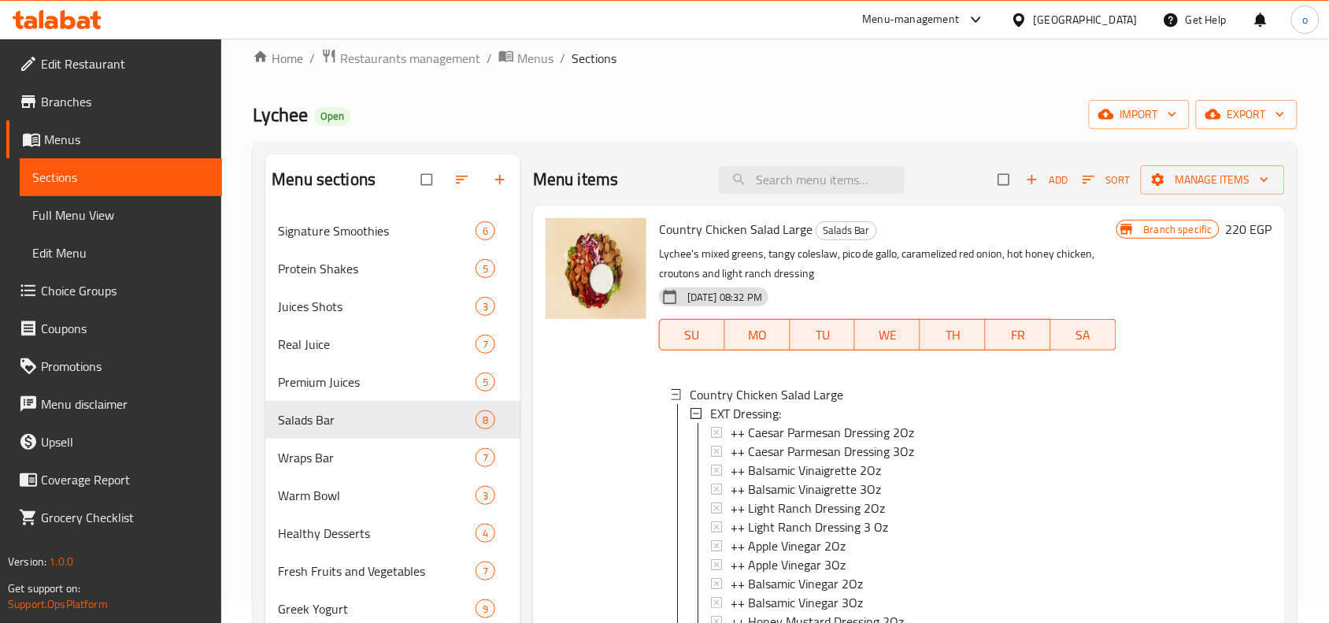
scroll to position [0, 0]
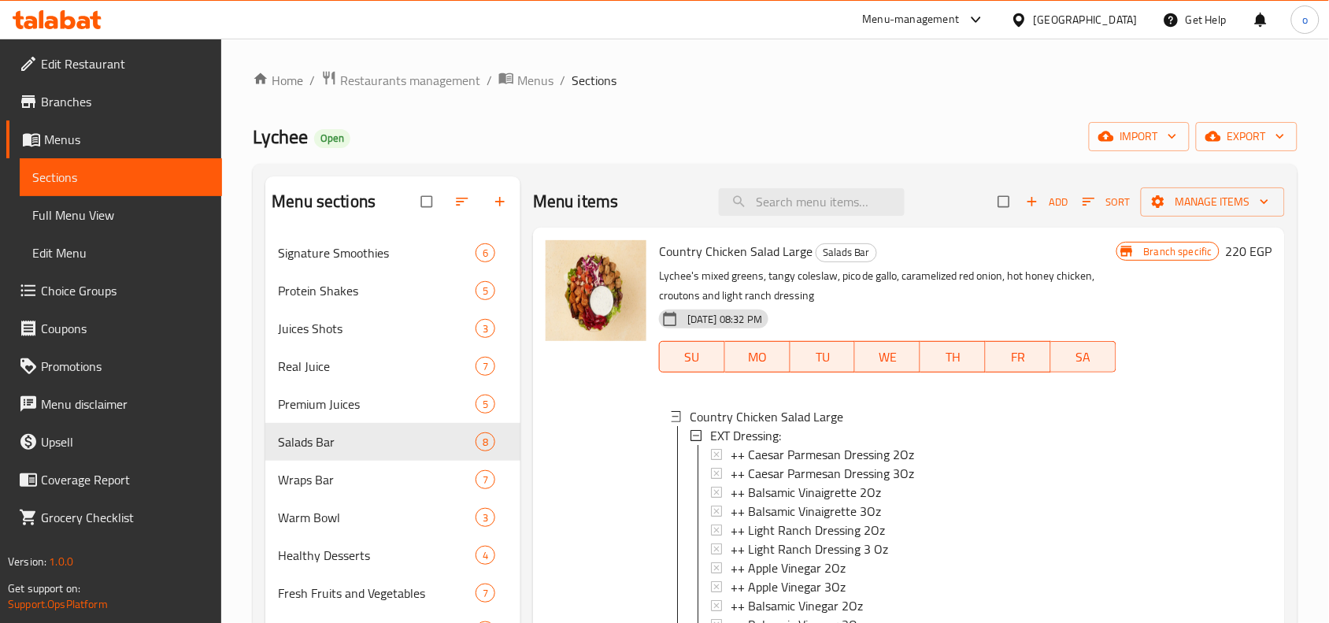
click at [874, 139] on div "Lychee Open import export" at bounding box center [775, 136] width 1044 height 29
click at [812, 191] on input "search" at bounding box center [812, 202] width 186 height 28
paste input "Harvest Veggies 80 Gm"
type input "Harvest Veggies 80 Gm"
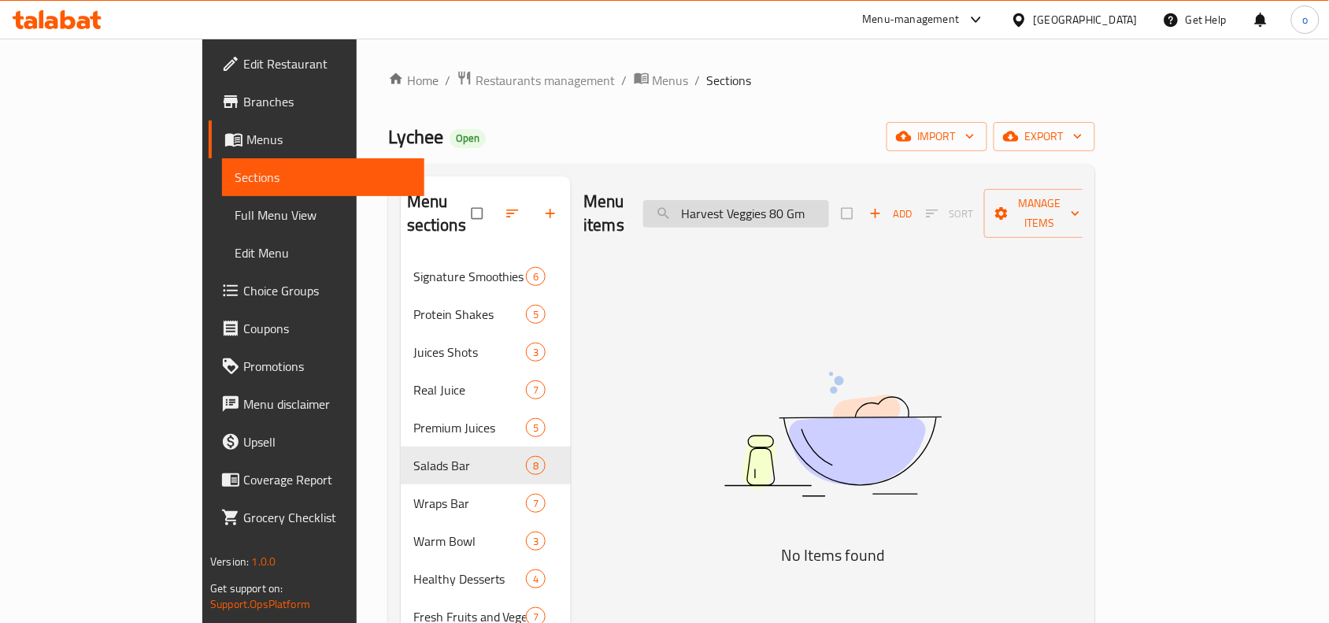
click at [829, 206] on input "Harvest Veggies 80 Gm" at bounding box center [736, 214] width 186 height 28
drag, startPoint x: 885, startPoint y: 205, endPoint x: 716, endPoint y: 201, distance: 169.3
click at [716, 201] on div "Menu items Harvest Veggies 80 Gm Add Sort Manage items" at bounding box center [832, 213] width 499 height 75
click at [894, 154] on div "Home / Restaurants management / Menus / Sections Lychee Open import export Menu…" at bounding box center [741, 551] width 707 height 962
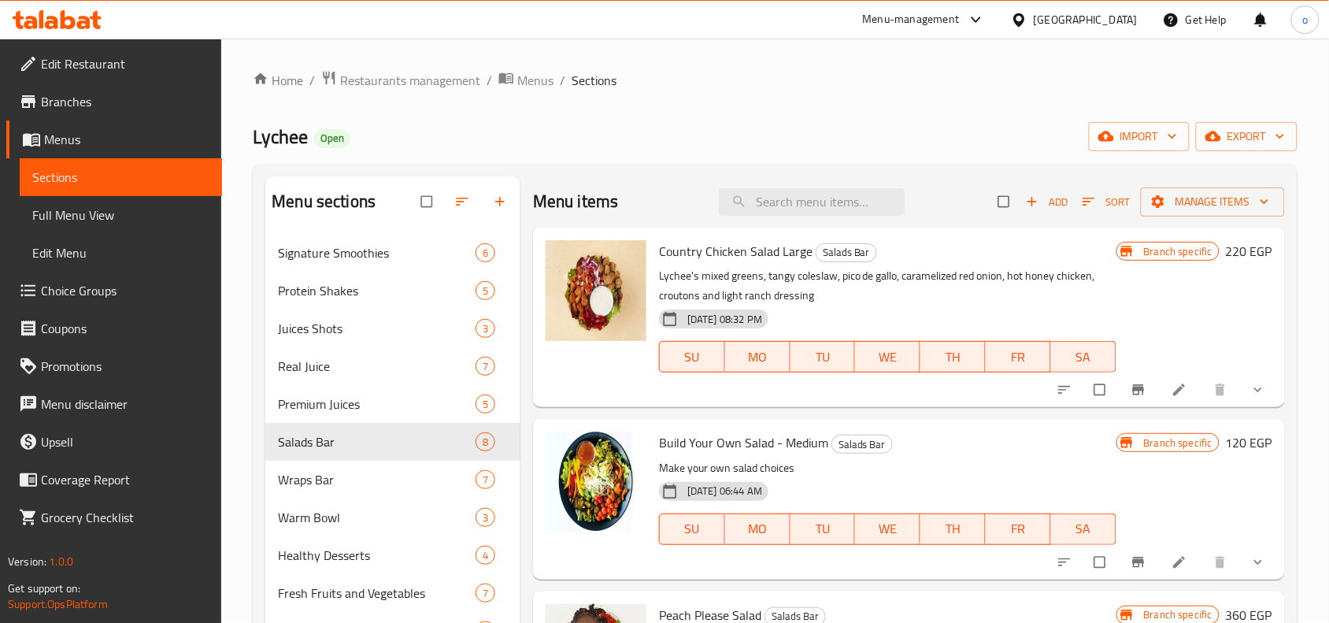
click at [1250, 383] on icon "show more" at bounding box center [1258, 390] width 16 height 16
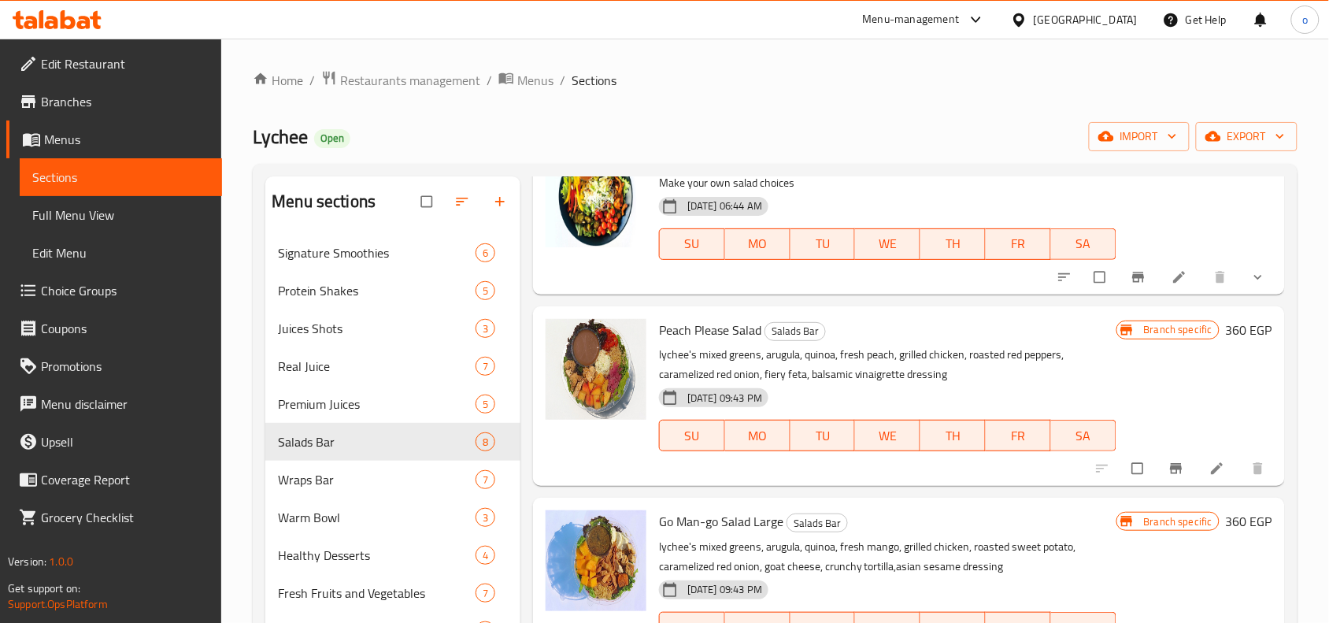
scroll to position [1181, 0]
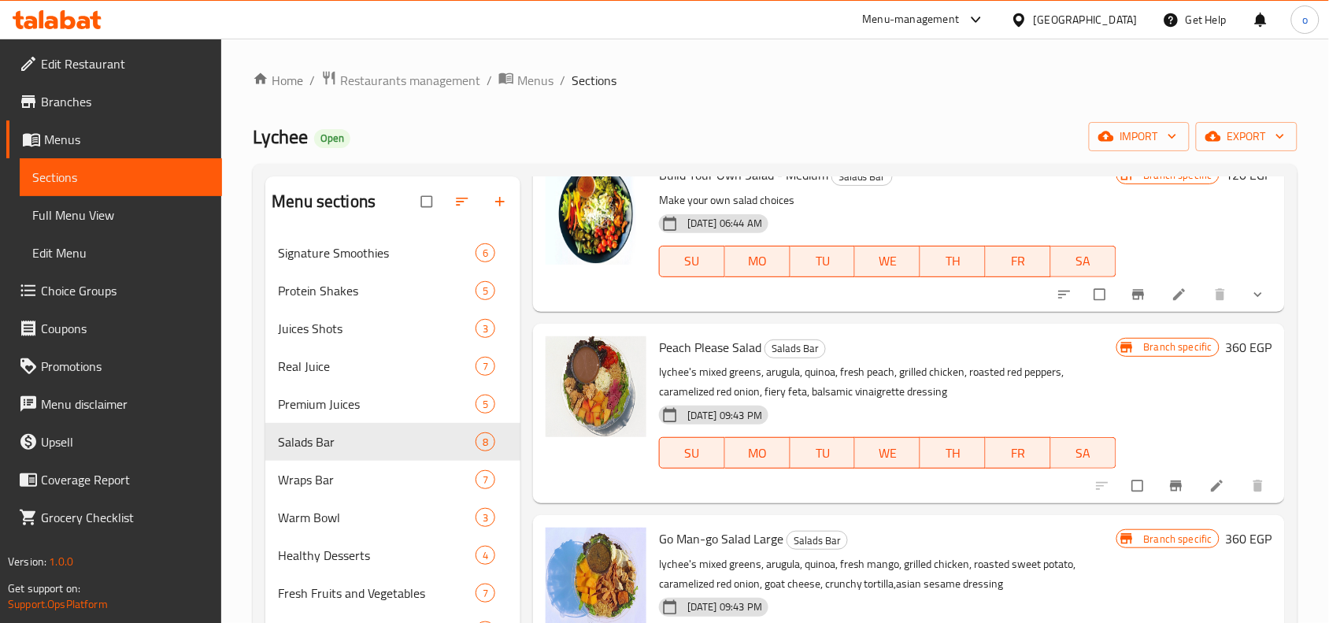
click at [1250, 302] on icon "show more" at bounding box center [1258, 294] width 16 height 16
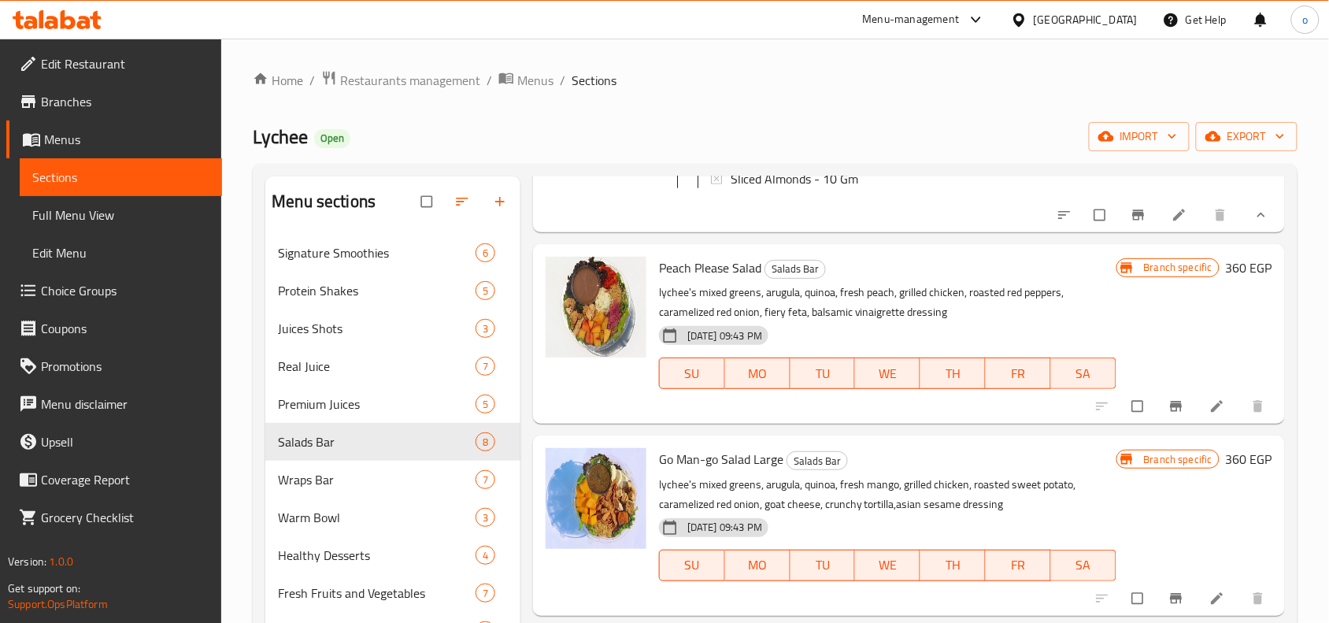
click at [1240, 232] on button "show more" at bounding box center [1259, 215] width 38 height 35
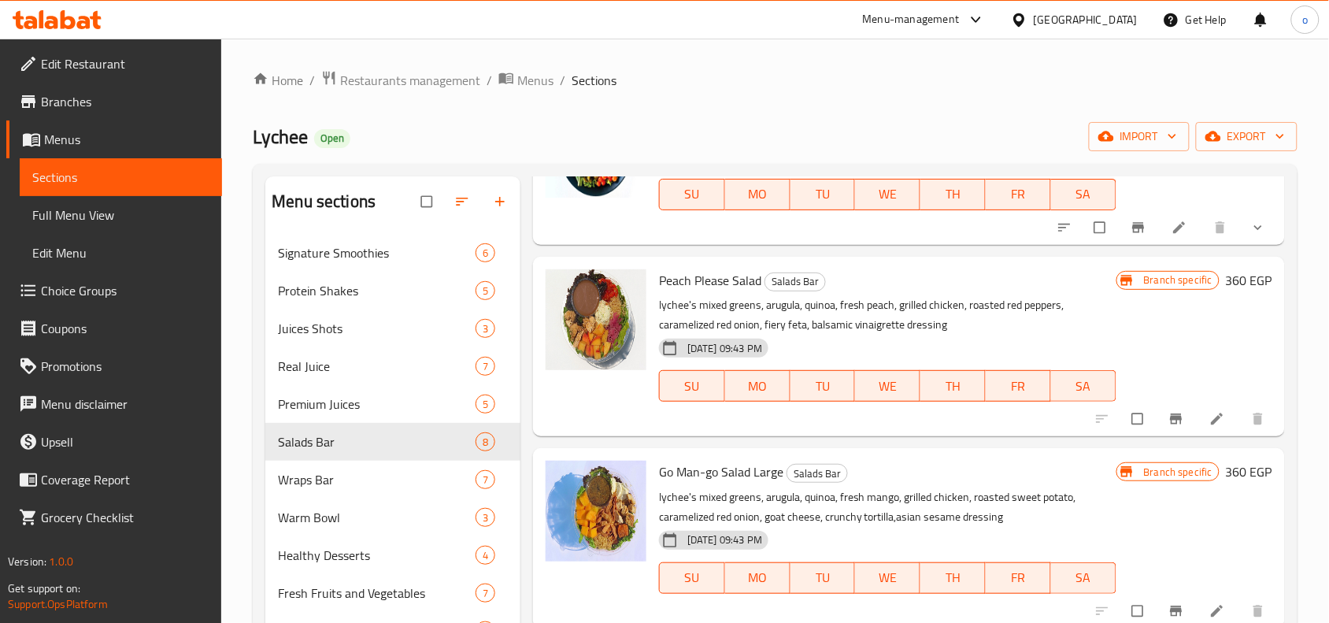
click at [1251, 235] on span "show more" at bounding box center [1259, 228] width 19 height 16
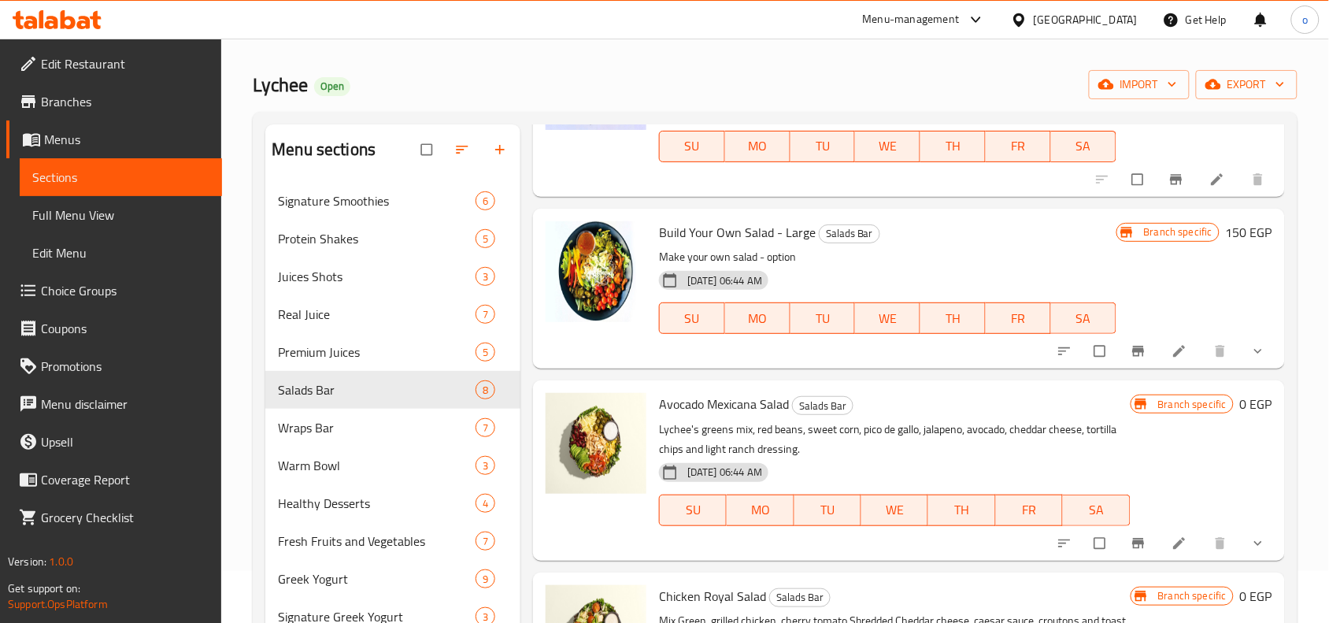
scroll to position [98, 0]
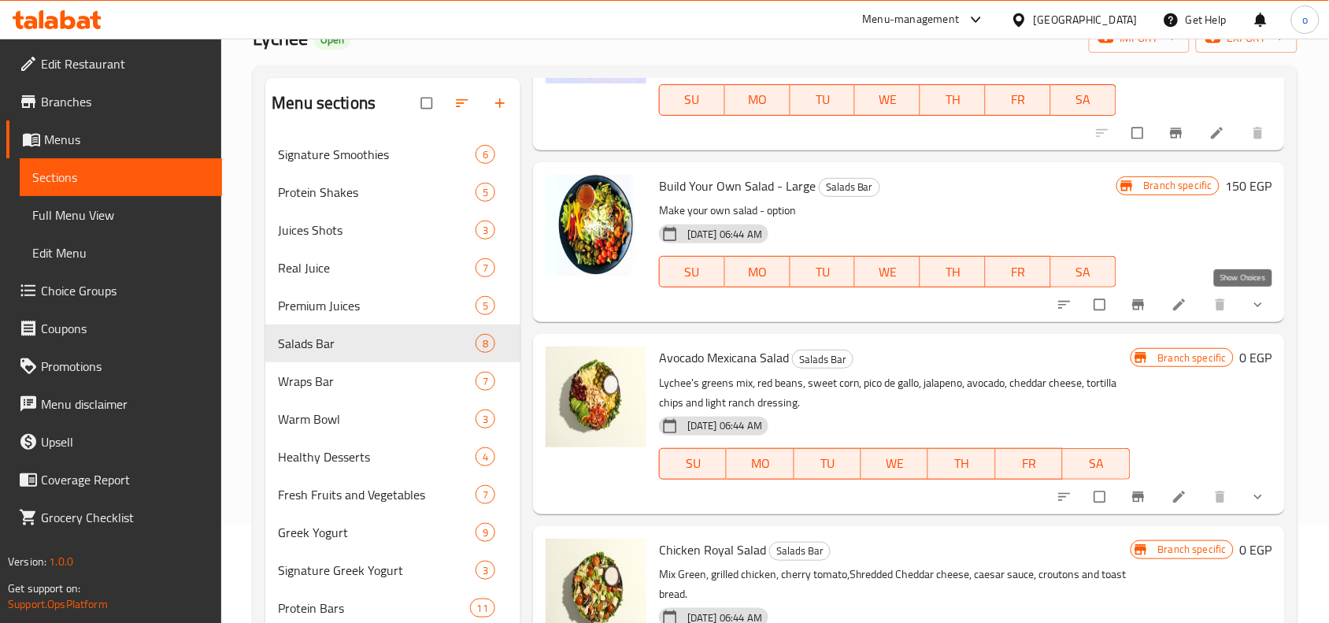
click at [1254, 305] on icon "show more" at bounding box center [1258, 304] width 8 height 5
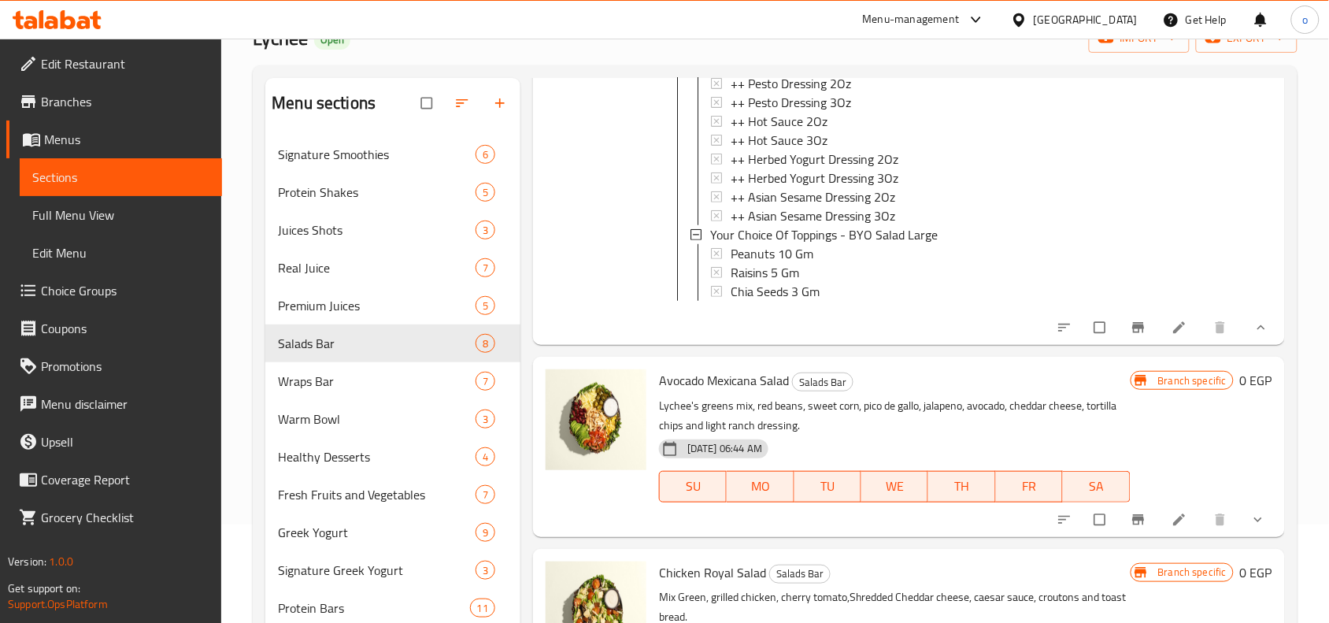
scroll to position [6100, 0]
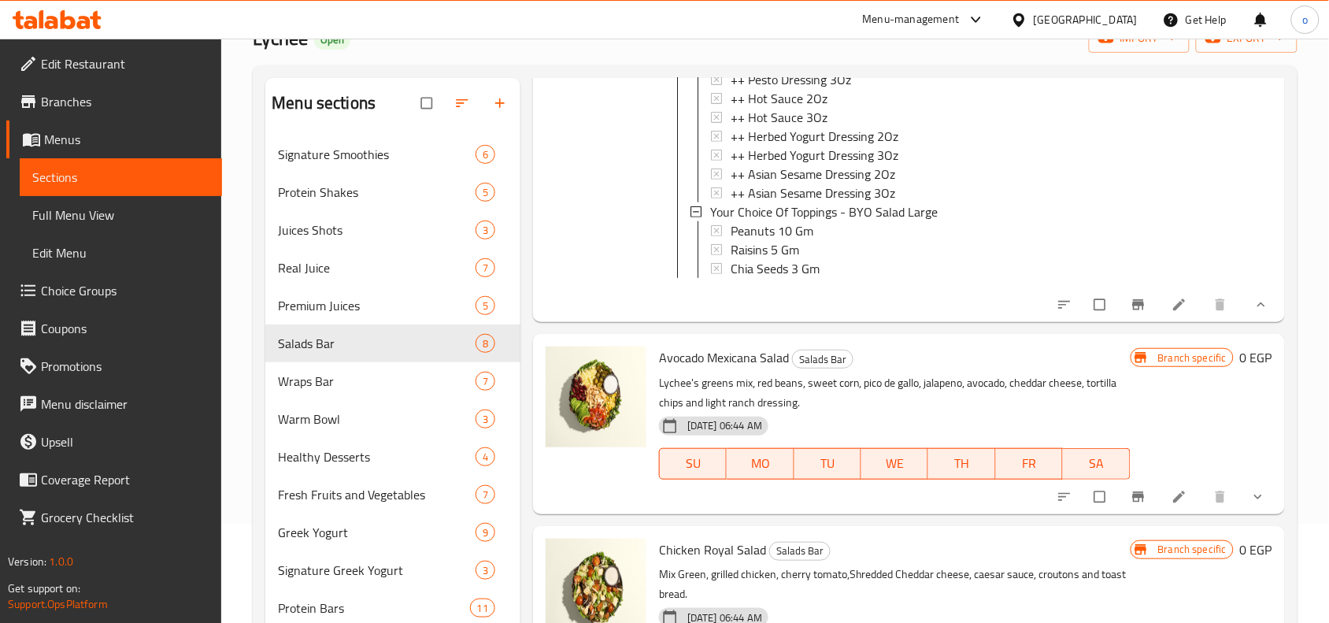
click at [1248, 478] on div "Branch specific 0 EGP" at bounding box center [1201, 423] width 142 height 154
click at [1250, 492] on icon "show more" at bounding box center [1258, 497] width 16 height 16
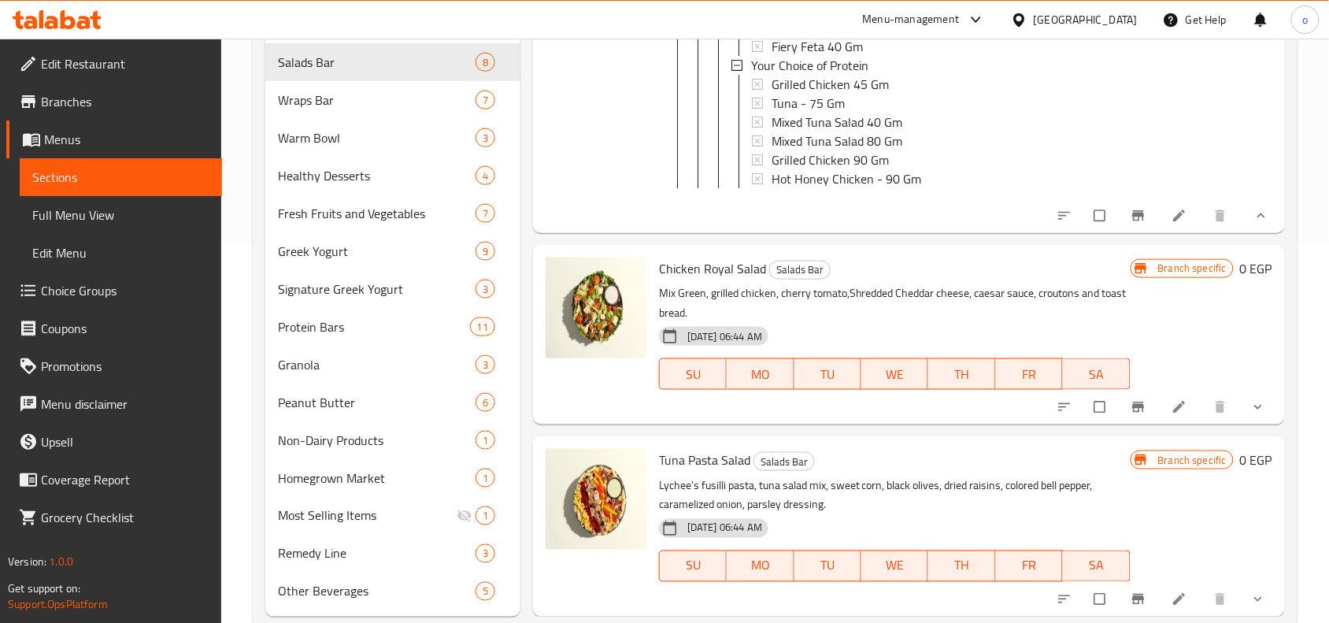
scroll to position [416, 0]
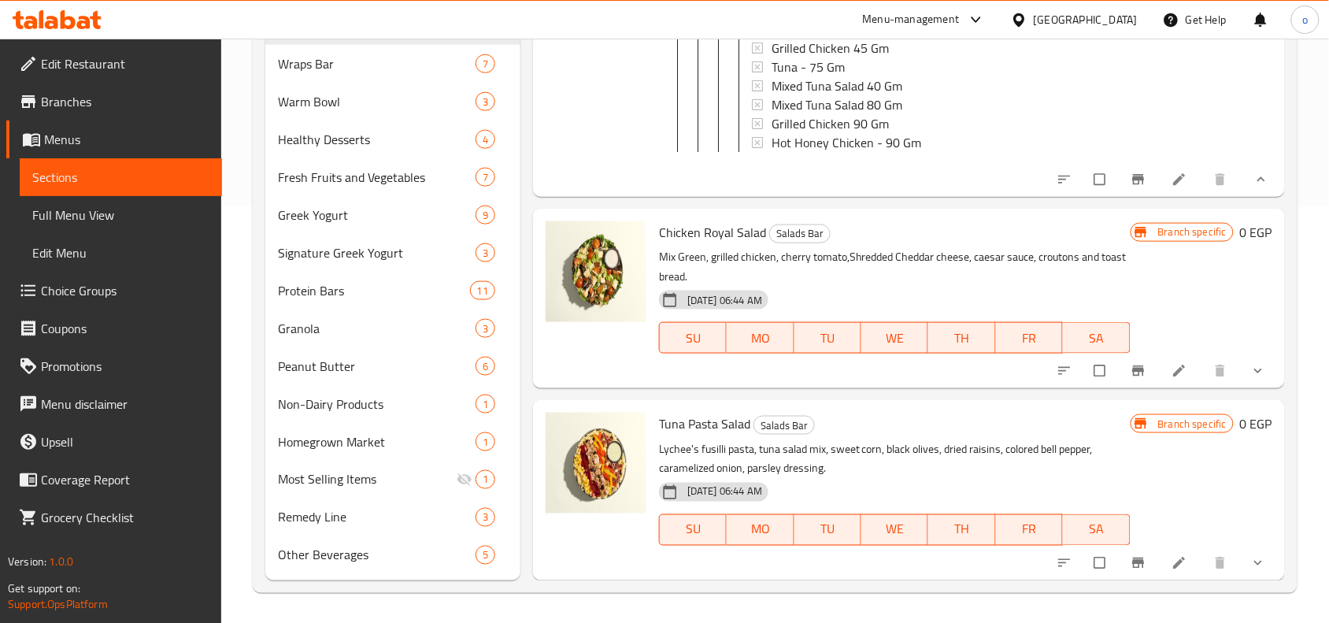
click at [1250, 376] on icon "show more" at bounding box center [1258, 371] width 16 height 16
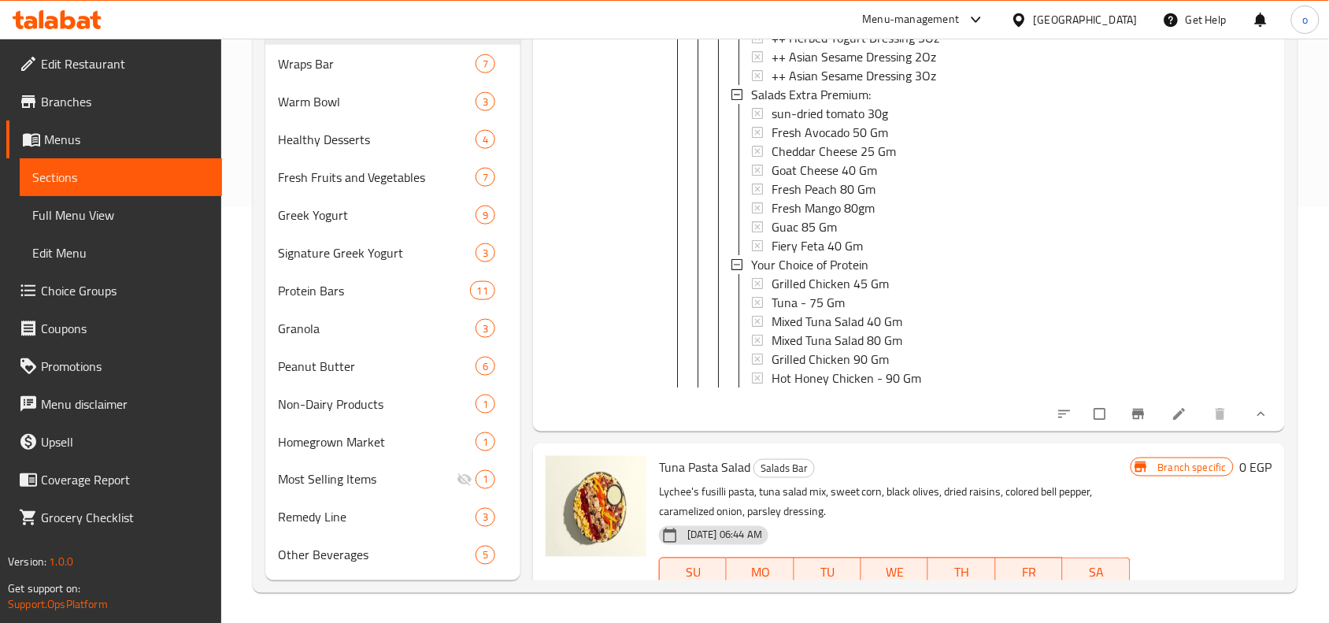
scroll to position [10068, 0]
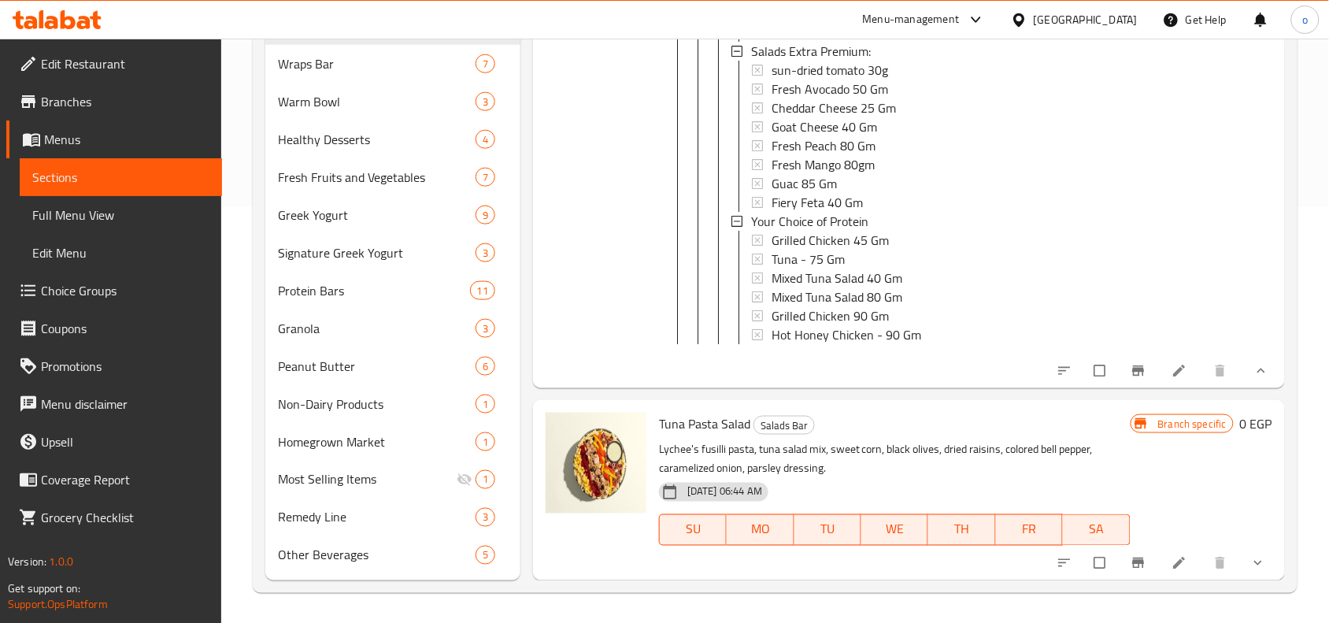
click at [1250, 555] on icon "show more" at bounding box center [1258, 563] width 16 height 16
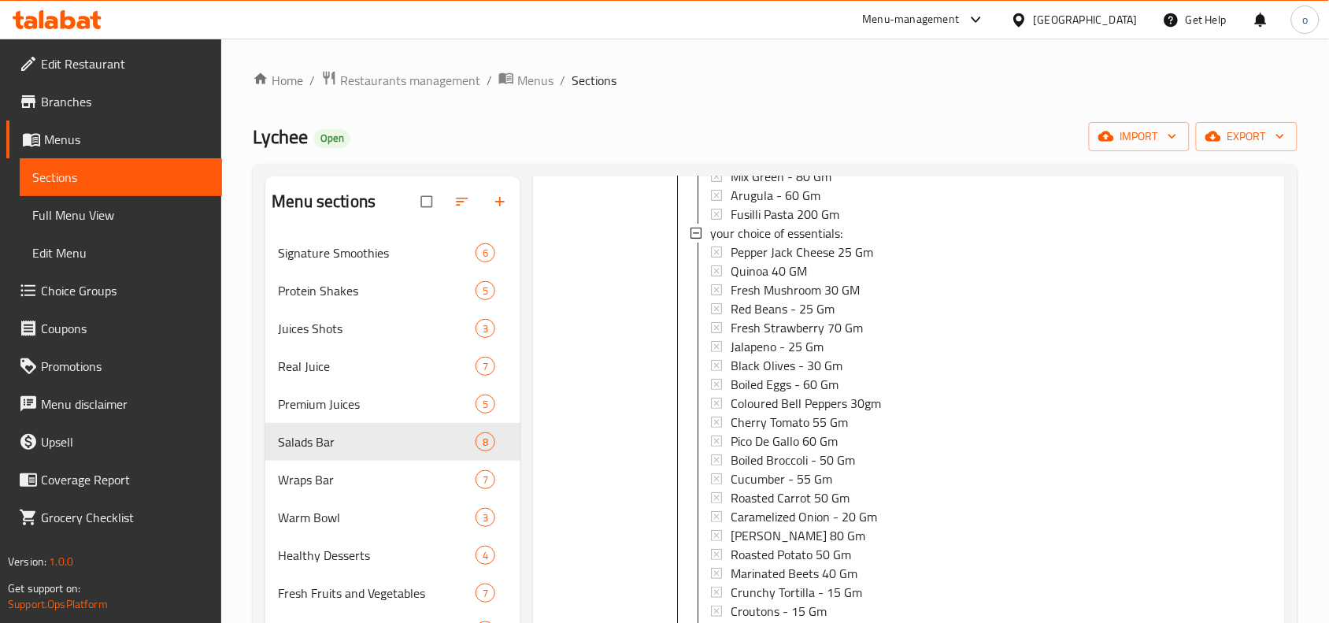
scroll to position [2138, 0]
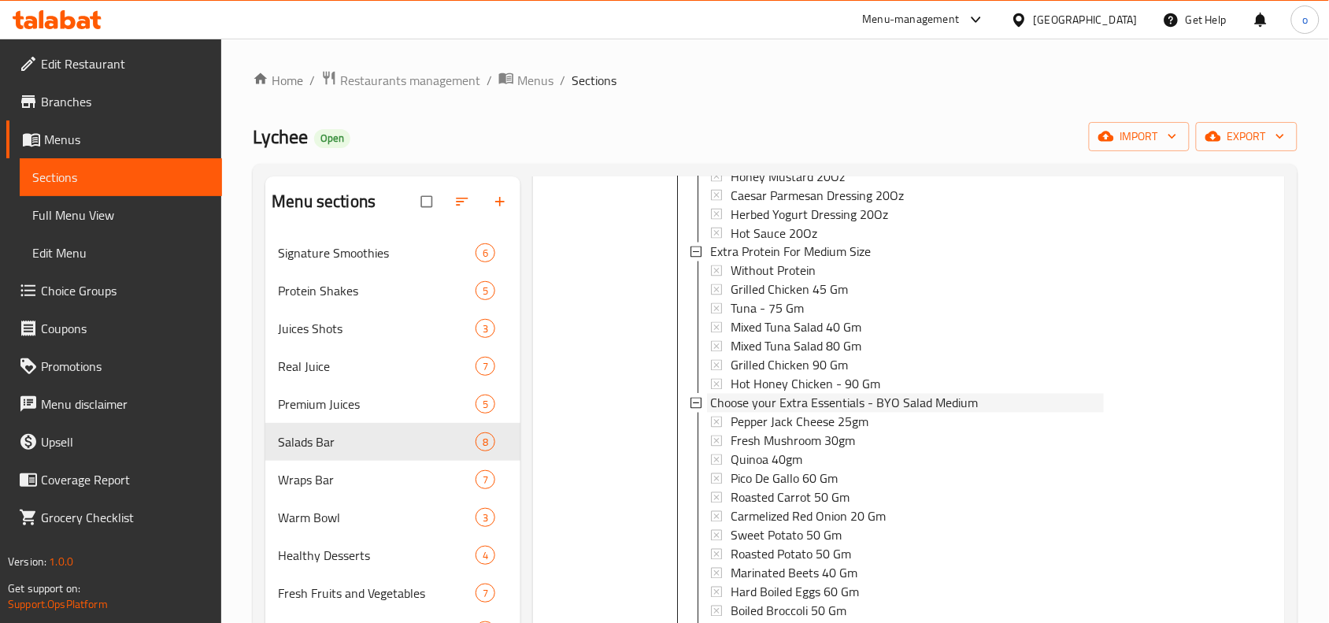
click at [844, 412] on span "Choose your Extra Essentials - BYO Salad Medium" at bounding box center [844, 403] width 268 height 19
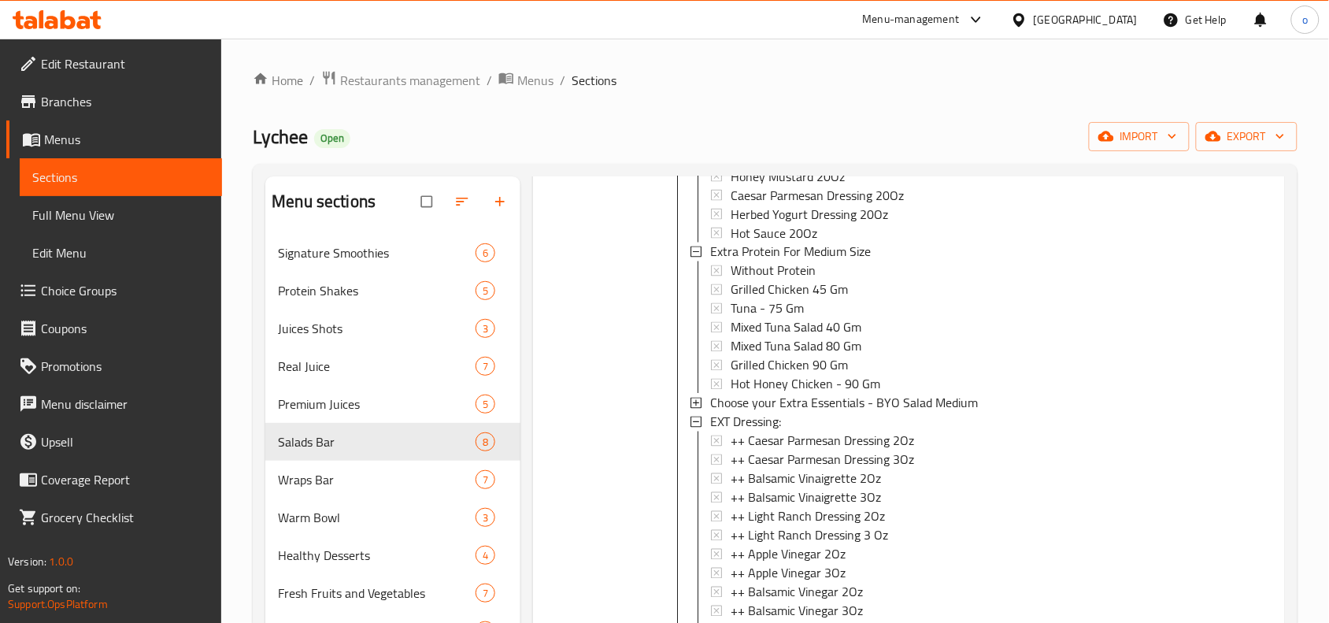
click at [844, 412] on span "Choose your Extra Essentials - BYO Salad Medium" at bounding box center [844, 403] width 268 height 19
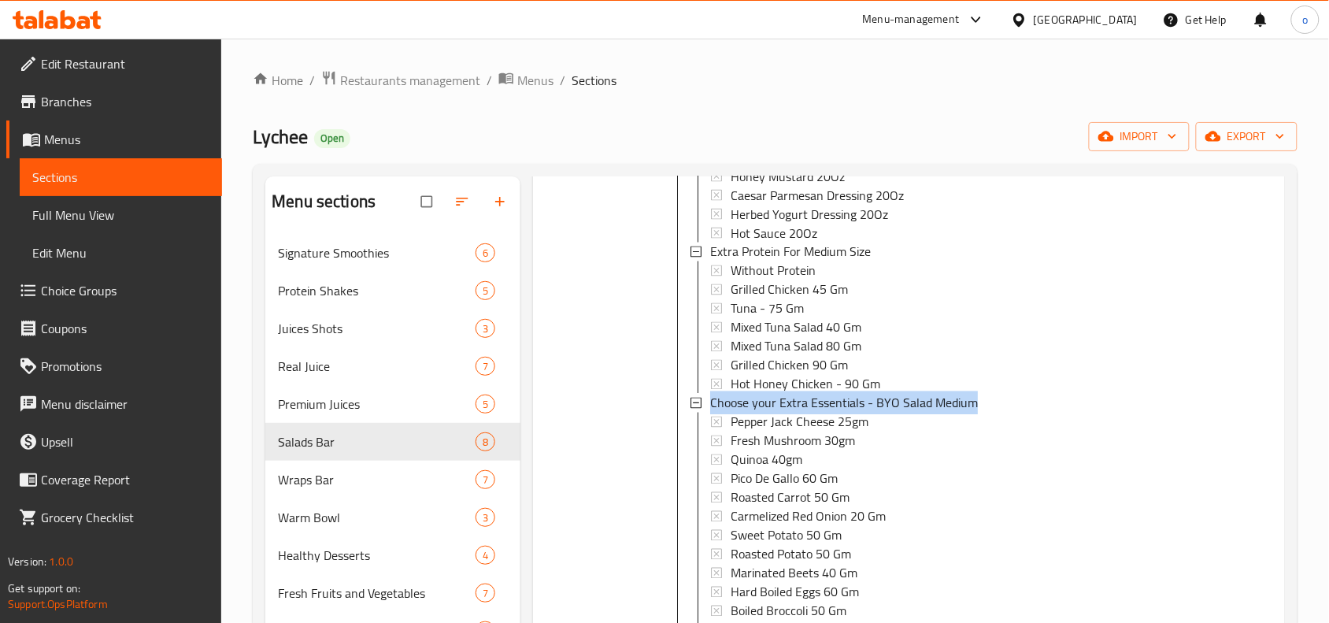
drag, startPoint x: 982, startPoint y: 414, endPoint x: 712, endPoint y: 413, distance: 270.0
click at [712, 412] on div "Choose your Extra Essentials - BYO Salad Medium" at bounding box center [907, 403] width 394 height 19
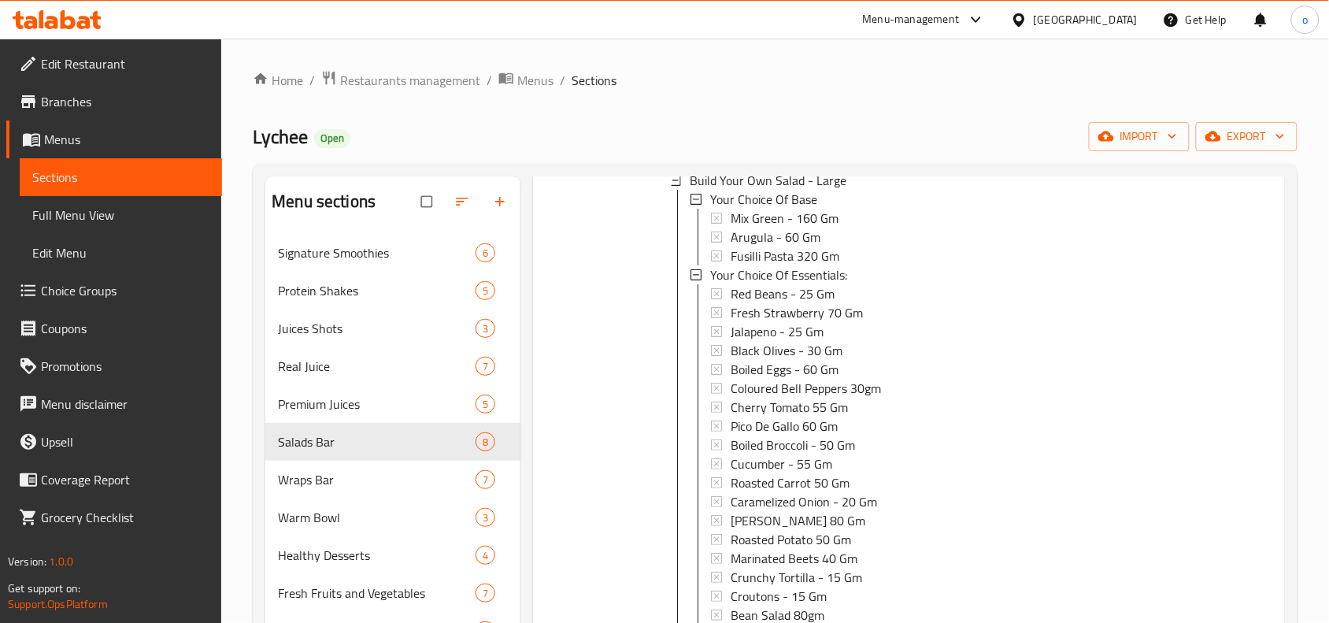
scroll to position [4356, 0]
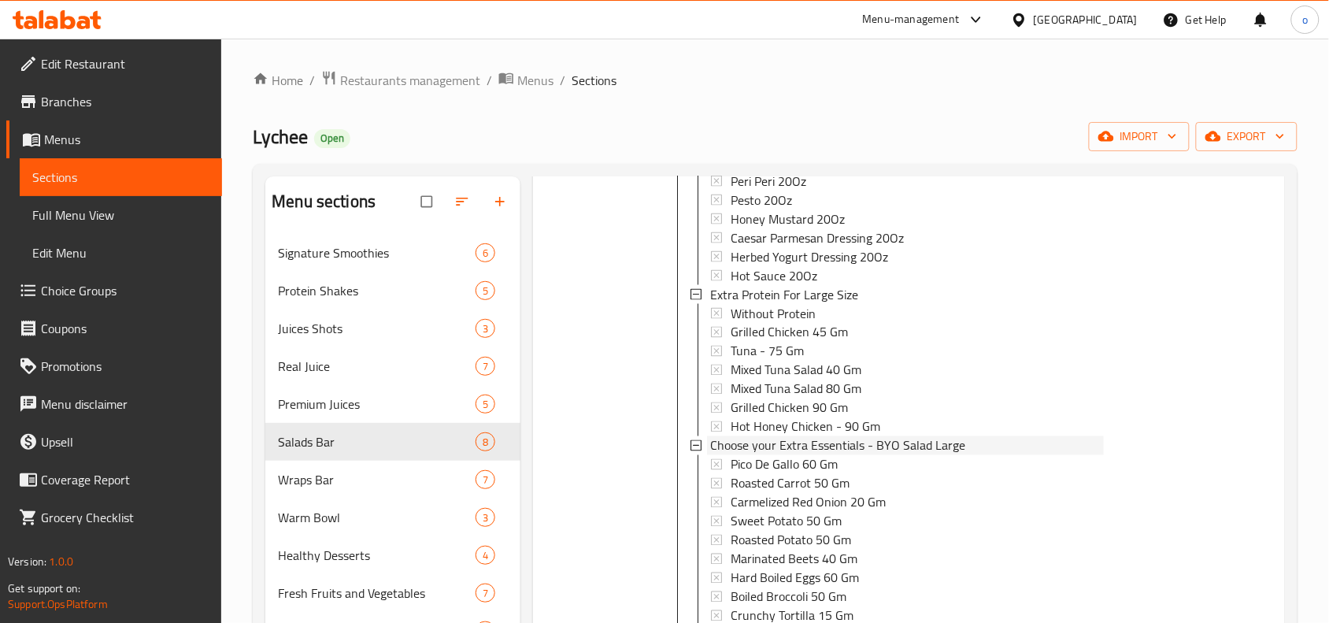
click at [876, 455] on span "Choose your Extra Essentials - BYO Salad Large" at bounding box center [837, 445] width 255 height 19
drag, startPoint x: 962, startPoint y: 473, endPoint x: 710, endPoint y: 471, distance: 251.9
click at [710, 455] on div "Choose your Extra Essentials - BYO Salad Large" at bounding box center [907, 445] width 394 height 19
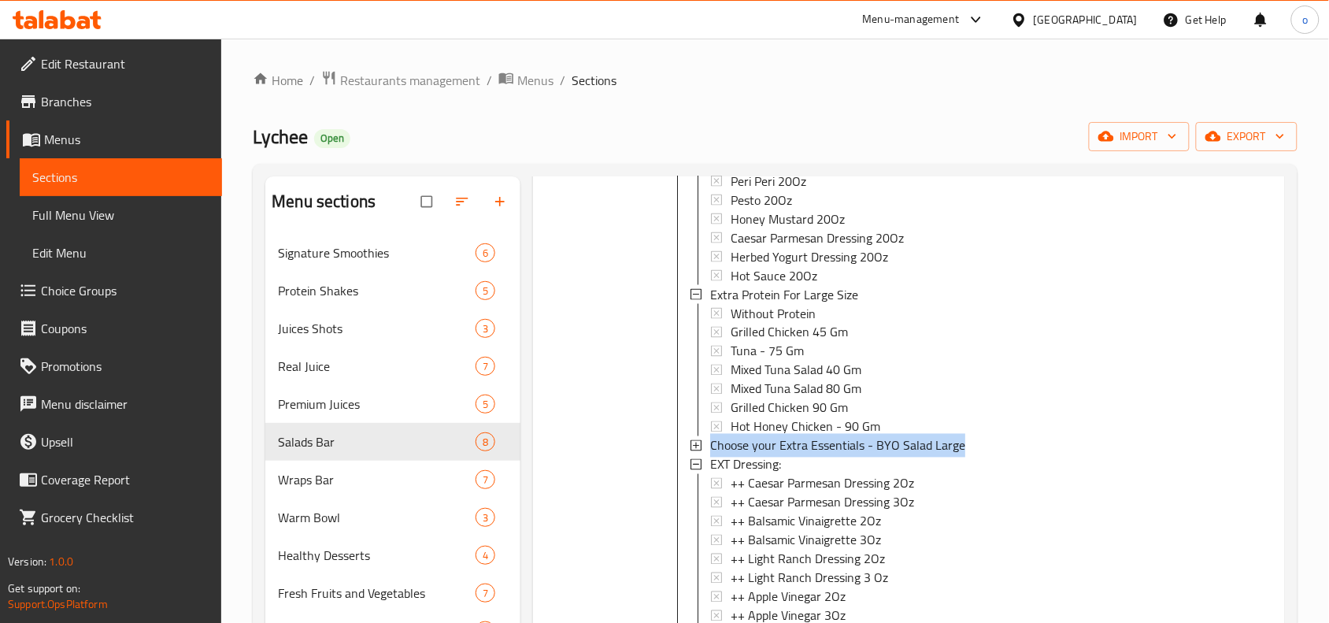
copy span "Choose your Extra Essentials - BYO Salad Large"
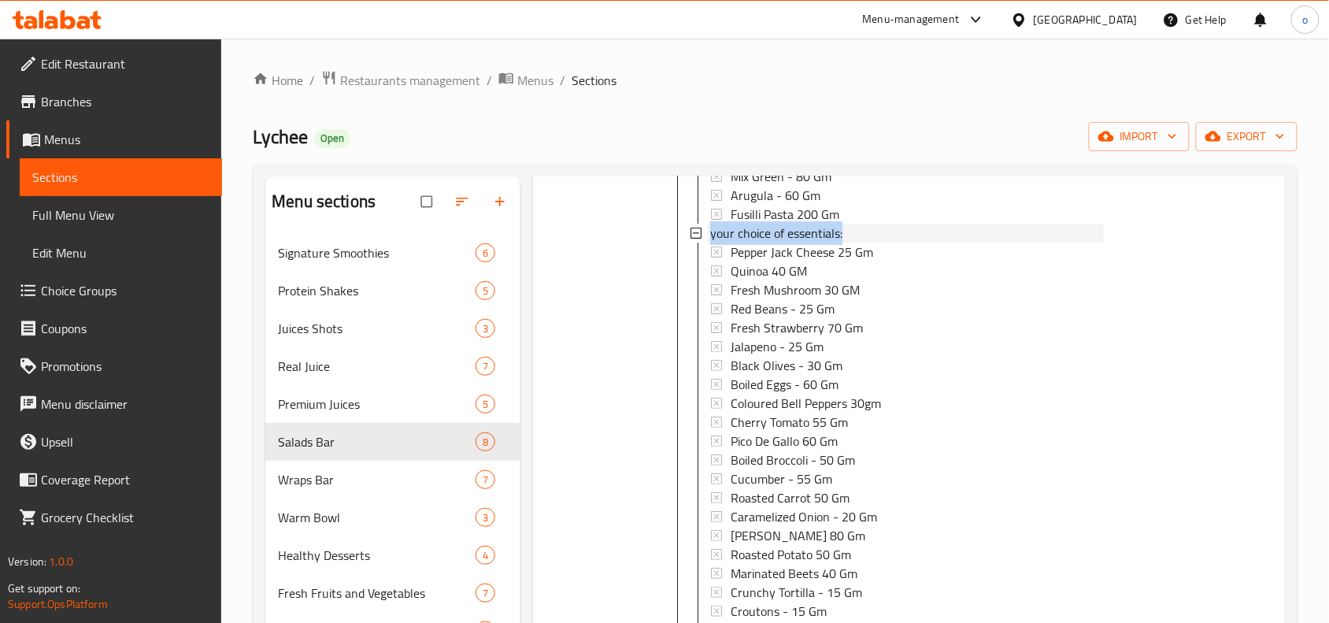
drag, startPoint x: 850, startPoint y: 245, endPoint x: 710, endPoint y: 250, distance: 140.2
click at [710, 242] on div "your choice of essentials:" at bounding box center [907, 233] width 394 height 19
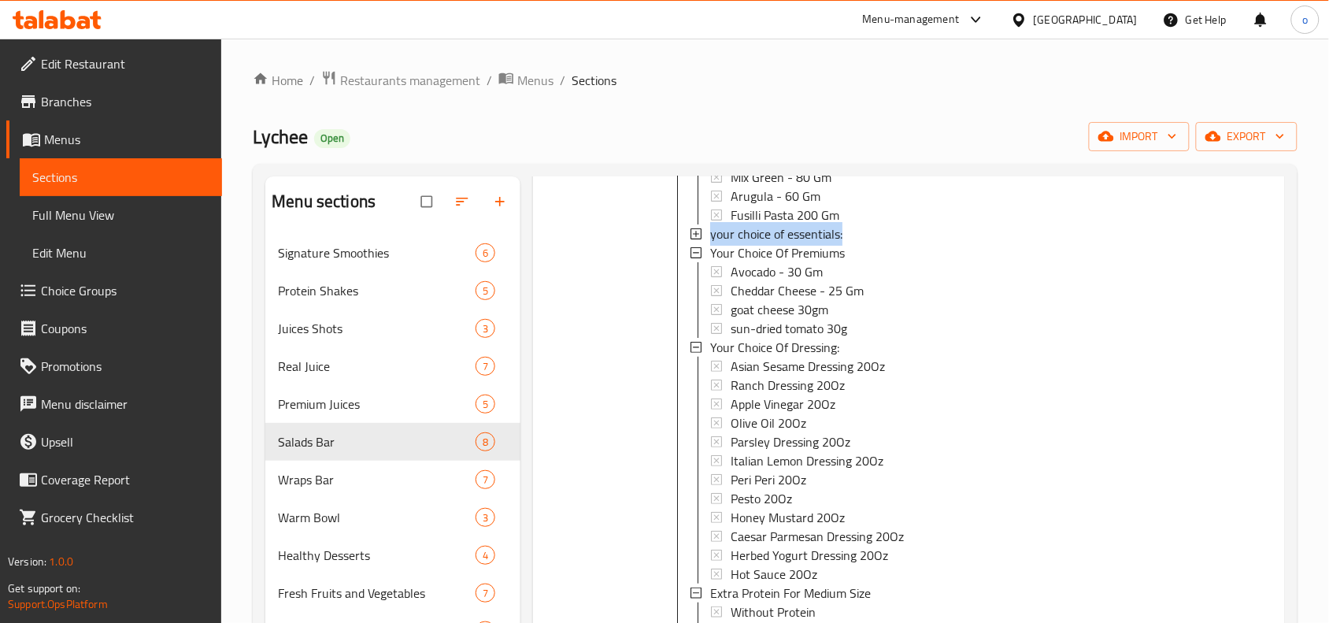
scroll to position [1362, 0]
copy span "your choice of essentials:"
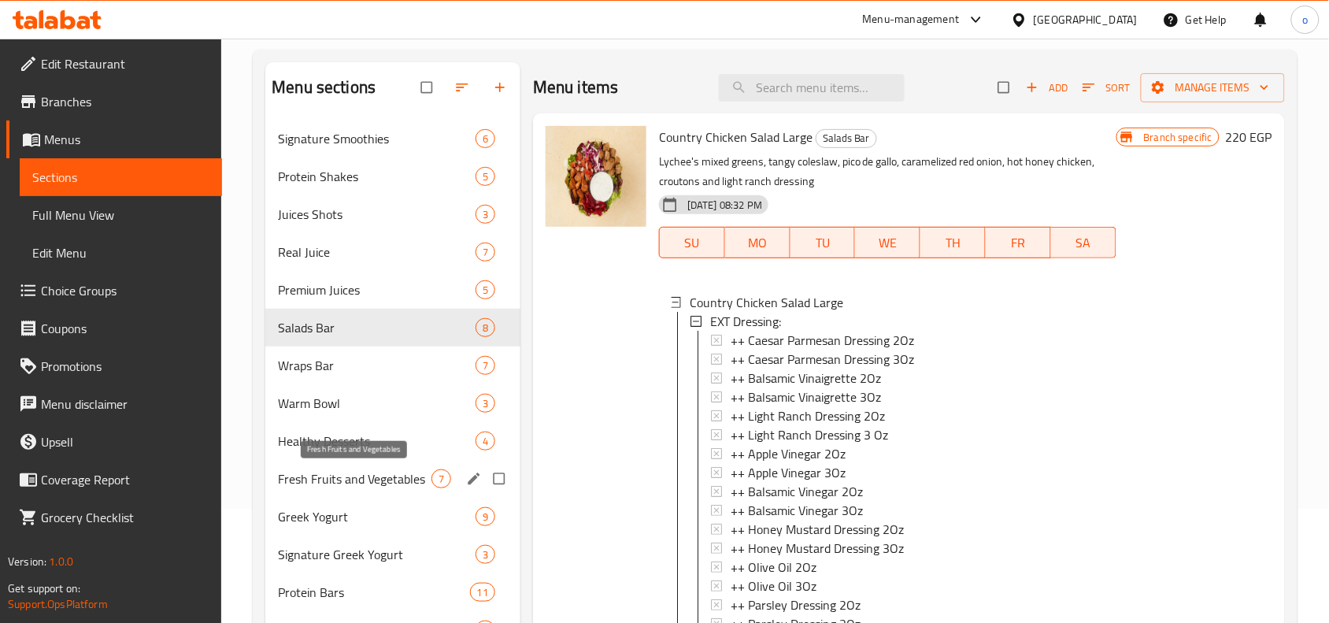
scroll to position [0, 0]
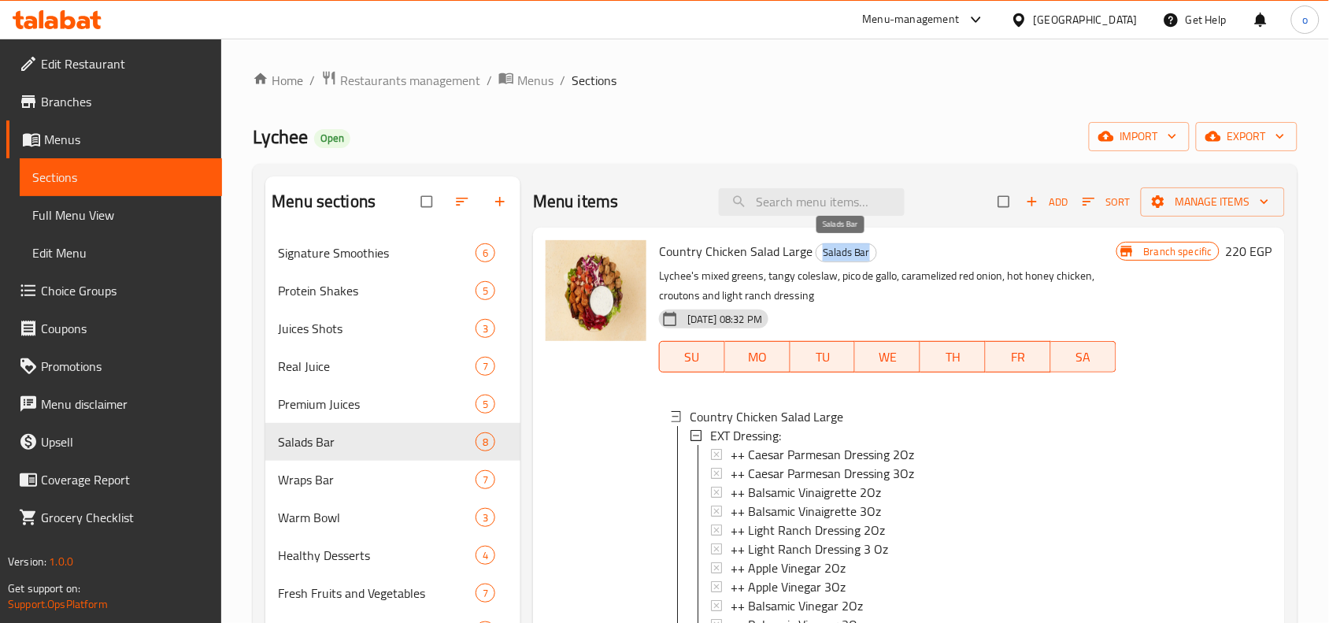
drag, startPoint x: 868, startPoint y: 256, endPoint x: 817, endPoint y: 253, distance: 51.2
click at [817, 253] on span "Salads Bar" at bounding box center [846, 252] width 60 height 18
copy span "Salads Bar"
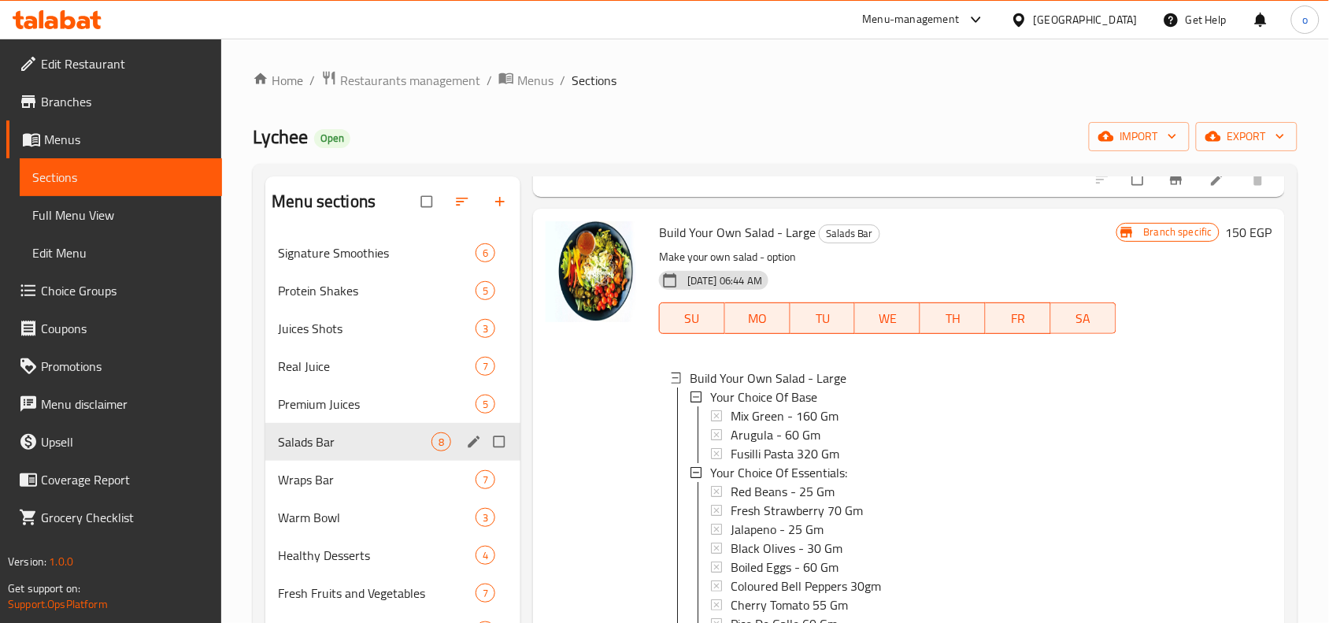
scroll to position [197, 0]
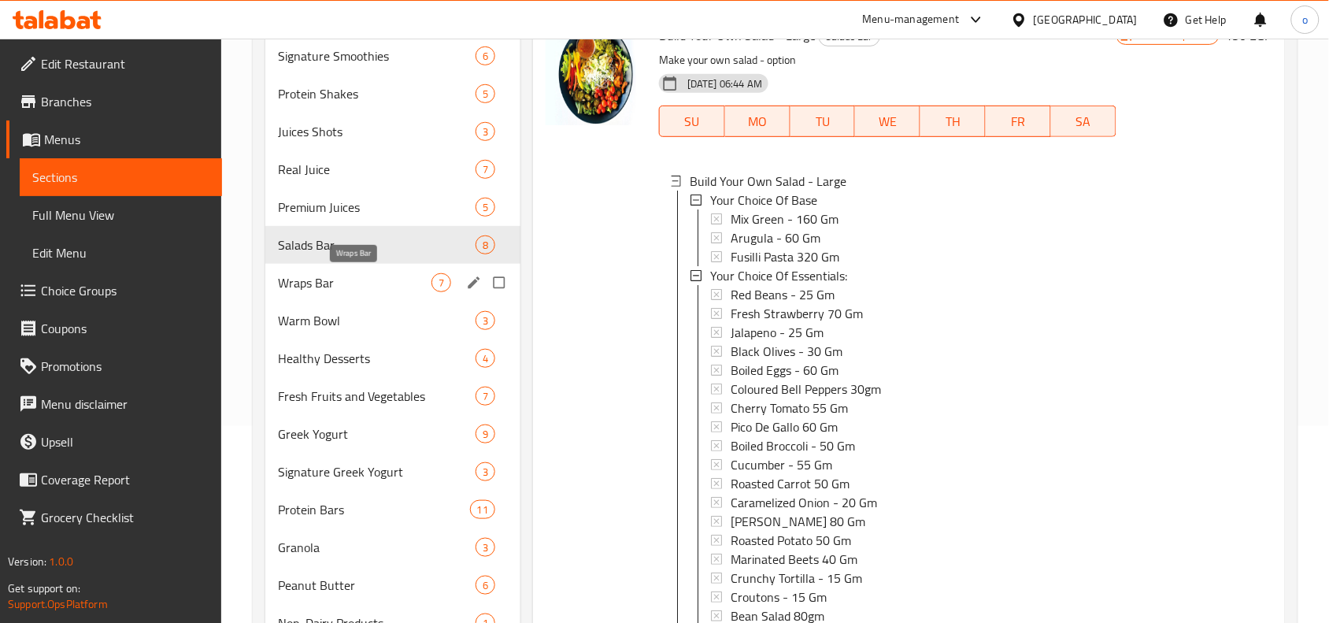
click at [341, 276] on span "Wraps Bar" at bounding box center [354, 282] width 153 height 19
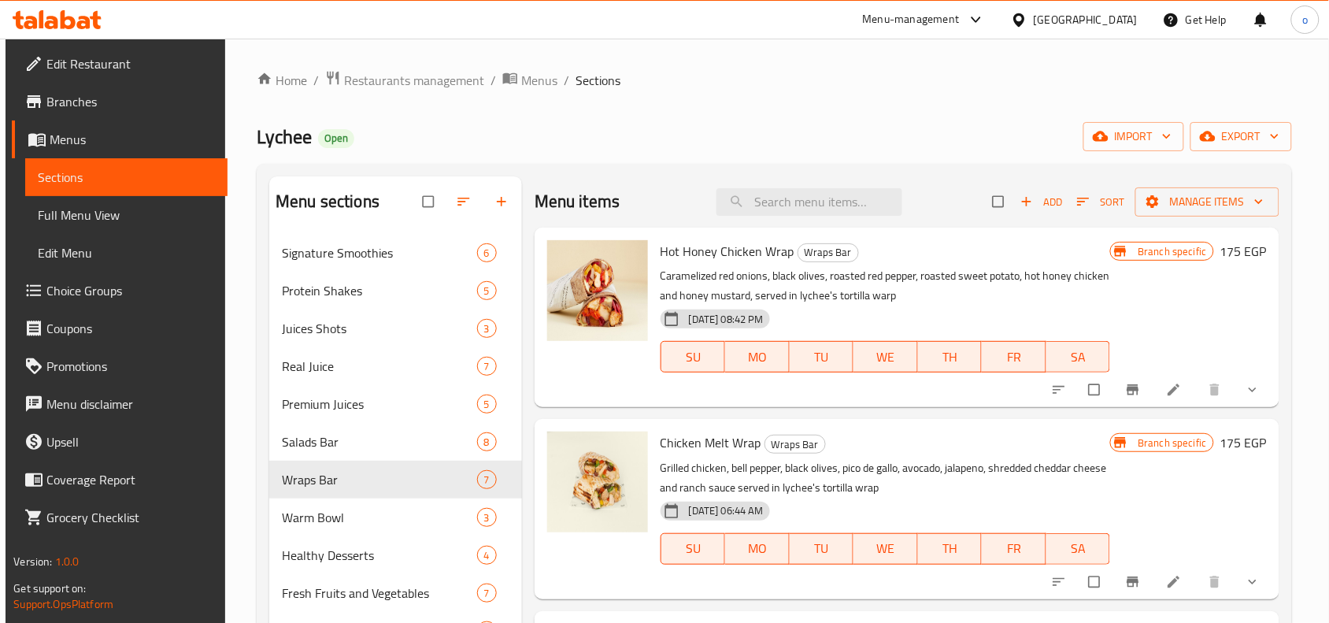
click at [1248, 406] on button "show more" at bounding box center [1254, 389] width 38 height 35
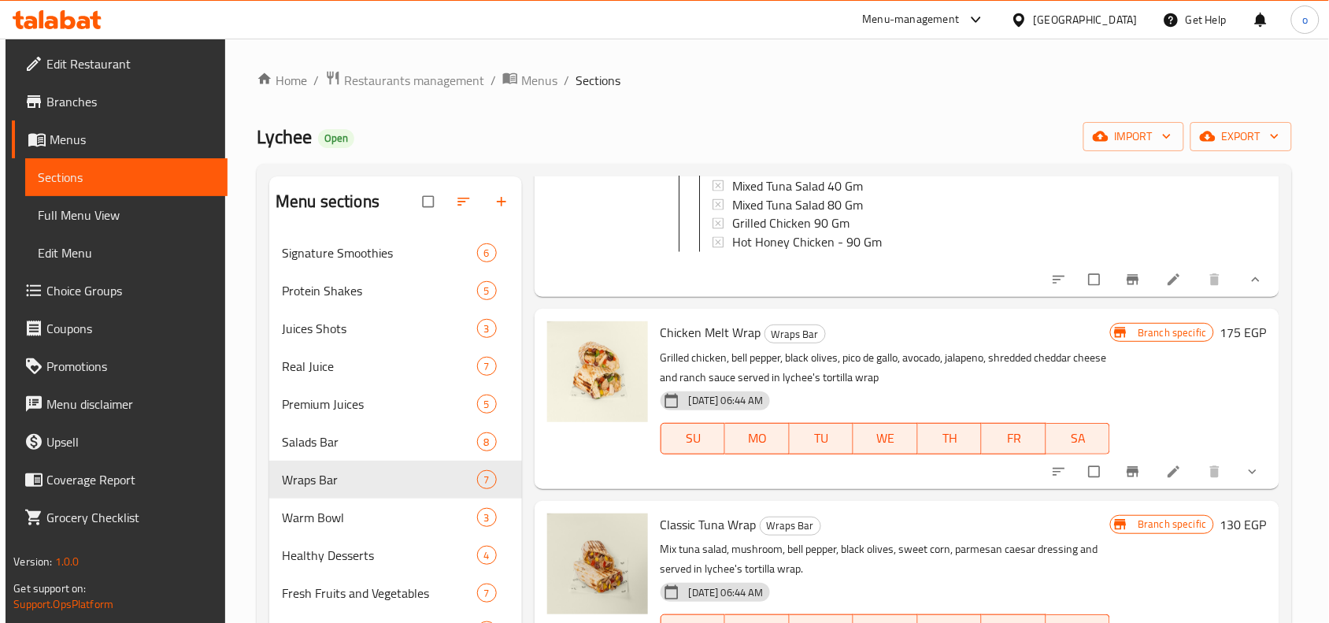
scroll to position [1082, 0]
click at [1244, 475] on button "show more" at bounding box center [1254, 469] width 38 height 35
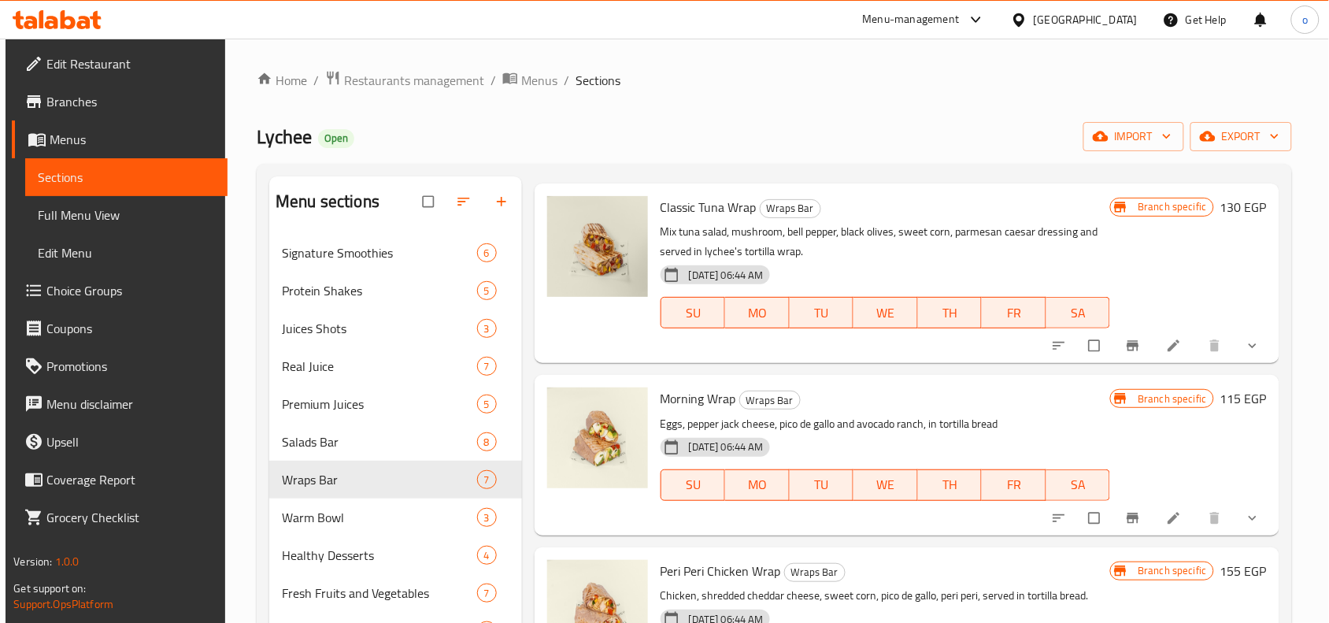
scroll to position [2292, 0]
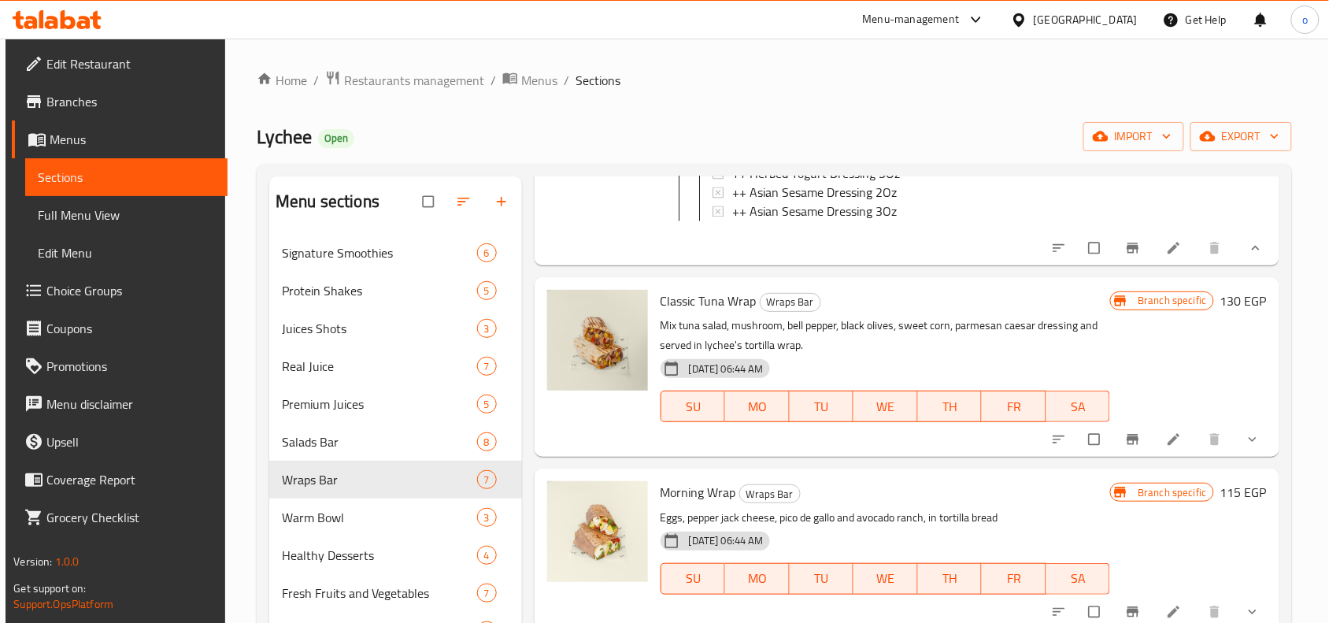
click at [1248, 447] on icon "show more" at bounding box center [1252, 439] width 16 height 16
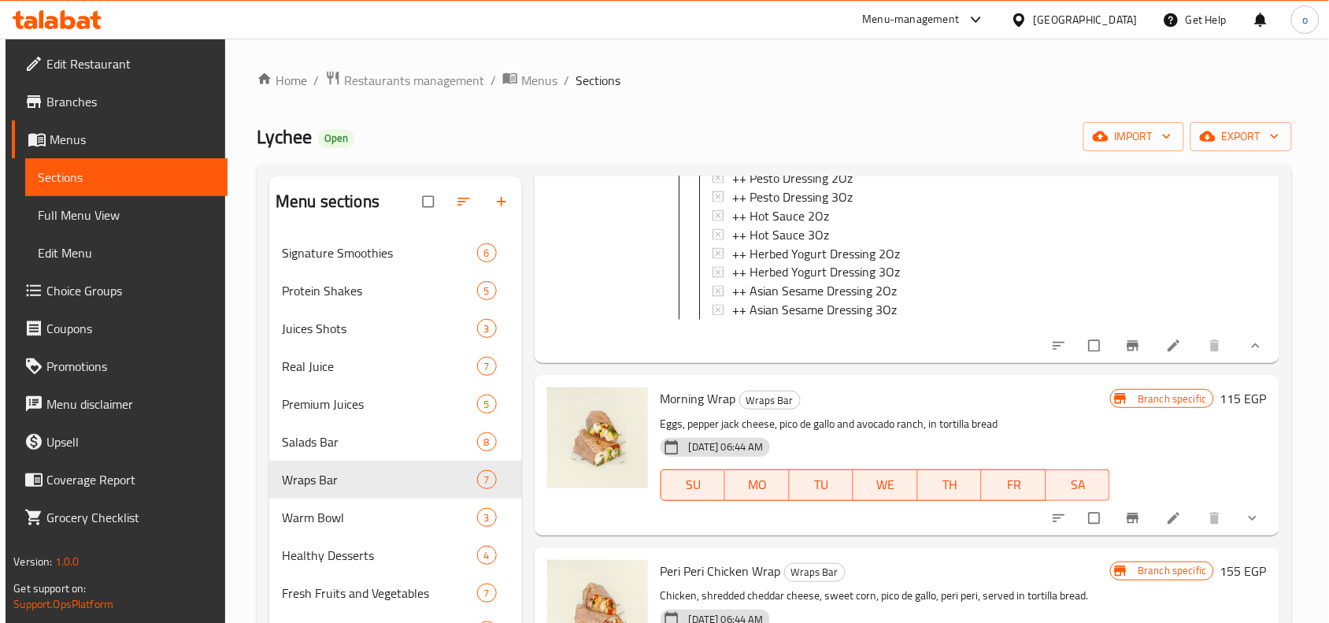
scroll to position [3473, 0]
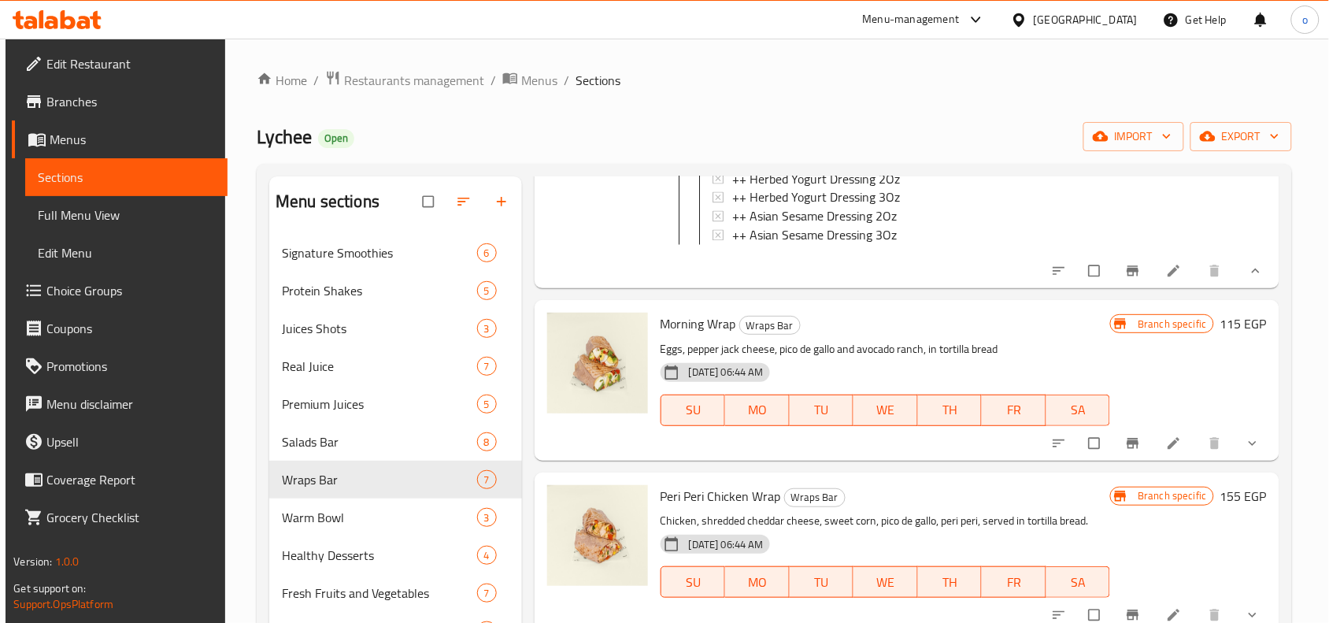
click at [1258, 443] on div at bounding box center [1156, 443] width 231 height 35
click at [1235, 460] on button "show more" at bounding box center [1254, 443] width 38 height 35
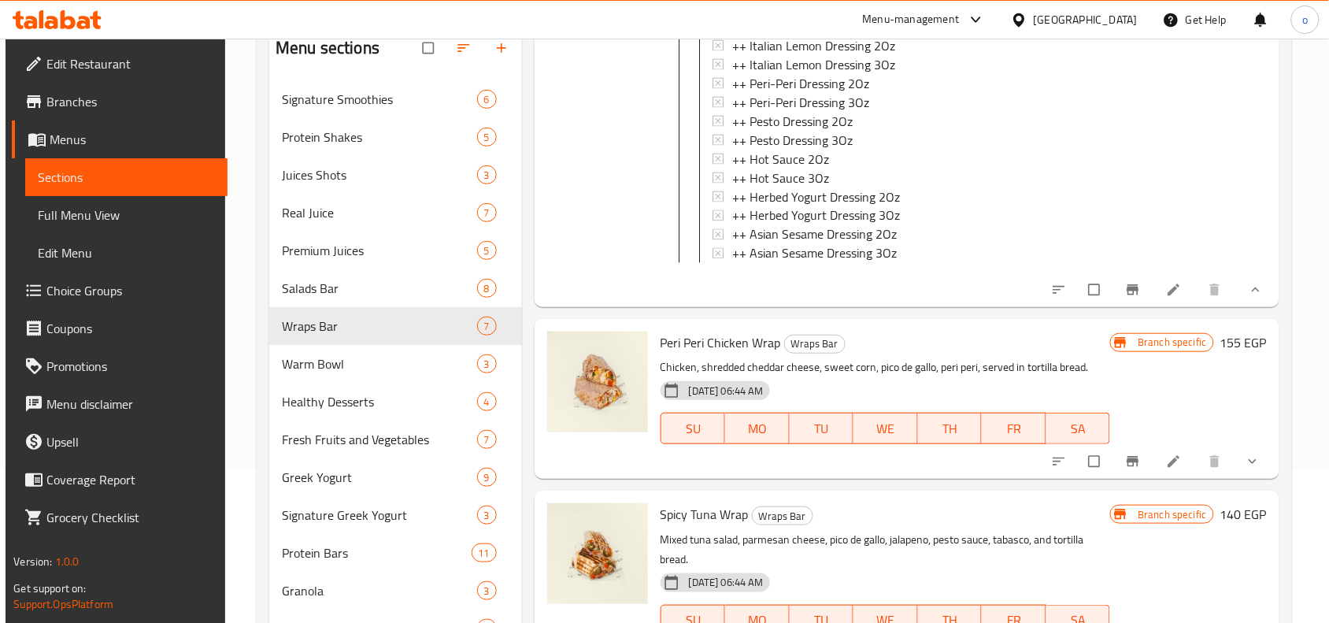
scroll to position [394, 0]
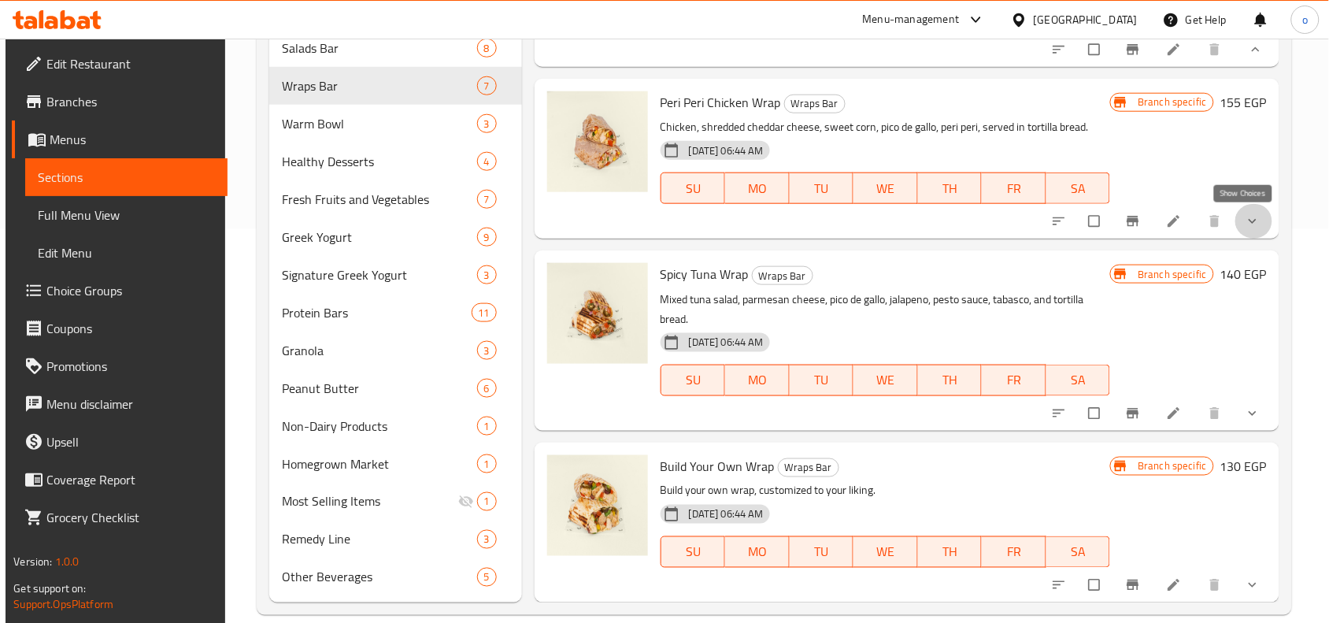
click at [1244, 216] on icon "show more" at bounding box center [1252, 221] width 16 height 16
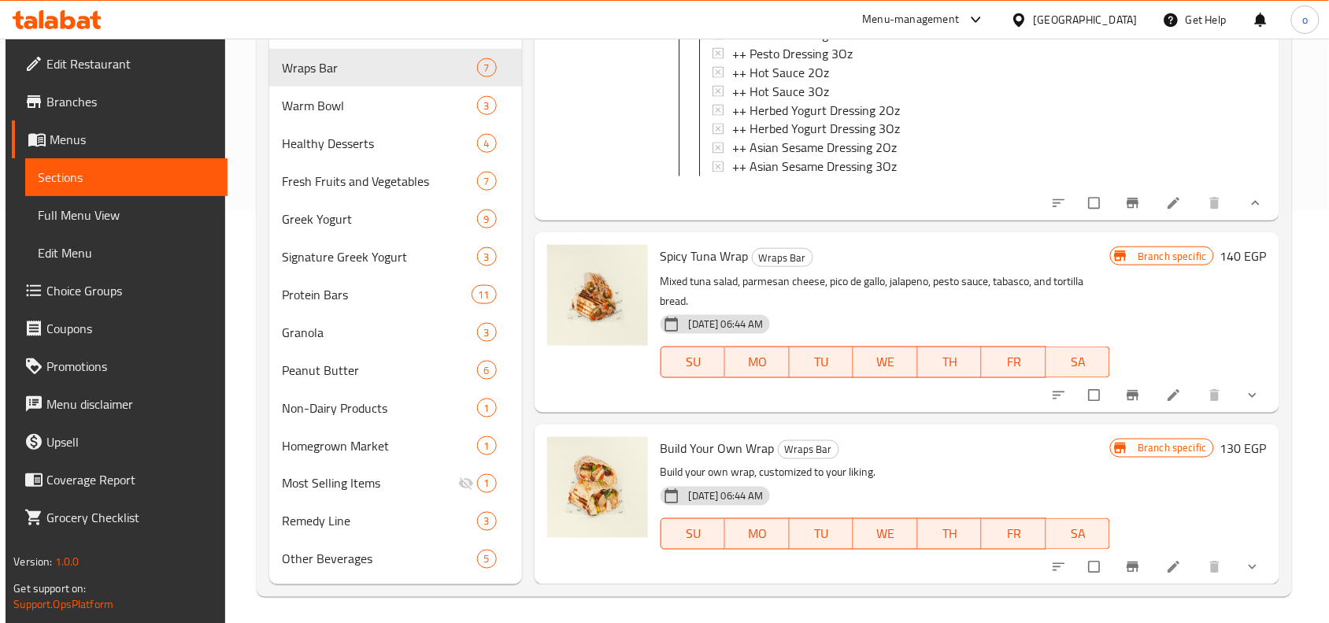
scroll to position [416, 0]
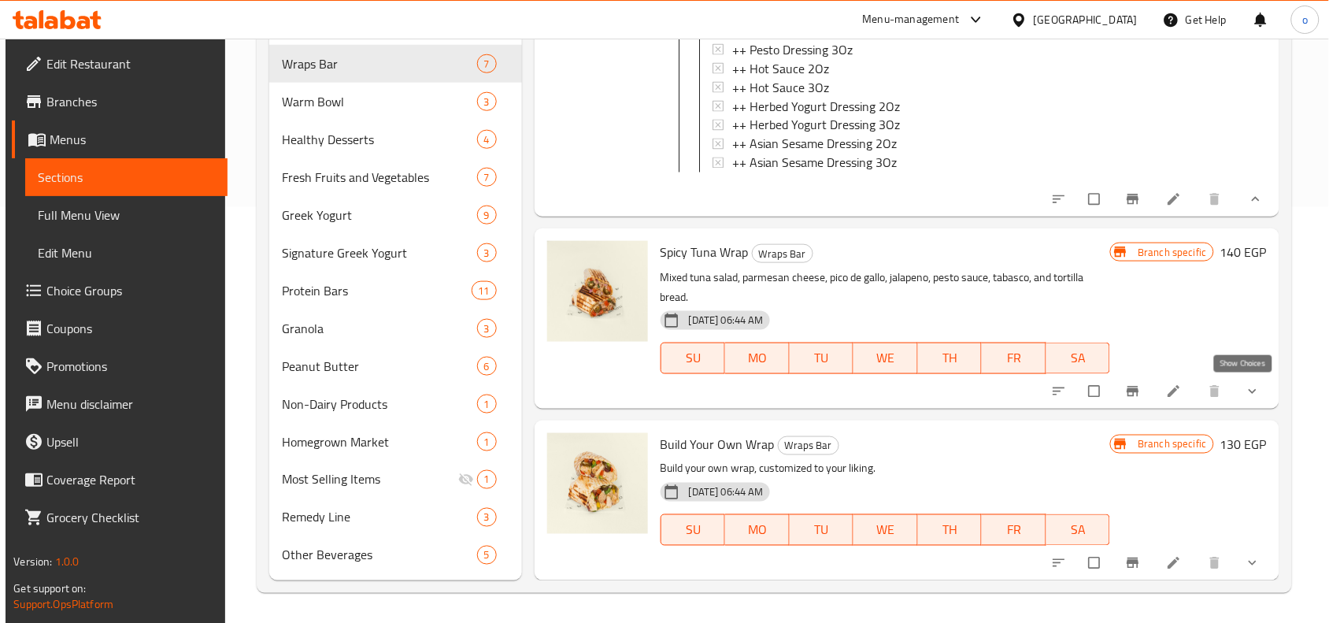
click at [1240, 402] on button "show more" at bounding box center [1254, 391] width 38 height 35
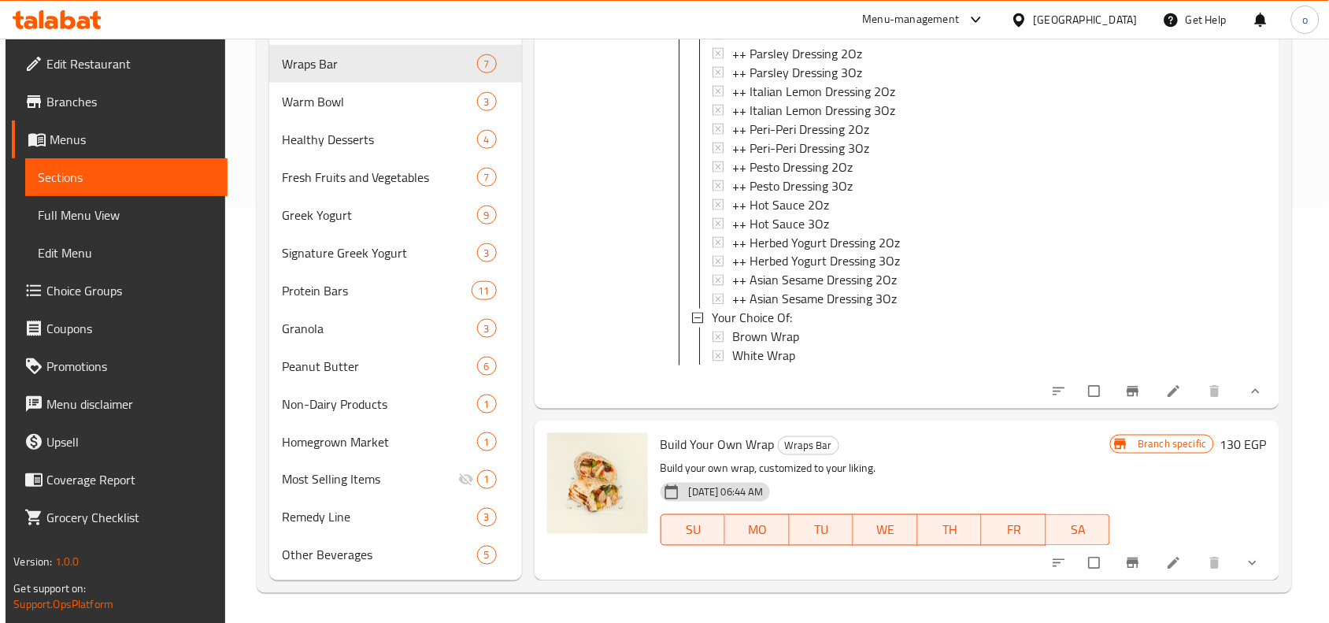
scroll to position [6556, 0]
click at [1244, 556] on icon "show more" at bounding box center [1252, 563] width 16 height 16
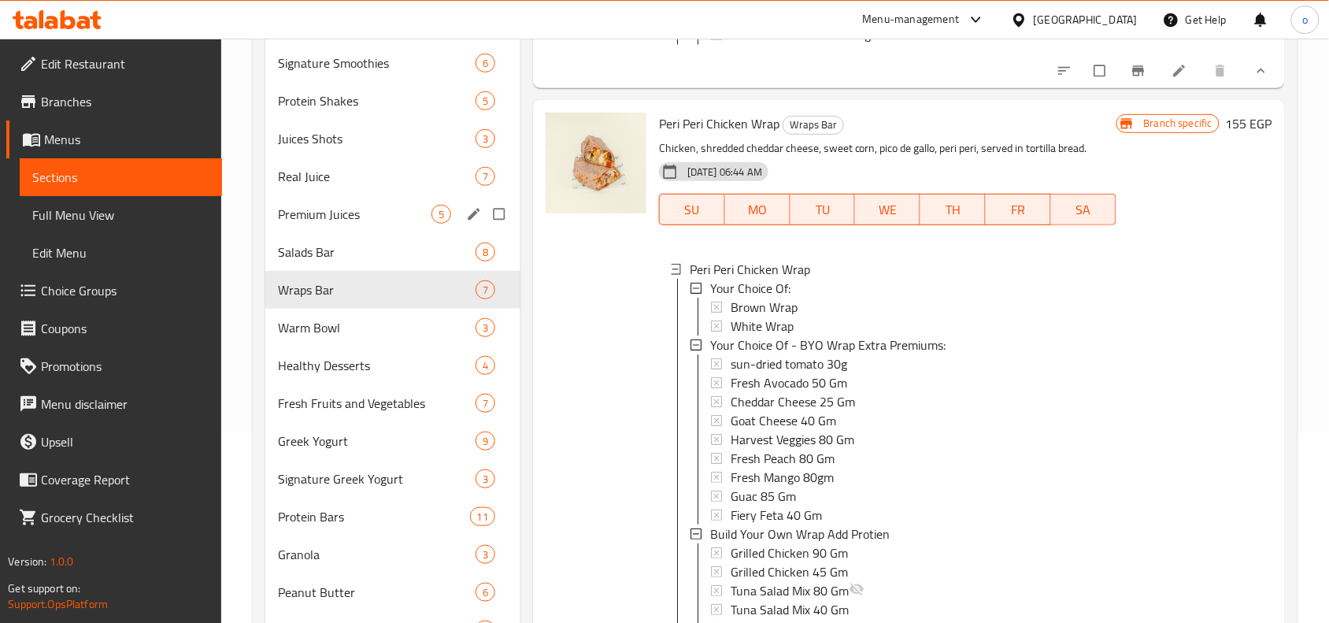
scroll to position [0, 0]
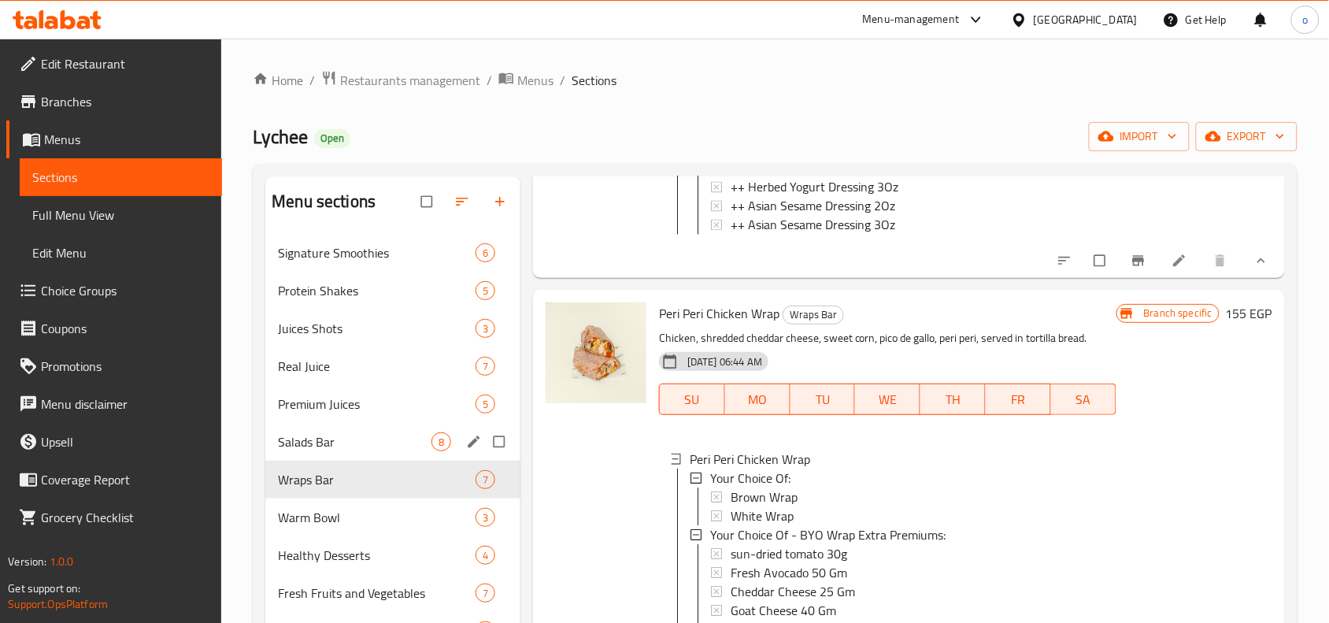
click at [320, 447] on span "Salads Bar" at bounding box center [354, 441] width 153 height 19
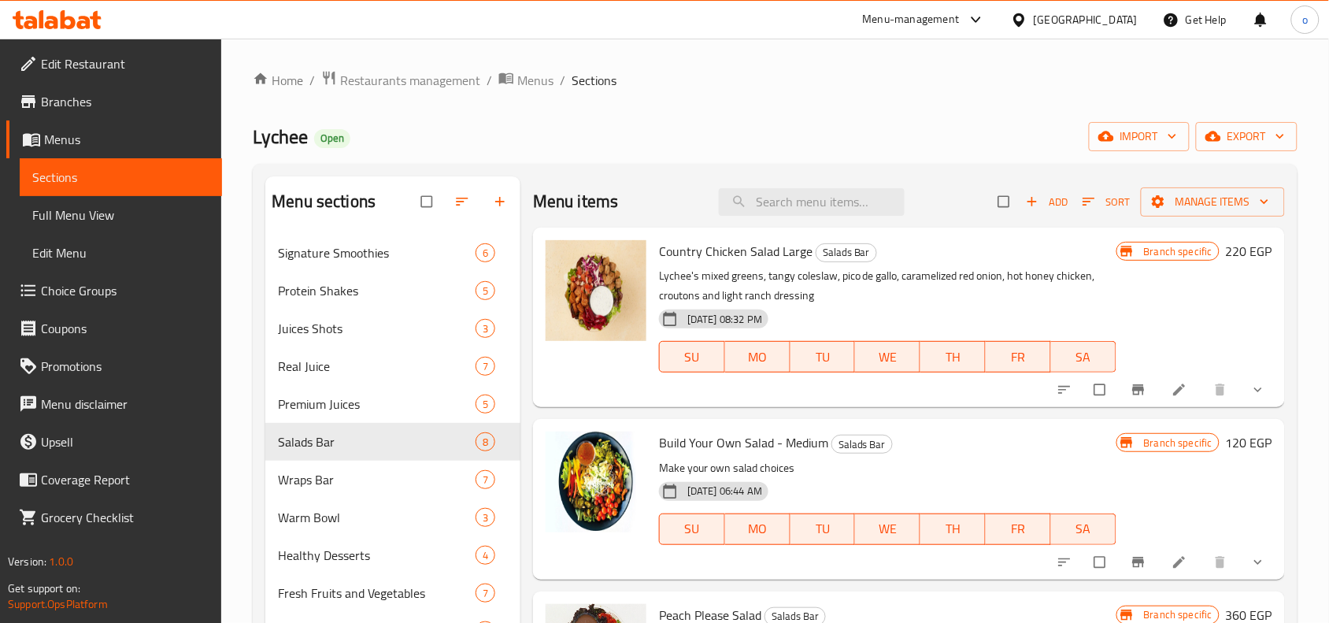
click at [1242, 415] on div "Menu items Add Sort Manage items Country Chicken Salad Large Salads Bar Lychee'…" at bounding box center [902, 585] width 764 height 819
click at [1242, 401] on button "show more" at bounding box center [1259, 389] width 38 height 35
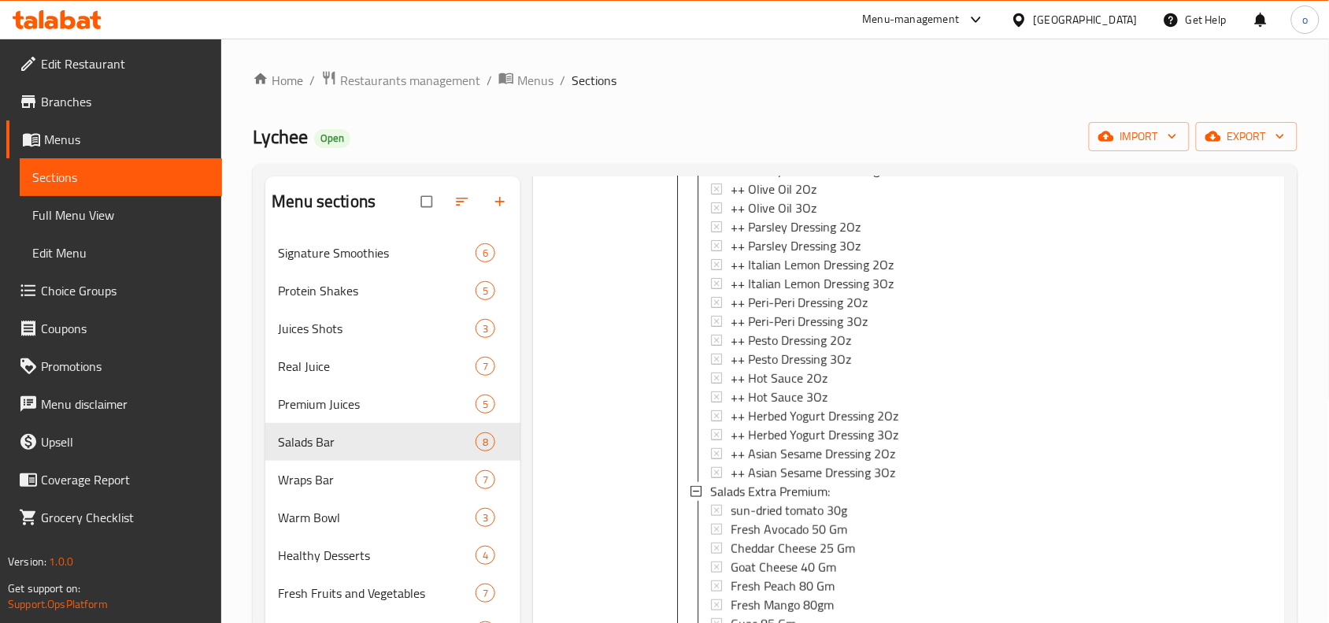
scroll to position [1, 0]
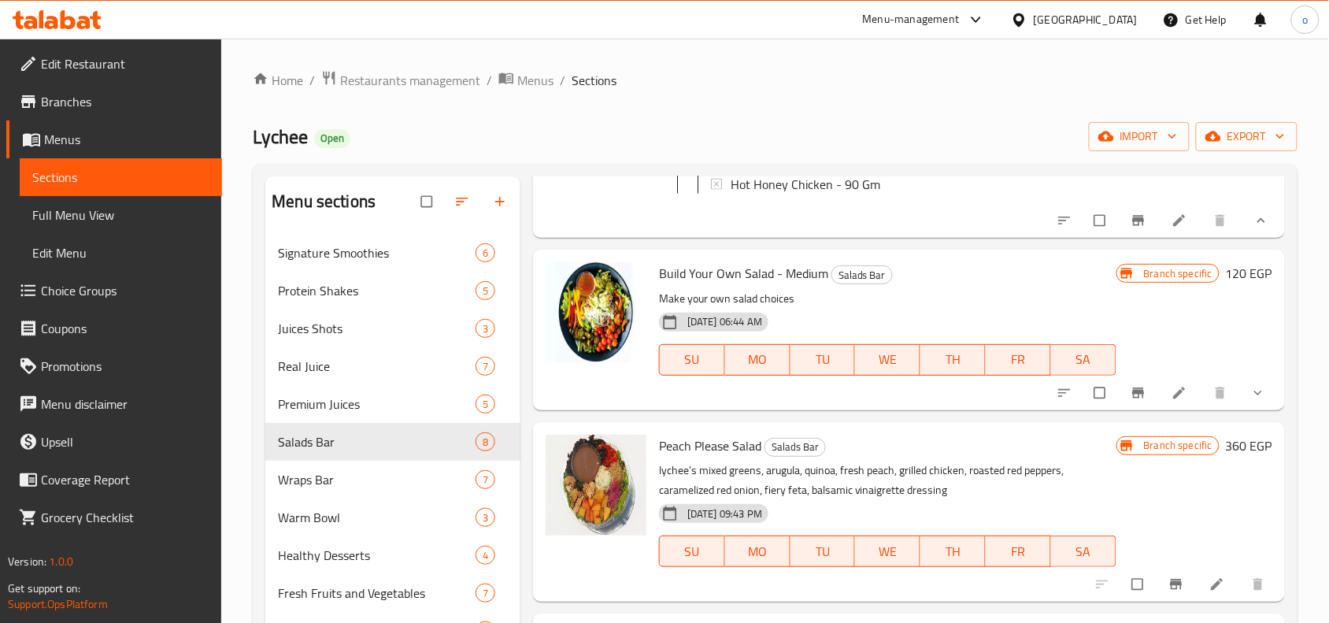
click at [1250, 401] on icon "show more" at bounding box center [1258, 393] width 16 height 16
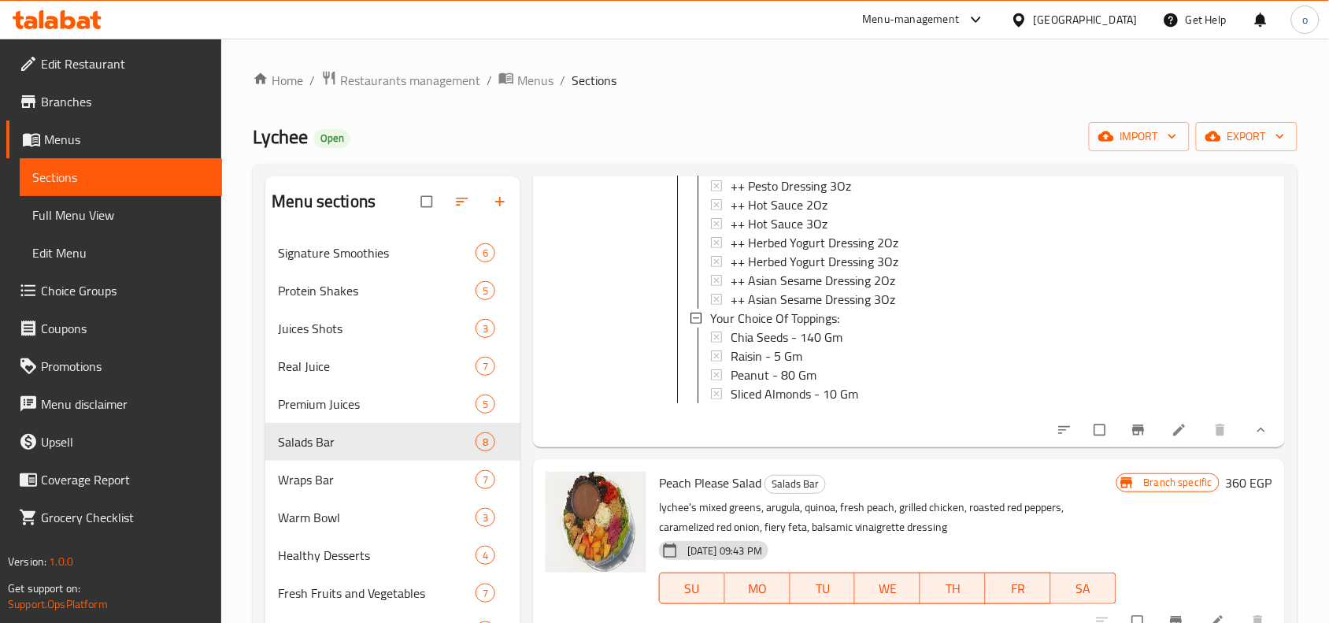
scroll to position [3443, 0]
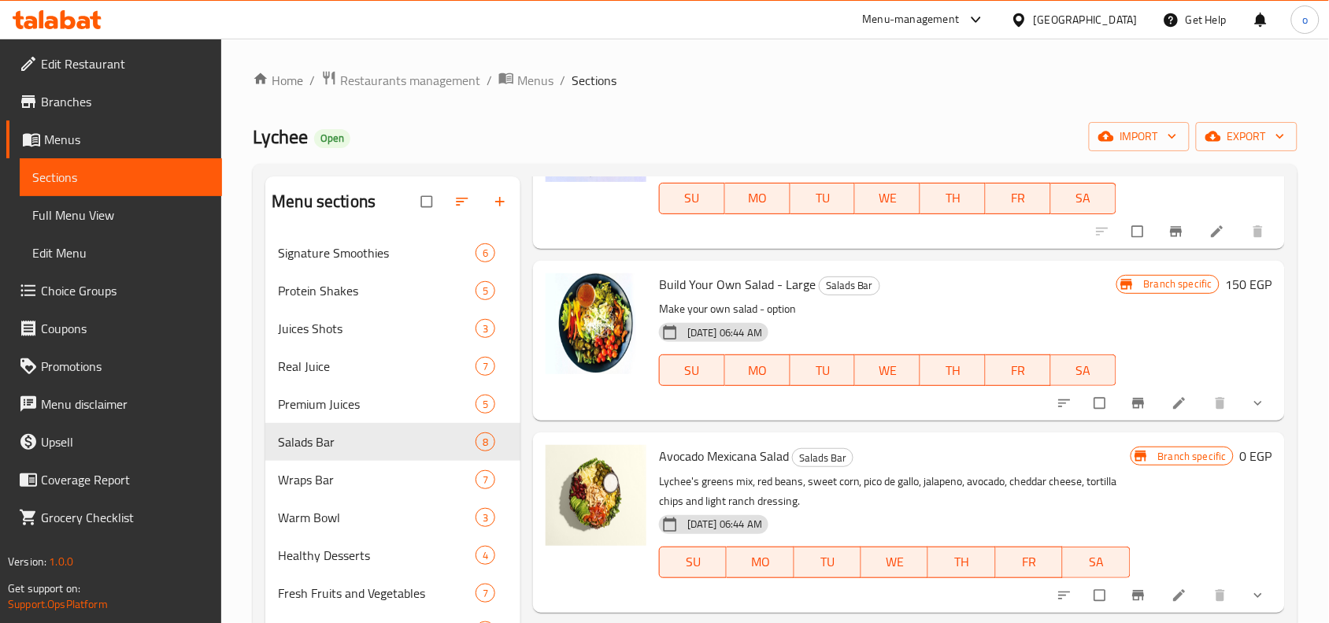
click at [1250, 410] on icon "show more" at bounding box center [1258, 403] width 16 height 16
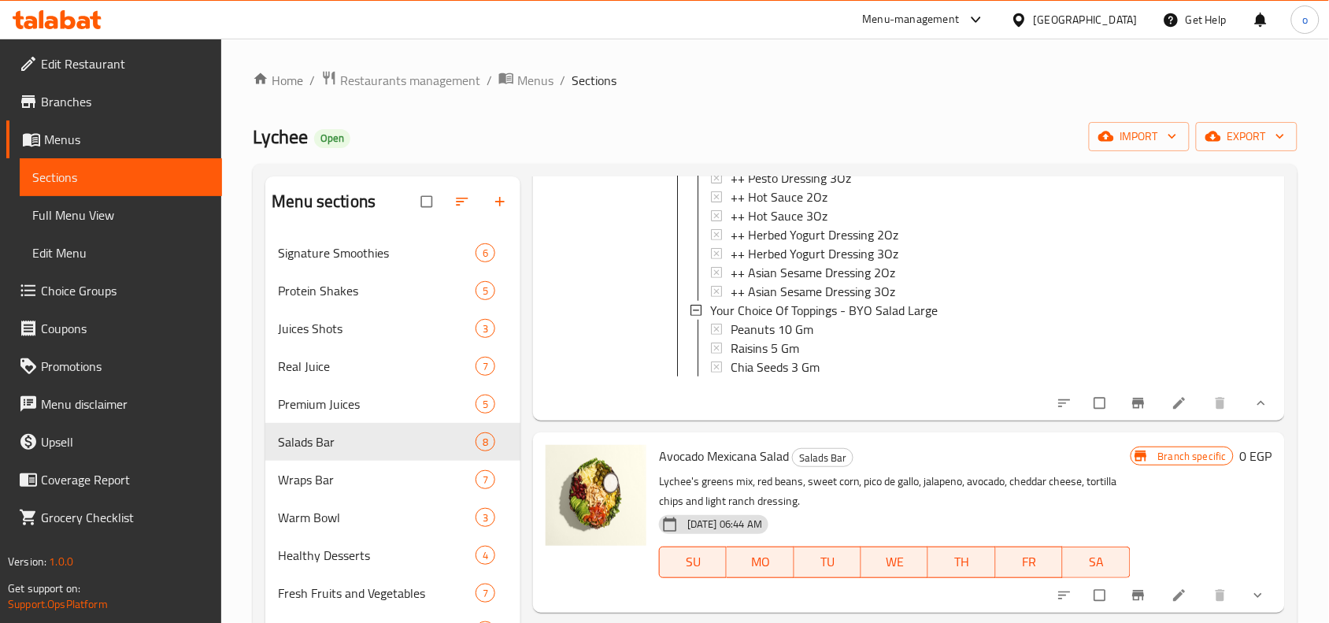
scroll to position [6100, 0]
click at [1250, 590] on icon "show more" at bounding box center [1258, 595] width 16 height 16
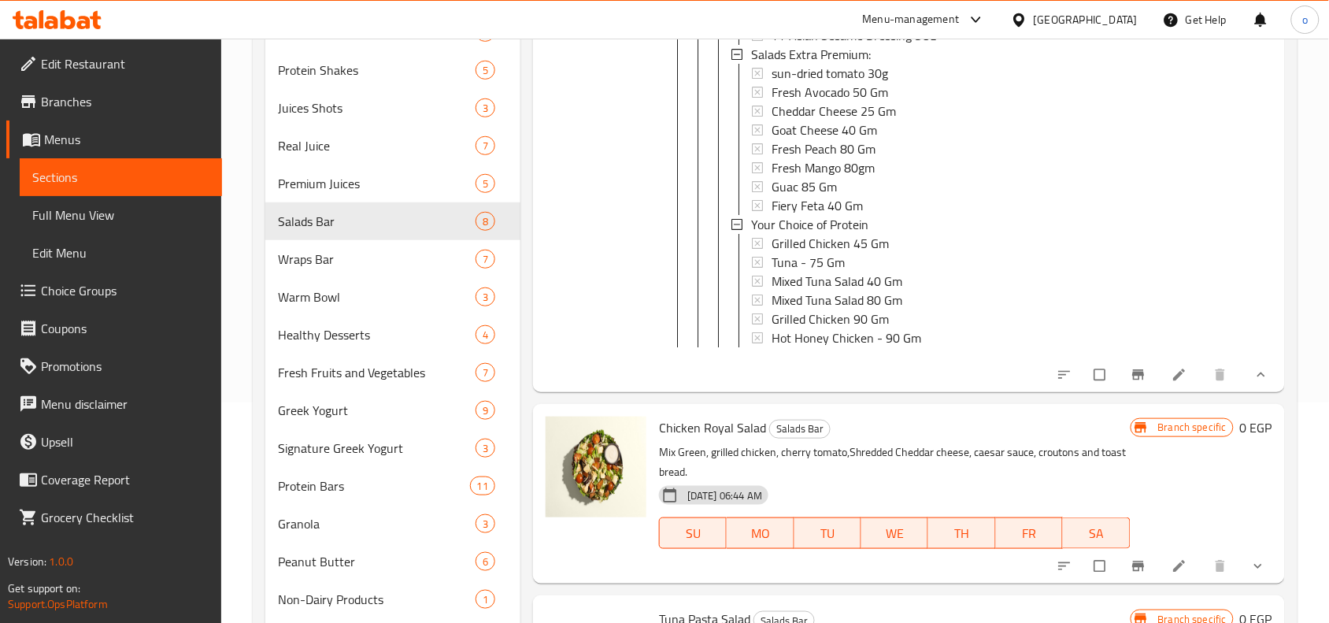
scroll to position [416, 0]
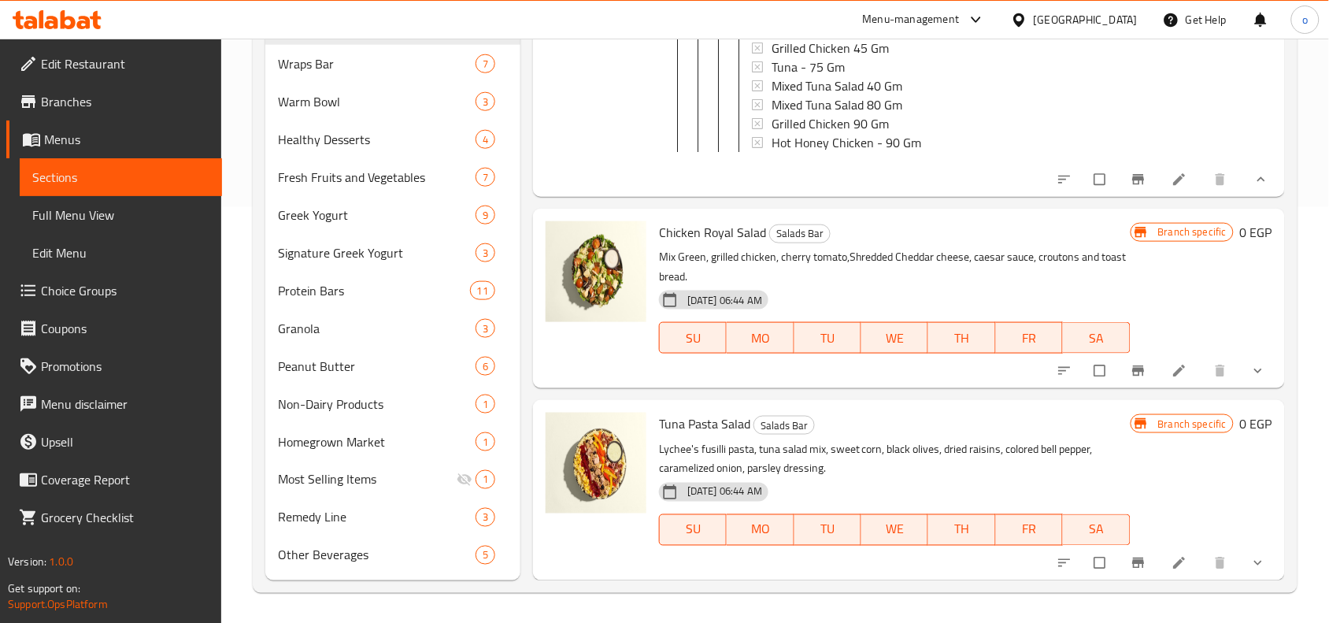
click at [1252, 379] on button "show more" at bounding box center [1259, 370] width 38 height 35
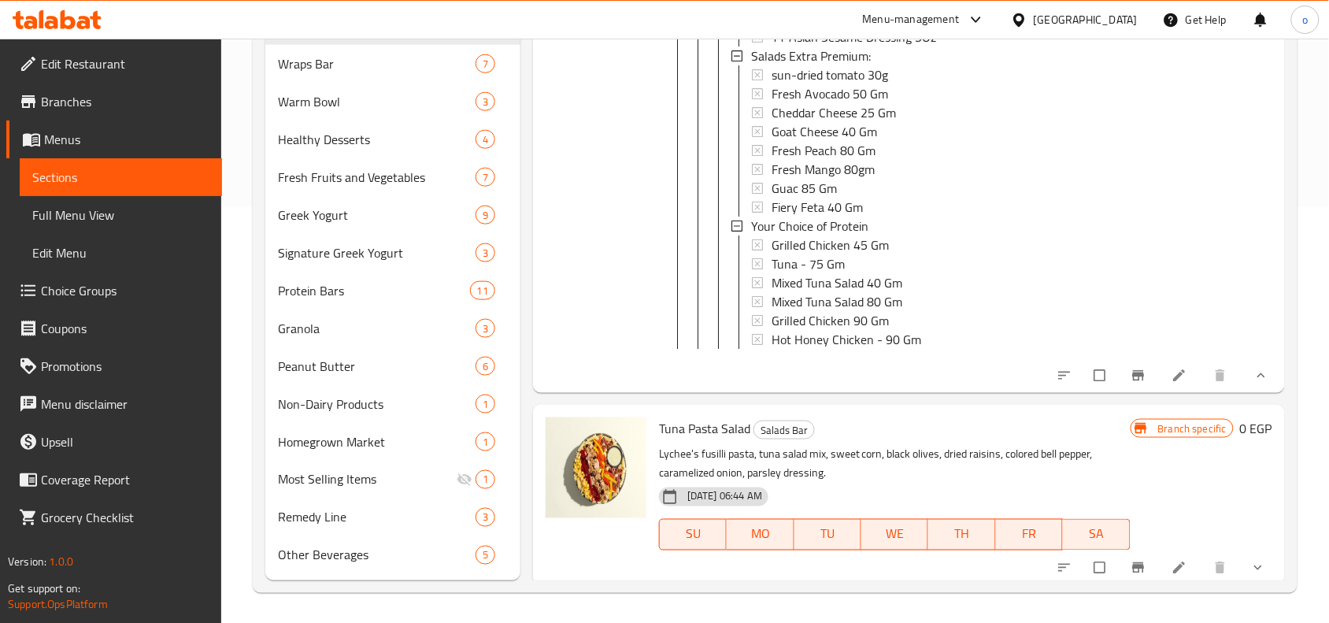
scroll to position [10068, 0]
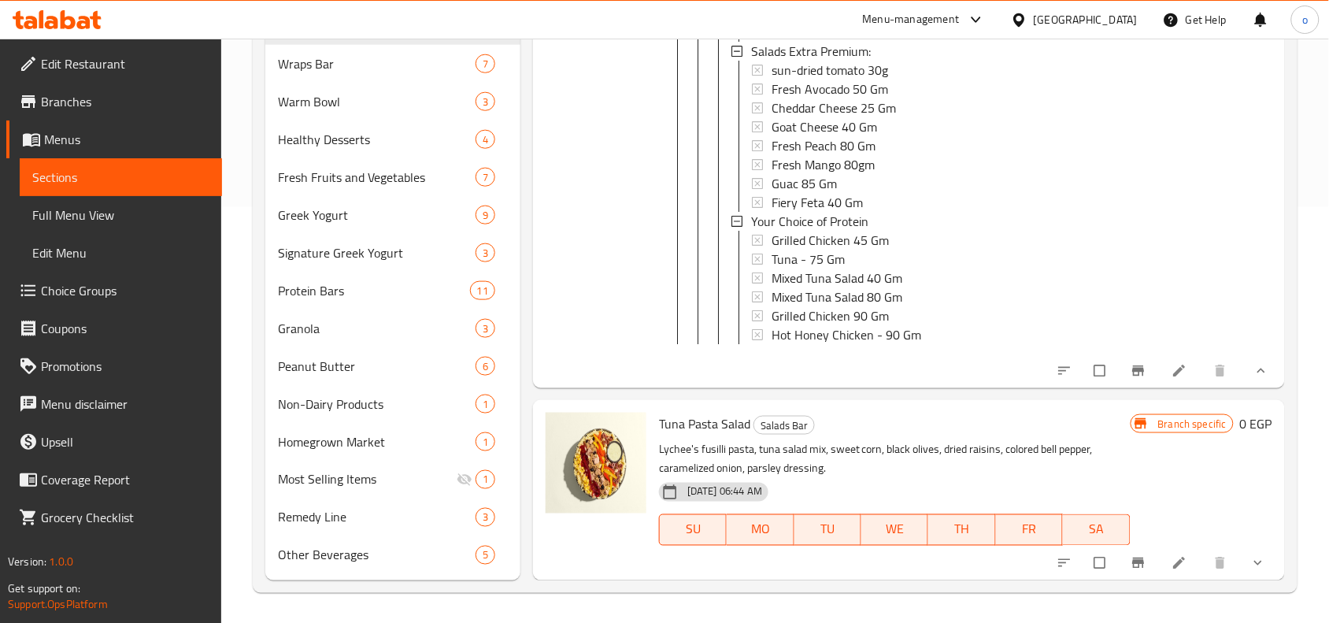
drag, startPoint x: 1245, startPoint y: 543, endPoint x: 1240, endPoint y: 561, distance: 18.7
click at [1244, 543] on div "Branch specific 0 EGP" at bounding box center [1201, 489] width 142 height 154
click at [1254, 561] on icon "show more" at bounding box center [1258, 562] width 8 height 5
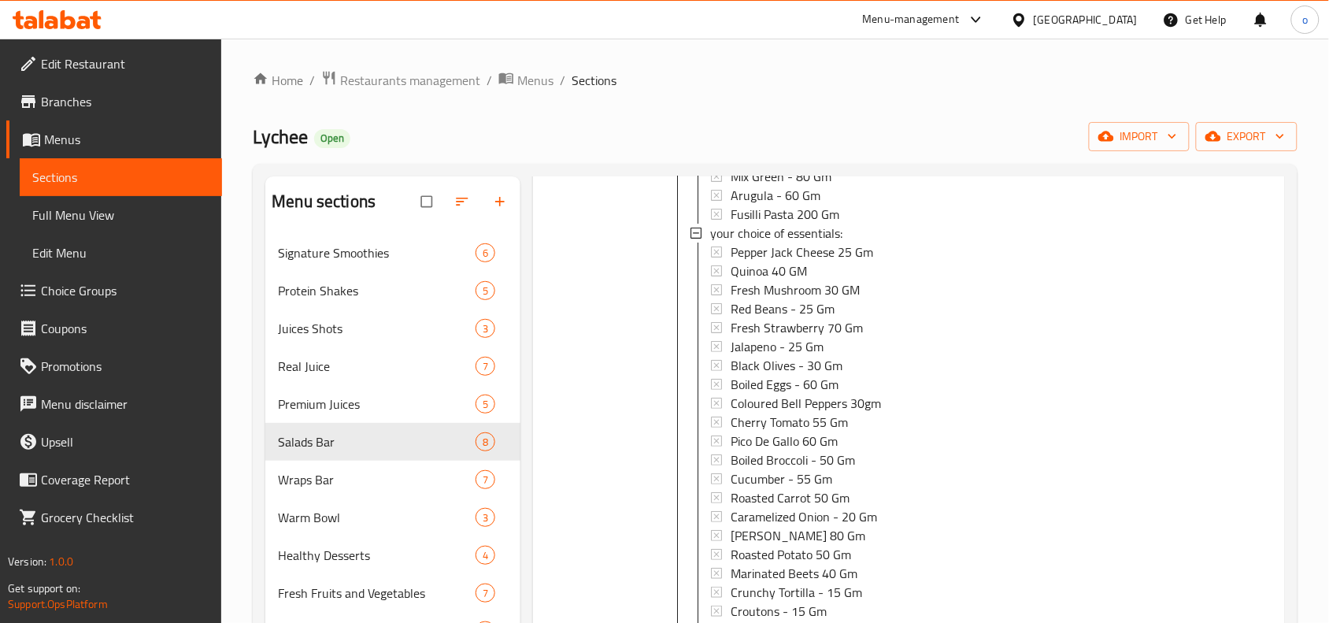
scroll to position [2138, 0]
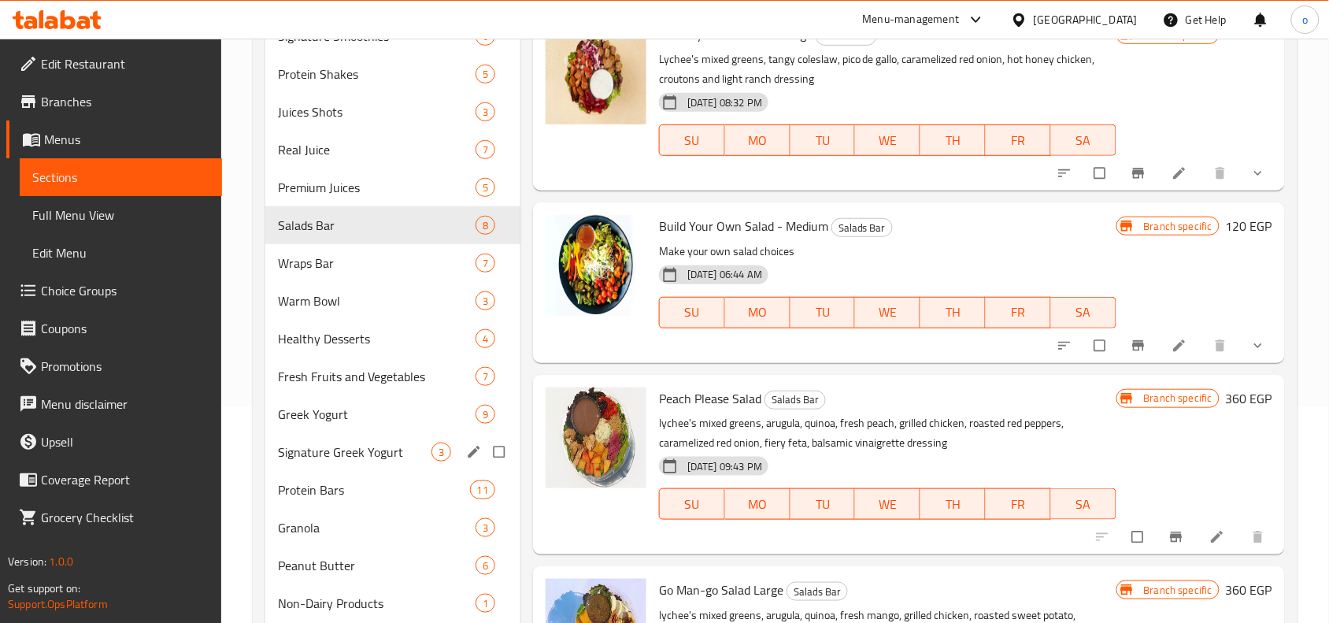
scroll to position [295, 0]
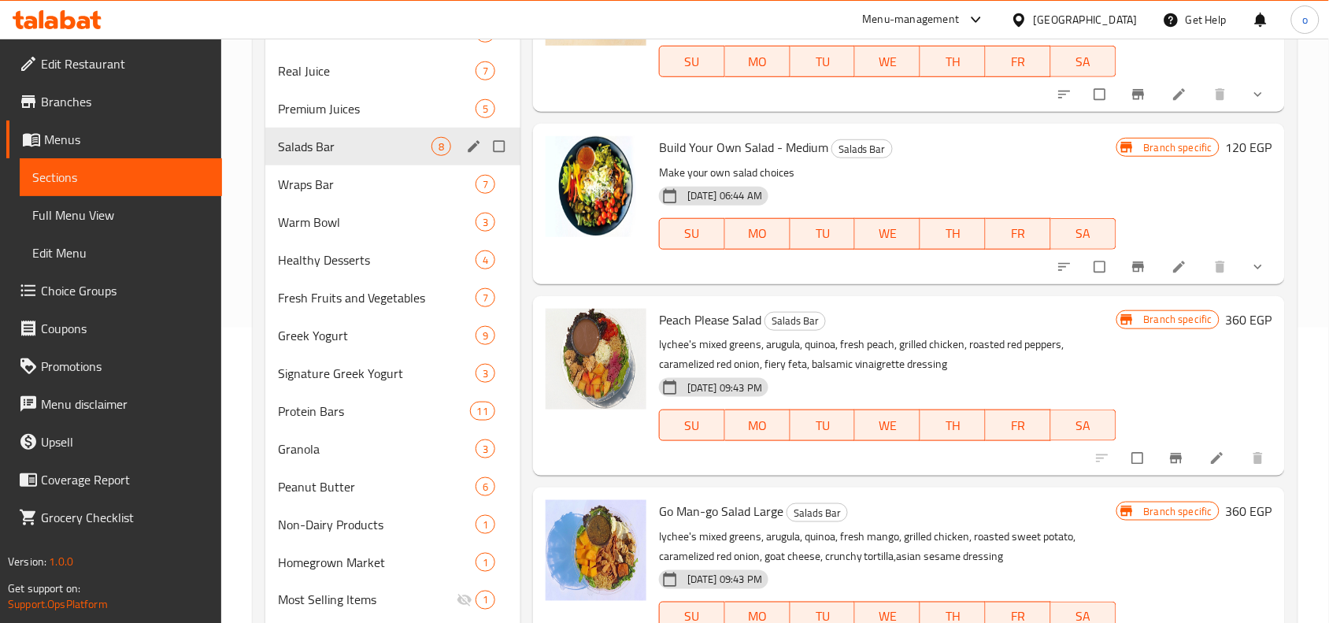
click at [335, 151] on span "Salads Bar" at bounding box center [354, 146] width 153 height 19
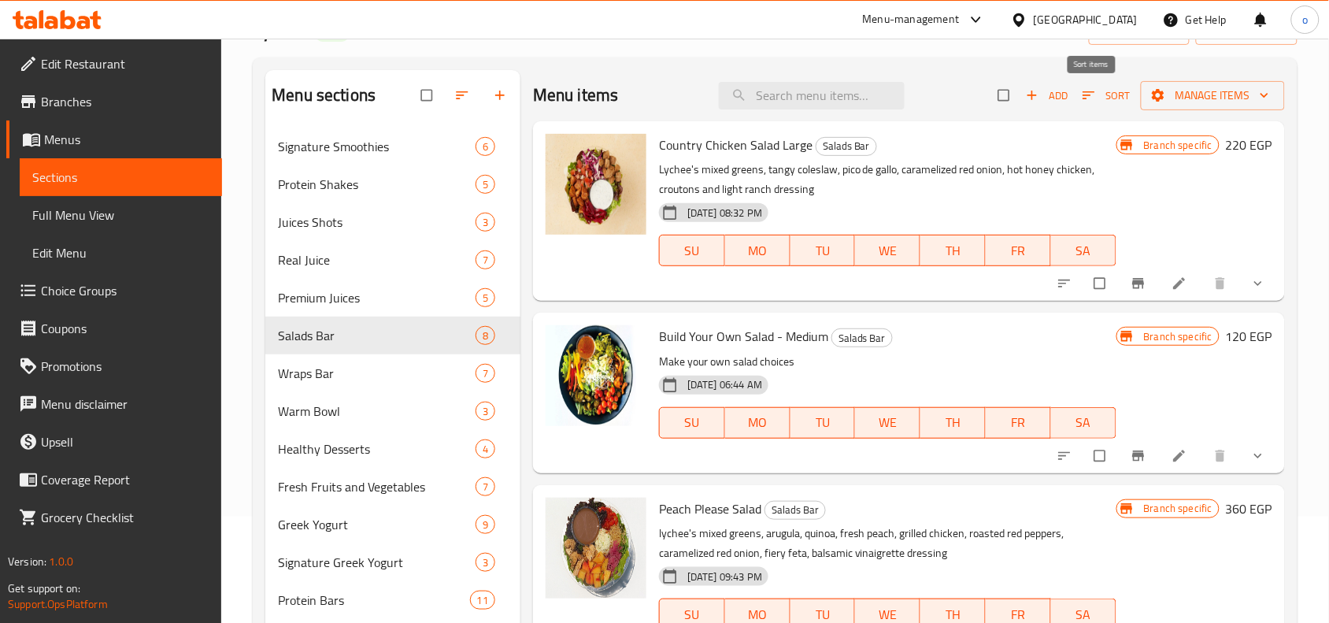
scroll to position [0, 0]
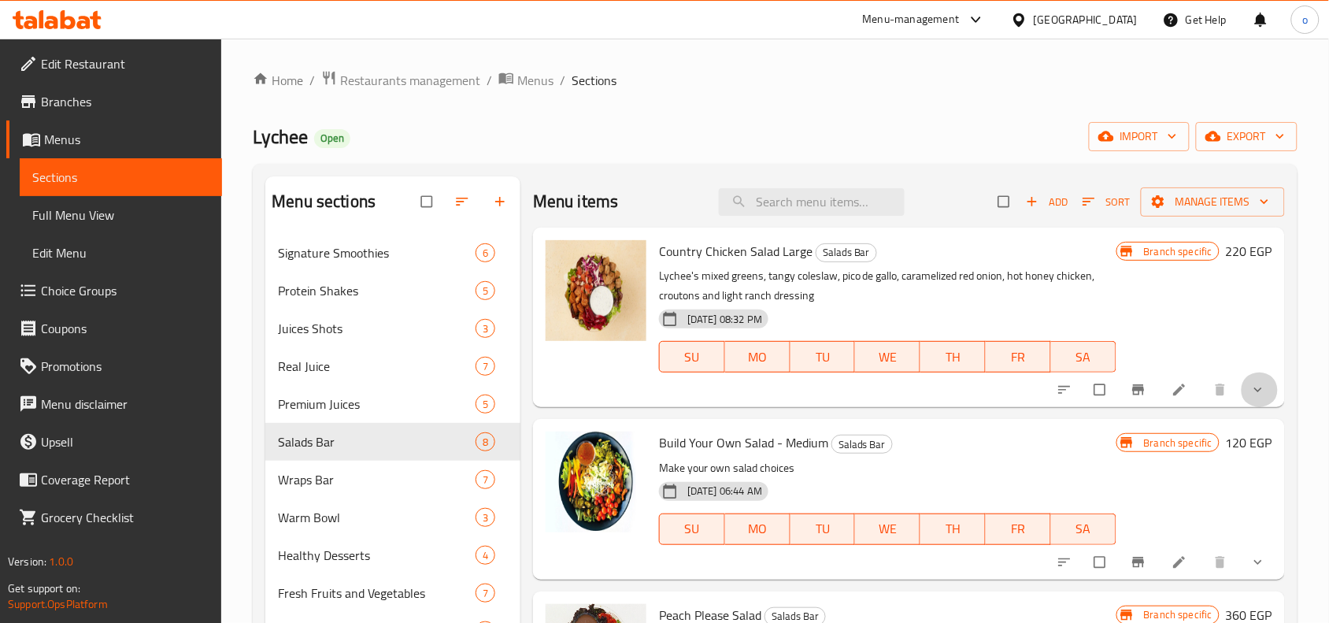
click at [1240, 380] on button "show more" at bounding box center [1259, 389] width 38 height 35
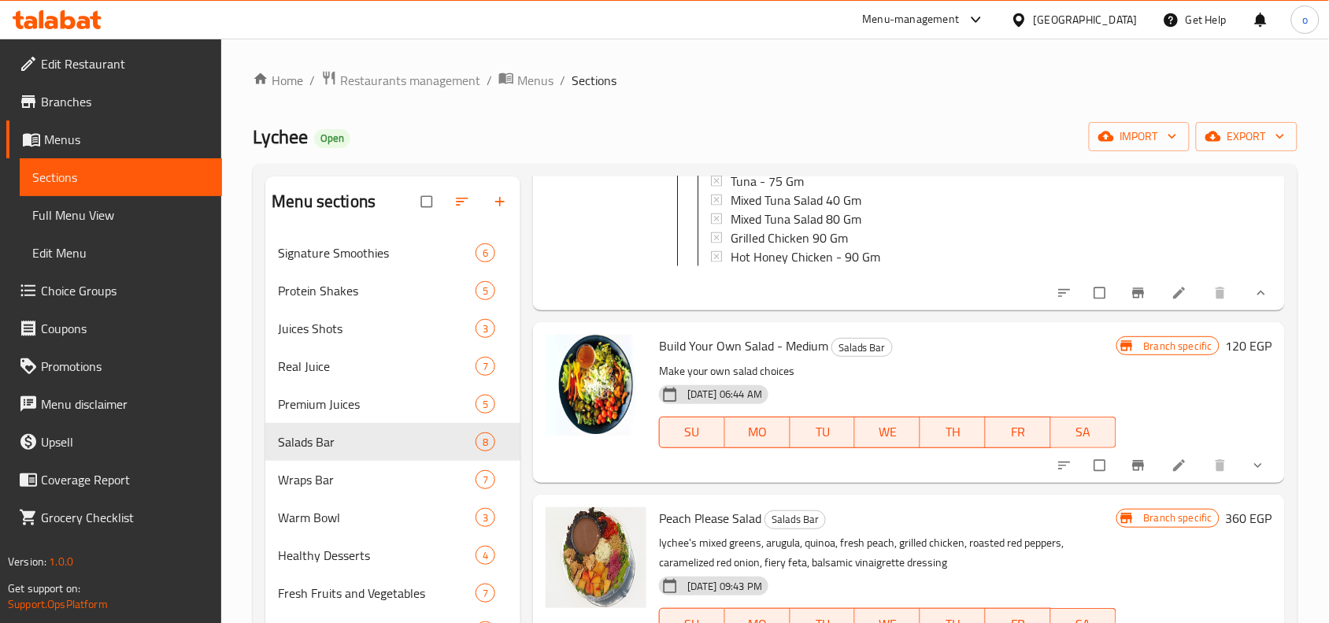
scroll to position [1181, 0]
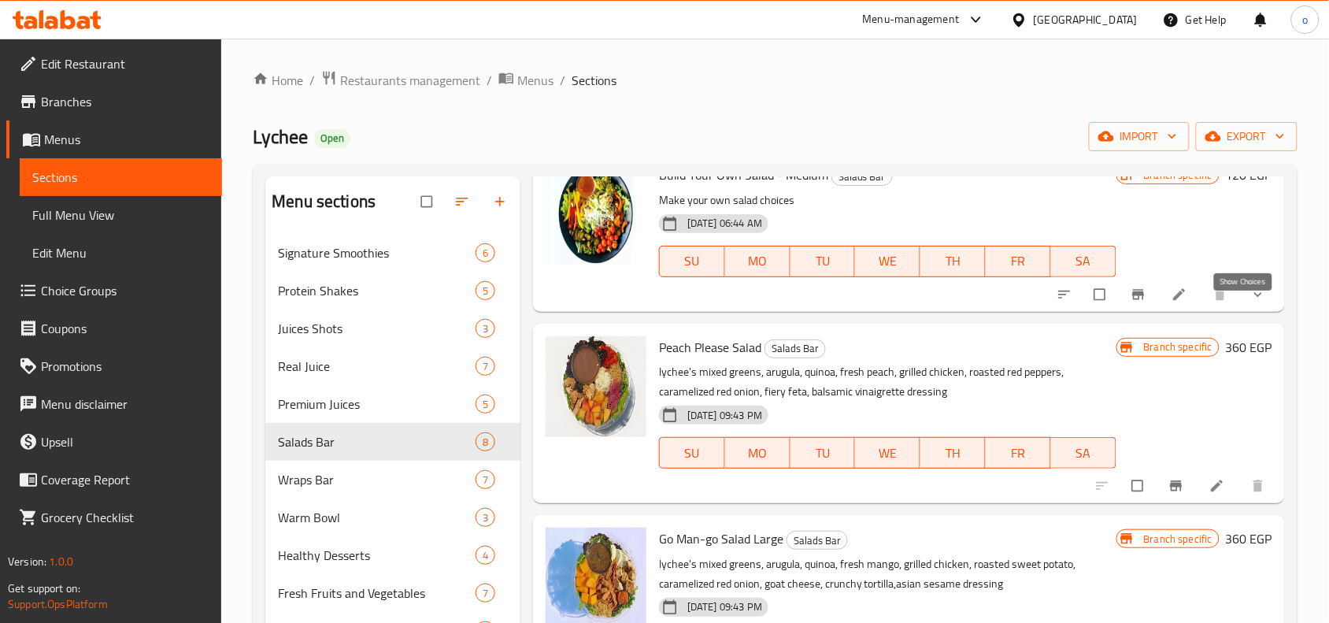
click at [1250, 301] on icon "show more" at bounding box center [1258, 294] width 16 height 16
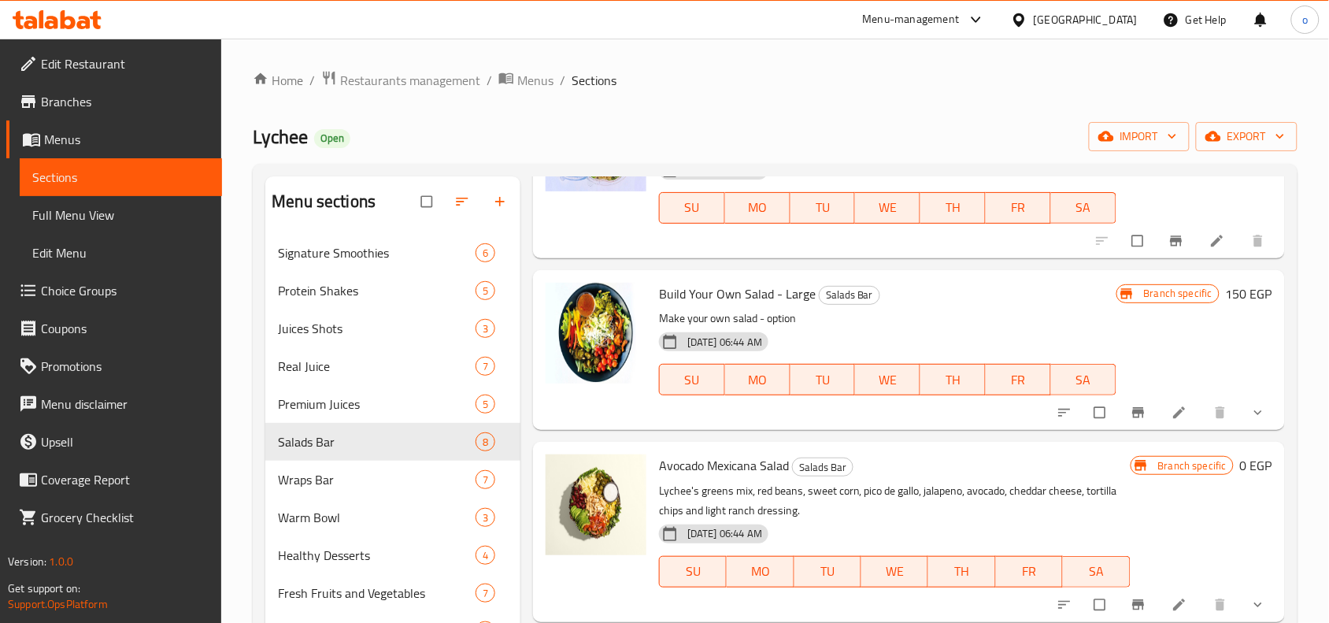
scroll to position [3837, 0]
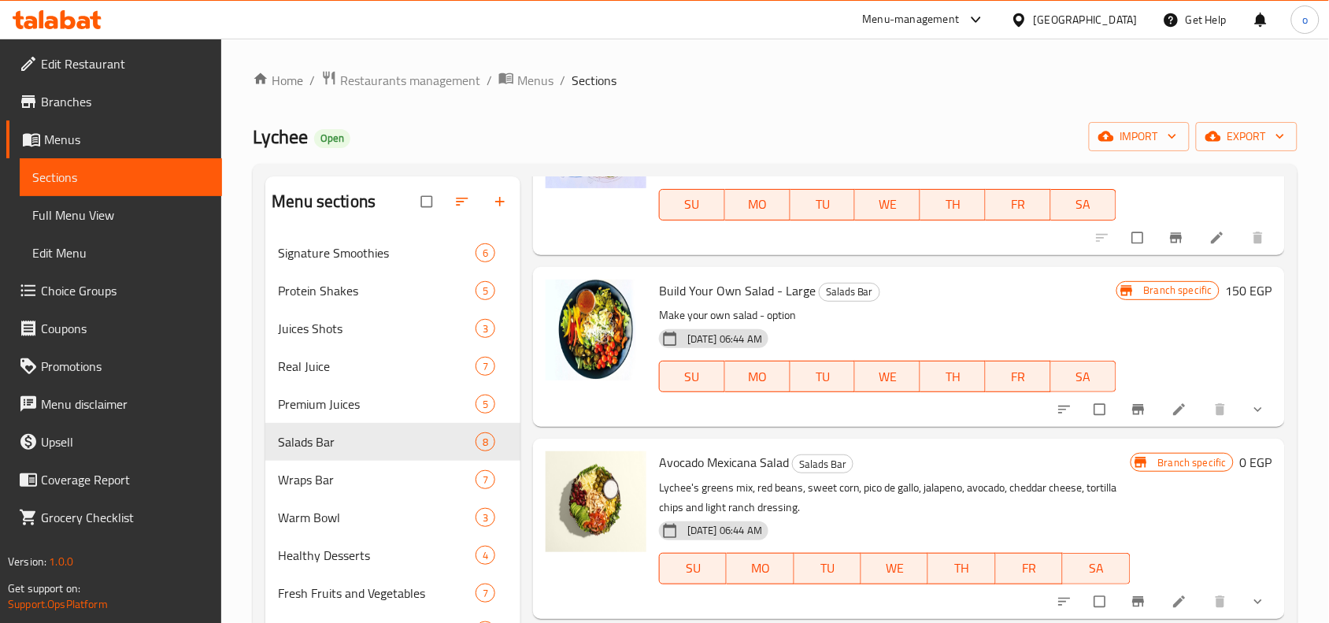
click at [1240, 427] on button "show more" at bounding box center [1259, 409] width 38 height 35
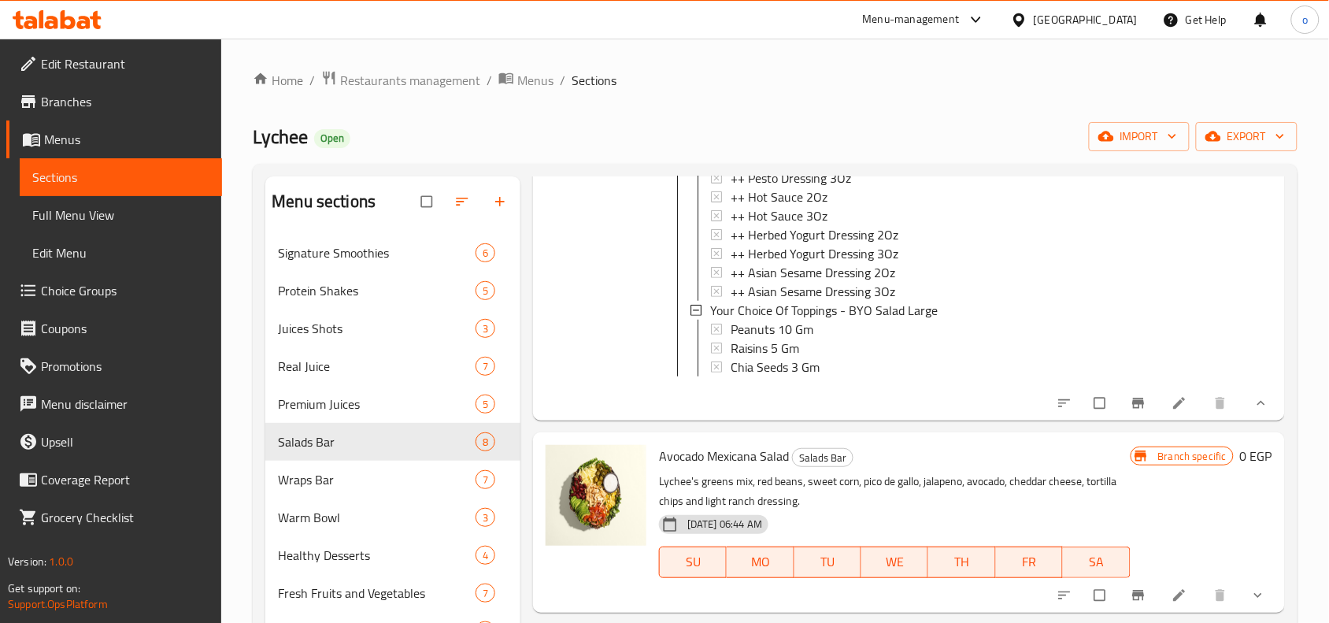
scroll to position [416, 0]
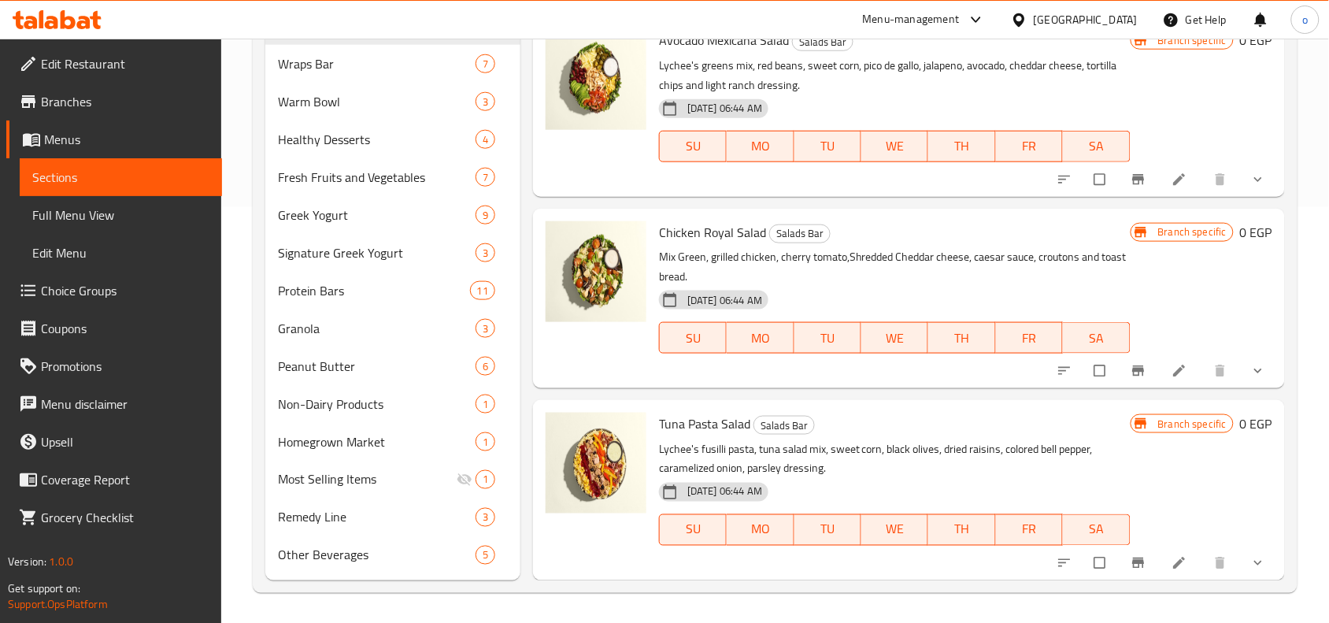
click at [1250, 375] on icon "show more" at bounding box center [1258, 371] width 16 height 16
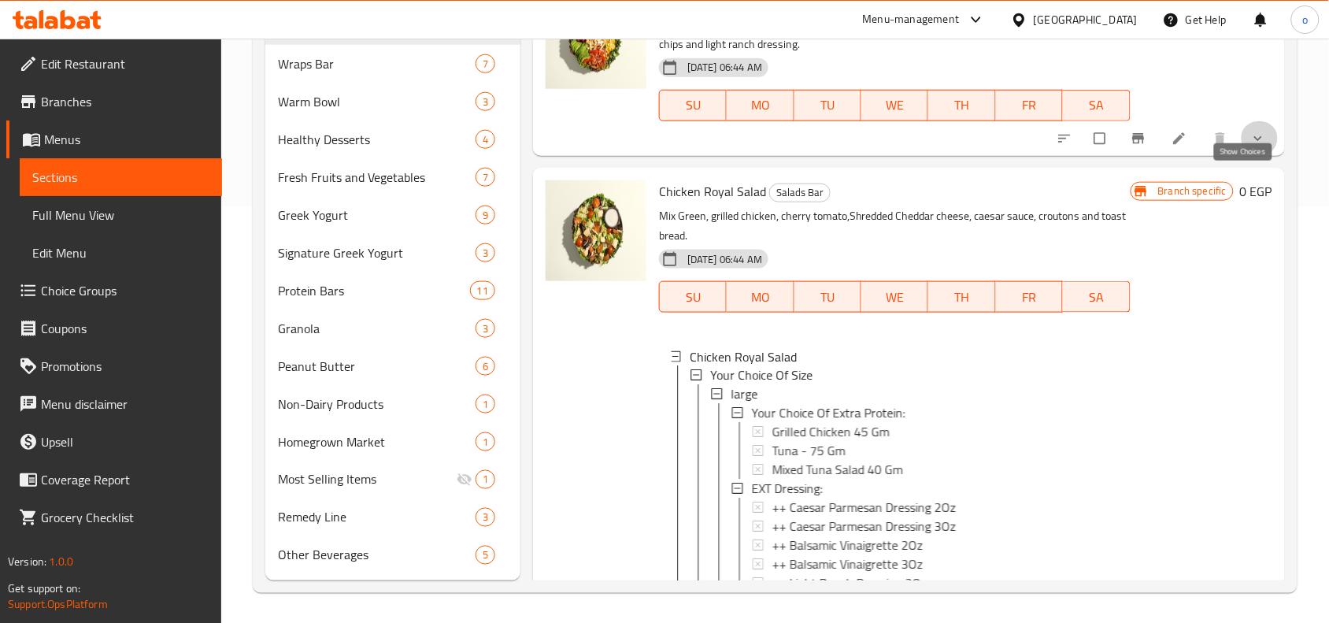
click at [1250, 146] on icon "show more" at bounding box center [1258, 139] width 16 height 16
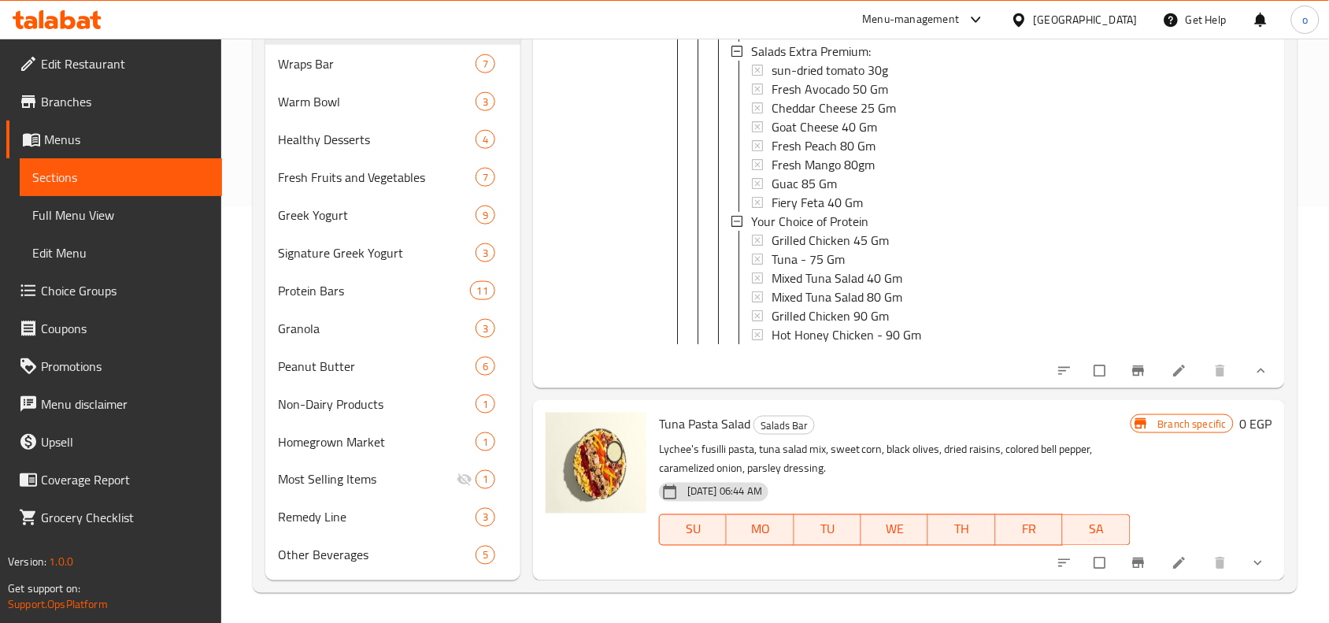
scroll to position [9993, 0]
click at [1250, 559] on icon "show more" at bounding box center [1258, 563] width 16 height 16
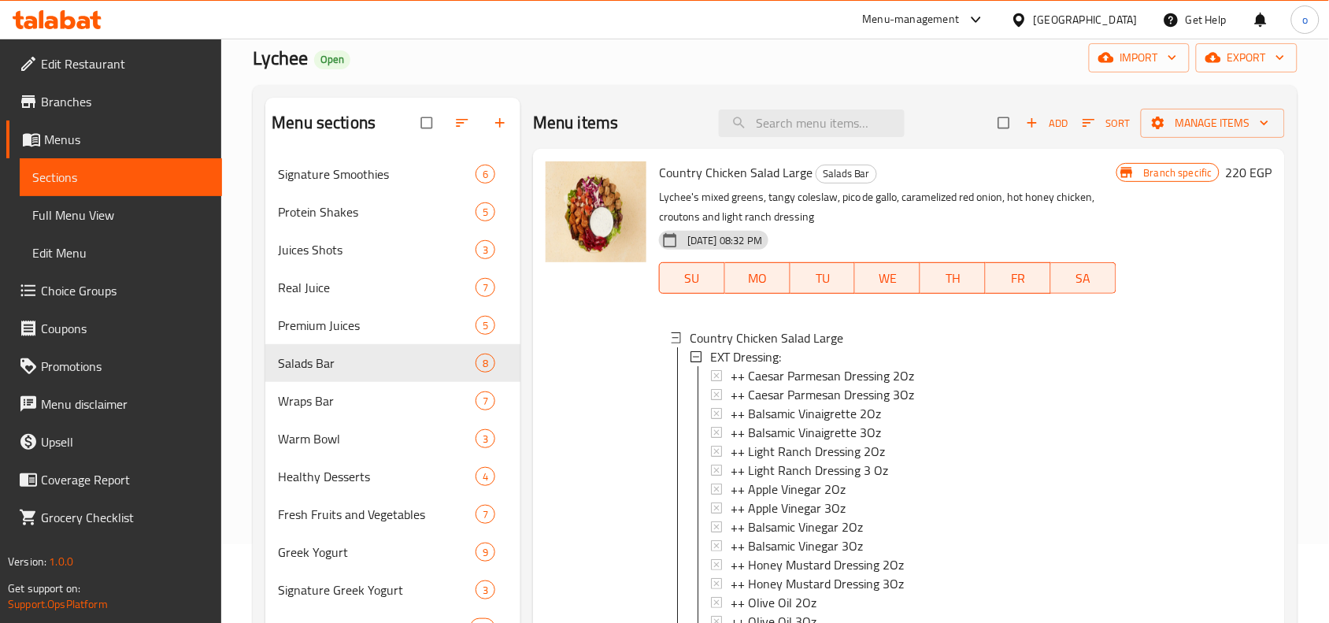
scroll to position [0, 0]
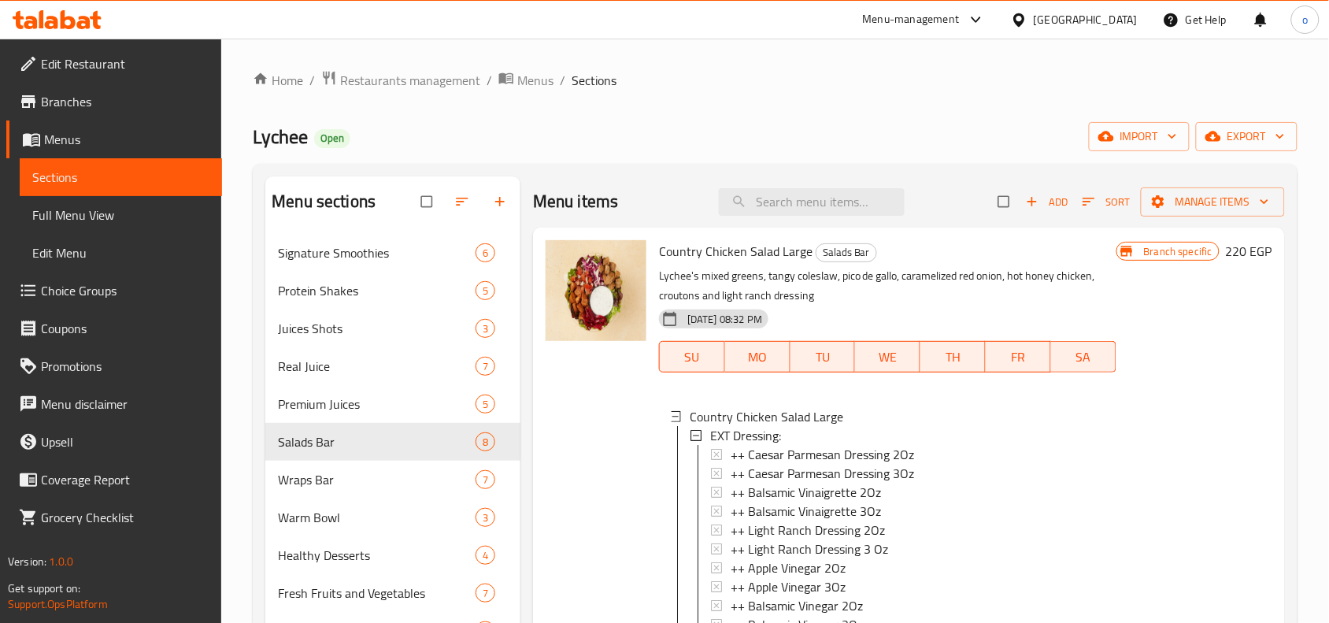
click at [1253, 116] on div "Home / Restaurants management / Menus / Sections Lychee Open import export Menu…" at bounding box center [775, 539] width 1044 height 938
click at [1249, 135] on span "export" at bounding box center [1246, 137] width 76 height 20
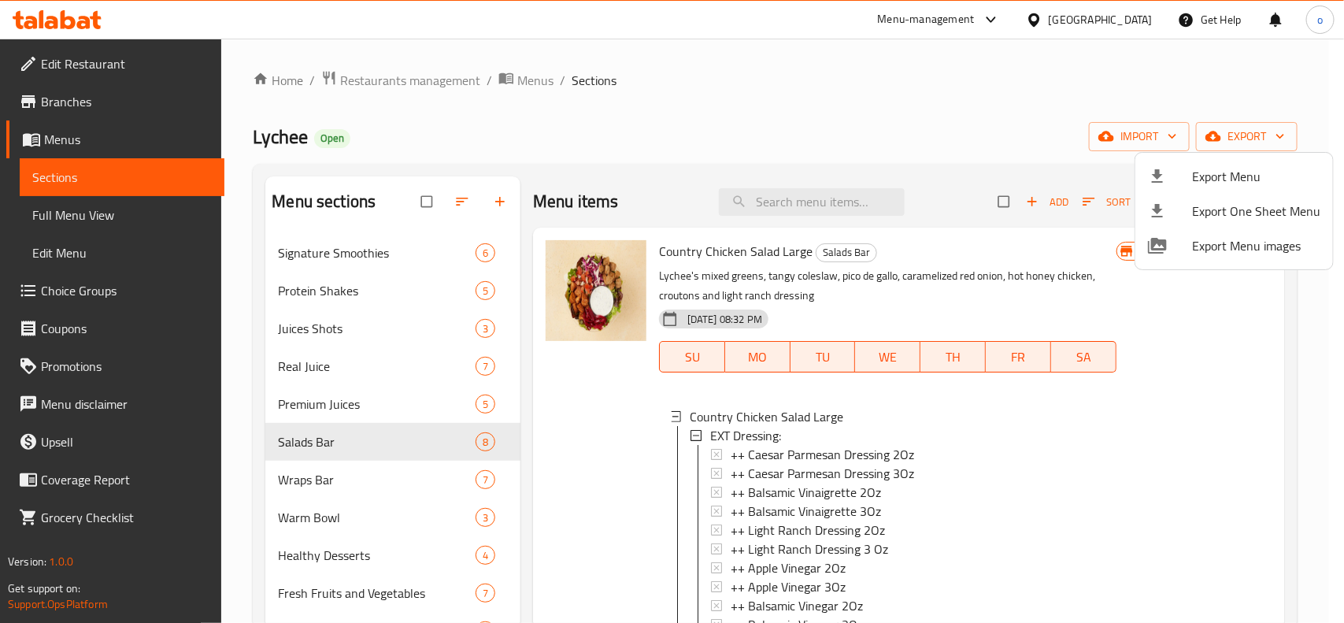
click at [1221, 172] on span "Export Menu" at bounding box center [1256, 176] width 128 height 19
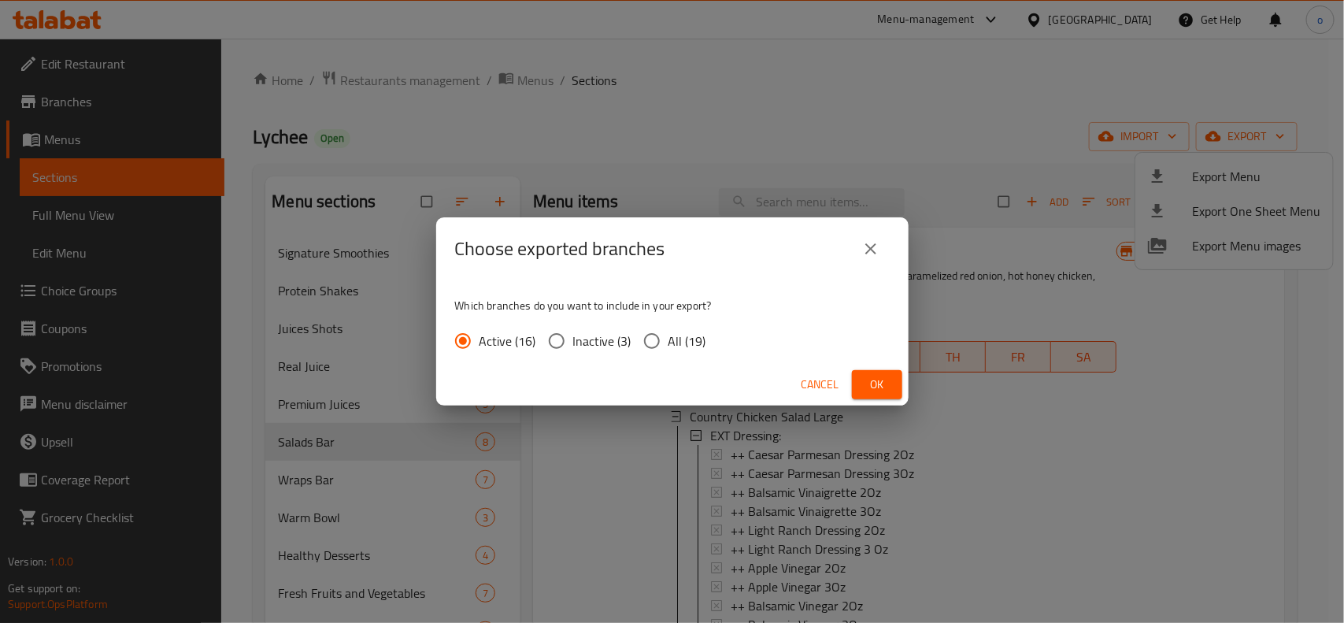
click at [710, 333] on div "Active (16) Inactive (3) All (19)" at bounding box center [587, 340] width 264 height 33
click at [685, 340] on span "All (19)" at bounding box center [687, 340] width 38 height 19
click at [668, 340] on input "All (19)" at bounding box center [651, 340] width 33 height 33
radio input "true"
click at [890, 403] on div "Cancel Ok" at bounding box center [672, 385] width 472 height 42
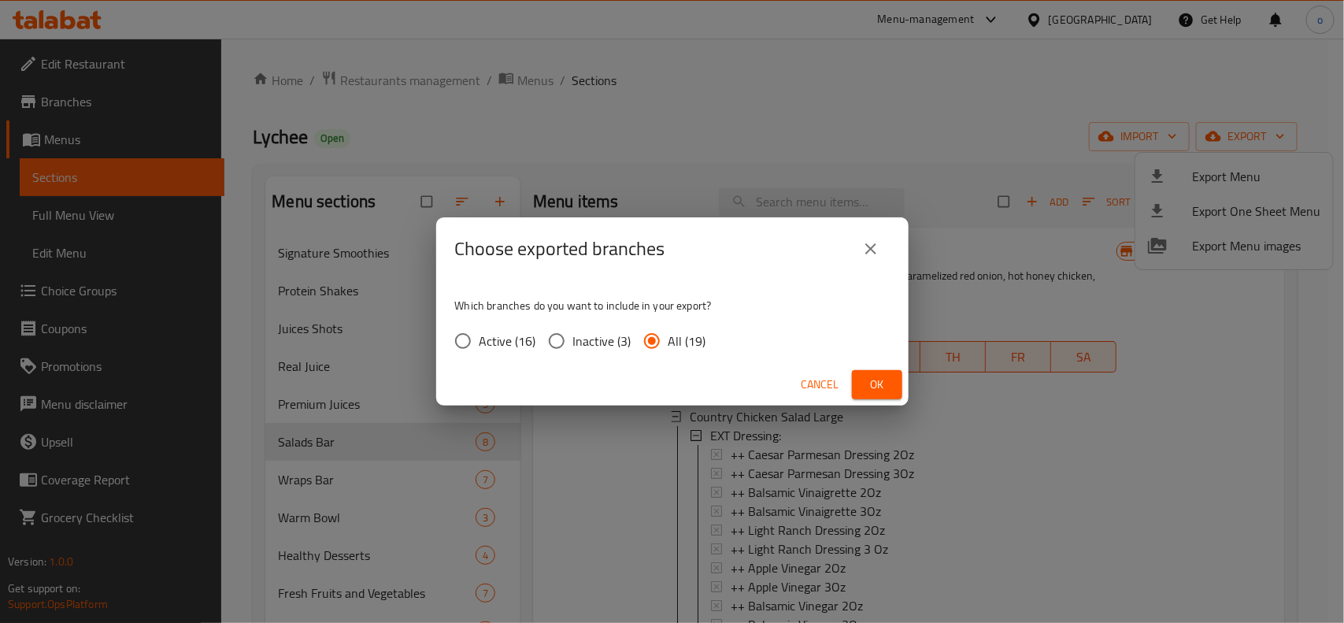
click at [864, 368] on div "Cancel Ok" at bounding box center [672, 385] width 472 height 42
click at [878, 379] on div "Cancel Ok" at bounding box center [672, 385] width 472 height 42
click at [878, 379] on span "Ok" at bounding box center [876, 385] width 25 height 20
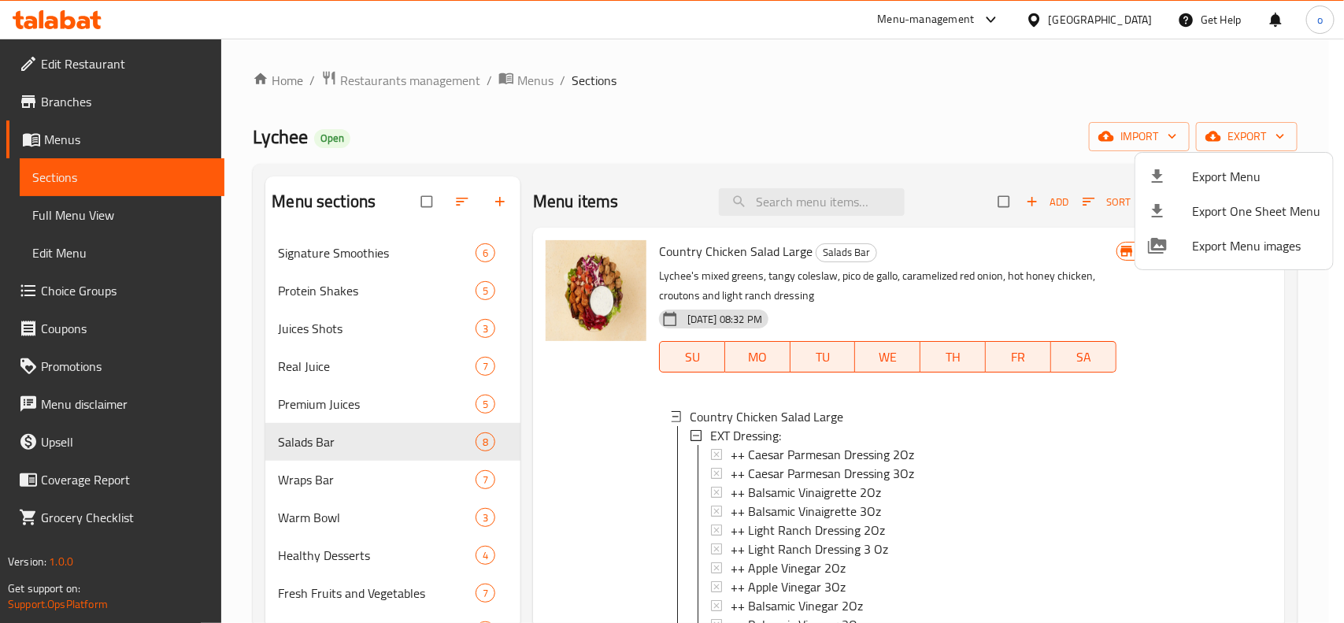
drag, startPoint x: 357, startPoint y: 431, endPoint x: 287, endPoint y: 438, distance: 69.7
click at [287, 438] on div at bounding box center [672, 311] width 1344 height 623
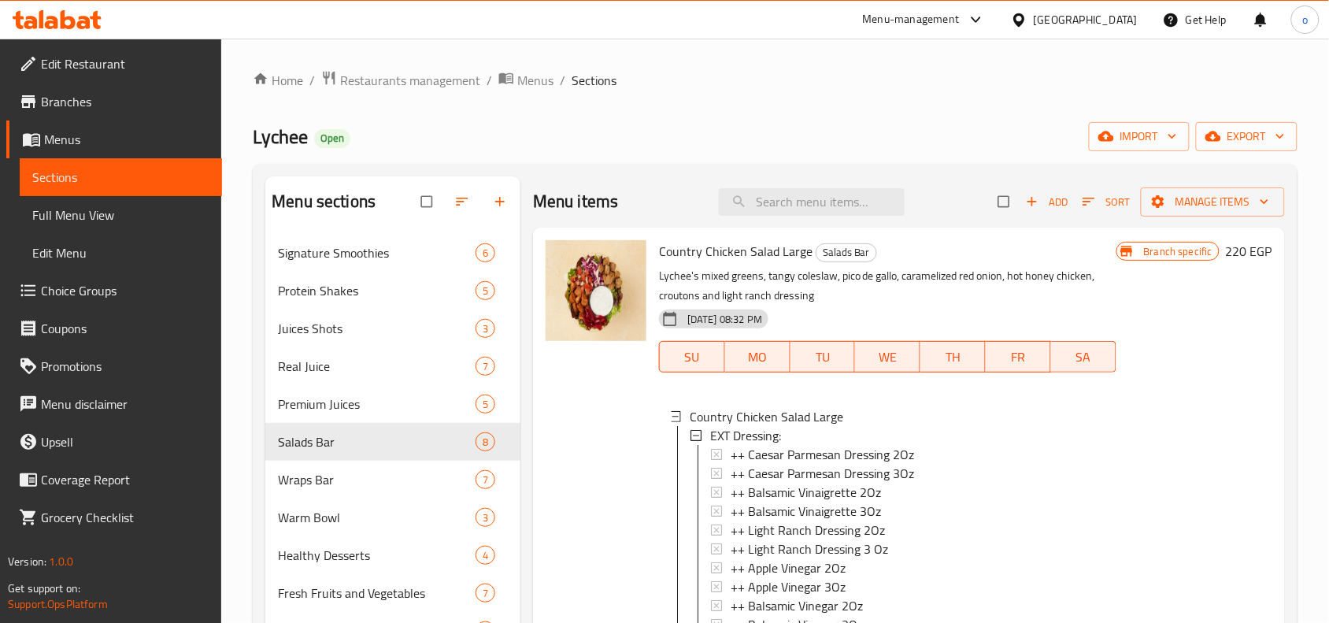
click at [296, 445] on span "Salads Bar" at bounding box center [377, 441] width 198 height 19
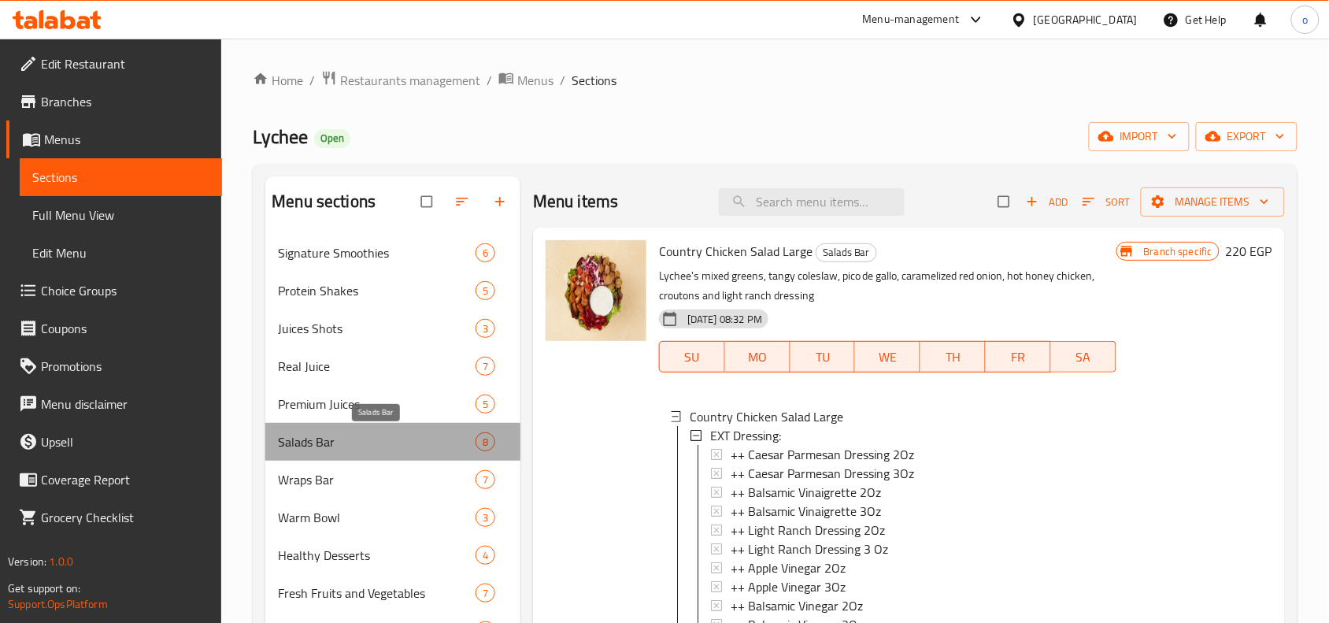
drag, startPoint x: 345, startPoint y: 445, endPoint x: 281, endPoint y: 441, distance: 63.9
click at [281, 441] on span "Salads Bar" at bounding box center [377, 441] width 198 height 19
click at [299, 442] on span "Salads Bar" at bounding box center [377, 441] width 198 height 19
click at [447, 443] on span "Salads Bar" at bounding box center [377, 441] width 198 height 19
